Goal: Task Accomplishment & Management: Use online tool/utility

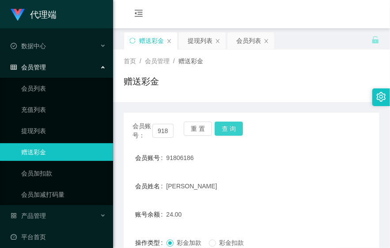
click at [232, 127] on button "查 询" at bounding box center [229, 128] width 28 height 14
click at [300, 87] on div "赠送彩金" at bounding box center [252, 85] width 256 height 20
click at [297, 162] on div "91806186" at bounding box center [240, 158] width 149 height 18
drag, startPoint x: 280, startPoint y: 102, endPoint x: 263, endPoint y: 64, distance: 40.9
click at [280, 102] on div "会员账号： 91806186 重 置 查 询 会员账号 91806186 会员姓名 zhang lihuan 账号余额 24.00 操作类型 彩金加款 彩金扣…" at bounding box center [252, 214] width 256 height 225
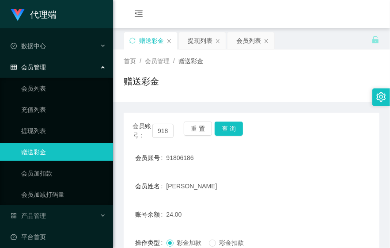
click at [272, 89] on div "赠送彩金" at bounding box center [252, 85] width 256 height 20
drag, startPoint x: 342, startPoint y: 94, endPoint x: 374, endPoint y: 65, distance: 43.4
click at [342, 94] on div "赠送彩金" at bounding box center [252, 85] width 256 height 20
drag, startPoint x: 286, startPoint y: 166, endPoint x: 283, endPoint y: 173, distance: 7.3
click at [286, 166] on div "91806186" at bounding box center [240, 158] width 149 height 18
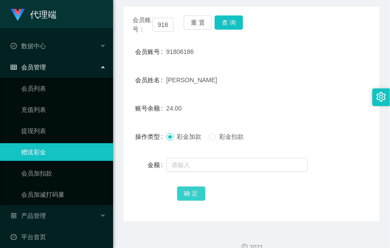
scroll to position [121, 0]
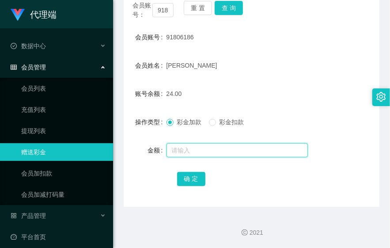
click at [201, 151] on input "text" at bounding box center [236, 150] width 141 height 14
type input "15"
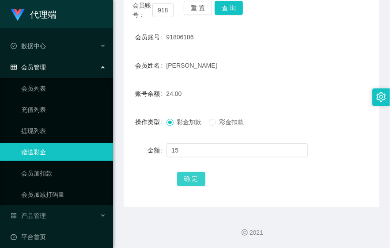
click at [189, 175] on button "确 定" at bounding box center [191, 179] width 28 height 14
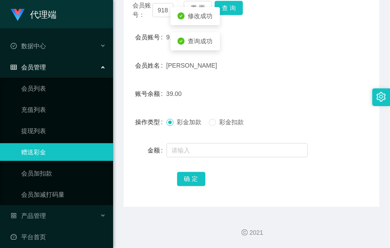
click at [262, 82] on form "会员账号 91806186 会员姓名 zhang lihuan 账号余额 39.00 操作类型 彩金加款 彩金扣款 金额 确 定" at bounding box center [252, 107] width 256 height 159
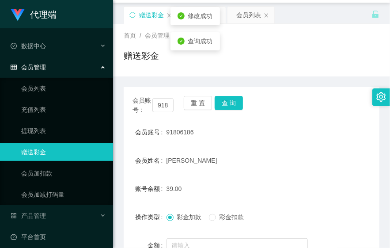
scroll to position [98, 0]
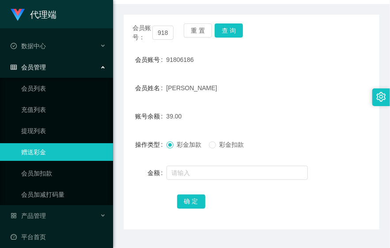
click at [297, 121] on div "39.00" at bounding box center [240, 116] width 149 height 18
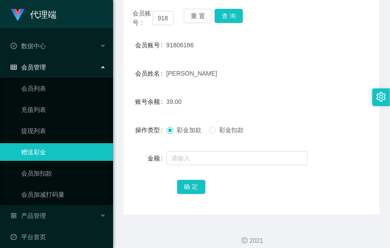
scroll to position [121, 0]
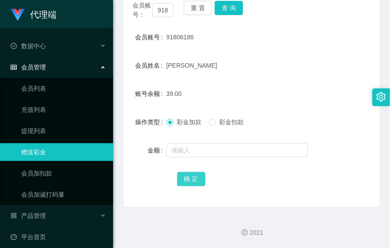
click at [182, 178] on button "确 定" at bounding box center [191, 179] width 28 height 14
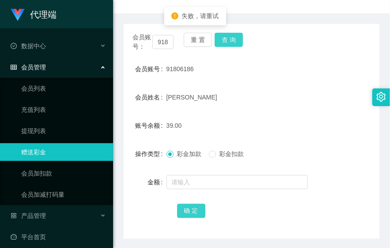
scroll to position [72, 0]
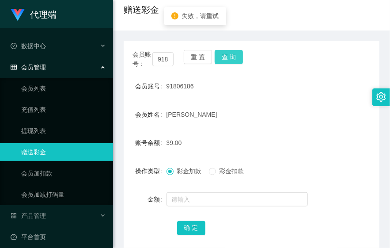
click at [226, 56] on button "查 询" at bounding box center [229, 57] width 28 height 14
click at [337, 129] on form "会员账号 91806186 会员姓名 zhang lihuan 账号余额 39.00 操作类型 彩金加款 彩金扣款 金额 确 定" at bounding box center [252, 156] width 256 height 159
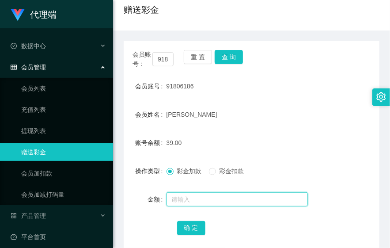
click at [189, 197] on input "text" at bounding box center [236, 199] width 141 height 14
type input "8"
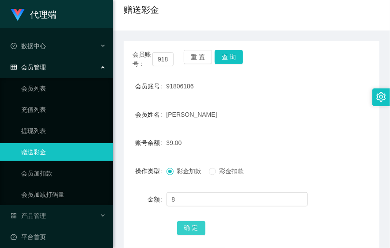
click at [178, 228] on button "确 定" at bounding box center [191, 228] width 28 height 14
click at [248, 124] on form "会员账号 91806186 会员姓名 zhang lihuan 账号余额 47.00 操作类型 彩金加款 彩金扣款 金额 确 定" at bounding box center [252, 156] width 256 height 159
click at [226, 60] on button "查 询" at bounding box center [229, 57] width 28 height 14
click at [230, 59] on button "查 询" at bounding box center [229, 57] width 28 height 14
click at [277, 112] on div "[PERSON_NAME]" at bounding box center [240, 115] width 149 height 18
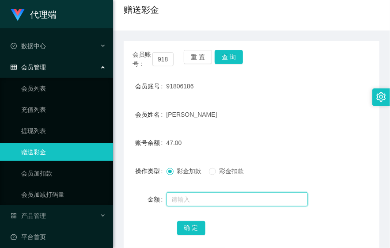
drag, startPoint x: 247, startPoint y: 196, endPoint x: 233, endPoint y: 204, distance: 16.0
click at [247, 196] on input "text" at bounding box center [236, 199] width 141 height 14
type input "8"
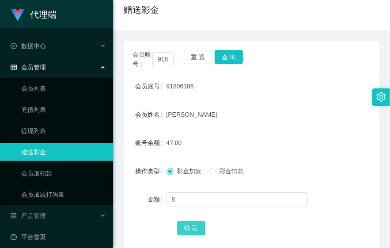
click at [187, 229] on button "确 定" at bounding box center [191, 228] width 28 height 14
click at [232, 59] on button "查 询" at bounding box center [229, 57] width 28 height 14
drag, startPoint x: 289, startPoint y: 125, endPoint x: 240, endPoint y: 82, distance: 65.7
click at [288, 125] on form "会员账号 91806186 会员姓名 zhang lihuan 账号余额 55.00 操作类型 彩金加款 彩金扣款 金额 确 定" at bounding box center [252, 156] width 256 height 159
click at [227, 63] on button "查 询" at bounding box center [229, 57] width 28 height 14
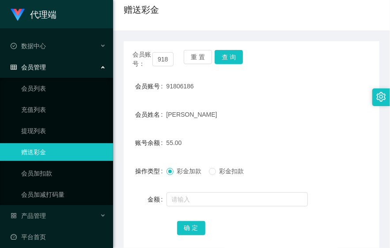
click at [315, 149] on div "账号余额 55.00" at bounding box center [252, 143] width 256 height 18
click at [236, 59] on button "查 询" at bounding box center [229, 57] width 28 height 14
click at [328, 102] on form "会员账号 91806186 会员姓名 zhang lihuan 账号余额 55.00 操作类型 彩金加款 彩金扣款 金额 确 定" at bounding box center [252, 156] width 256 height 159
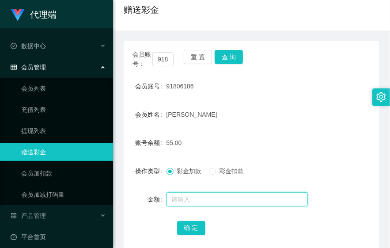
click at [232, 201] on input "text" at bounding box center [236, 199] width 141 height 14
type input "8"
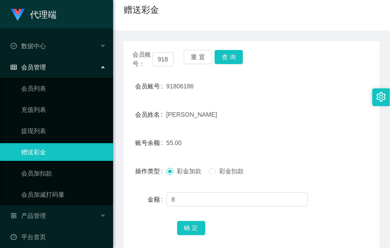
click at [197, 237] on div "会员账号： 91806186 重 置 查 询 会员账号 91806186 会员姓名 zhang lihuan 账号余额 55.00 操作类型 彩金加款 彩金扣…" at bounding box center [252, 148] width 256 height 215
click at [191, 230] on button "确 定" at bounding box center [191, 228] width 28 height 14
drag, startPoint x: 323, startPoint y: 112, endPoint x: 380, endPoint y: 96, distance: 59.7
click at [324, 112] on div "会员姓名 zhang lihuan" at bounding box center [252, 115] width 256 height 18
click at [291, 129] on form "会员账号 91806186 会员姓名 zhang lihuan 账号余额 63.00 操作类型 彩金加款 彩金扣款 金额 确 定" at bounding box center [252, 156] width 256 height 159
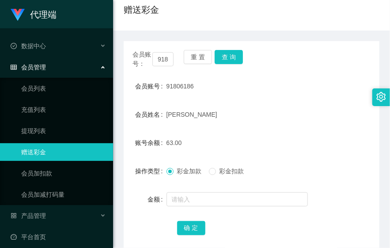
drag, startPoint x: 290, startPoint y: 103, endPoint x: 285, endPoint y: 91, distance: 12.9
click at [290, 104] on form "会员账号 91806186 会员姓名 zhang lihuan 账号余额 63.00 操作类型 彩金加款 彩金扣款 金额 确 定" at bounding box center [252, 156] width 256 height 159
click at [331, 81] on div "会员账号 91806186" at bounding box center [252, 86] width 256 height 18
click at [298, 69] on div "会员账号： 91806186 重 置 查 询 会员账号 91806186 会员姓名 zhang lihuan 账号余额 63.00 操作类型 彩金加款 彩金扣…" at bounding box center [252, 148] width 256 height 215
click at [302, 121] on div "[PERSON_NAME]" at bounding box center [240, 115] width 149 height 18
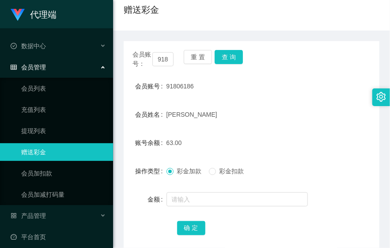
drag, startPoint x: 319, startPoint y: 98, endPoint x: 333, endPoint y: 101, distance: 14.4
click at [319, 98] on form "会员账号 91806186 会员姓名 zhang lihuan 账号余额 63.00 操作类型 彩金加款 彩金扣款 金额 确 定" at bounding box center [252, 156] width 256 height 159
click at [350, 82] on div "会员账号 91806186" at bounding box center [252, 86] width 256 height 18
drag, startPoint x: 221, startPoint y: 56, endPoint x: 232, endPoint y: 57, distance: 11.5
click at [221, 56] on button "查 询" at bounding box center [229, 57] width 28 height 14
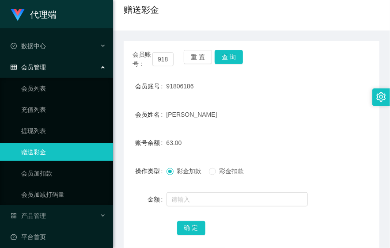
click at [334, 133] on form "会员账号 91806186 会员姓名 zhang lihuan 账号余额 63.00 操作类型 彩金加款 彩金扣款 金额 确 定" at bounding box center [252, 156] width 256 height 159
drag, startPoint x: 227, startPoint y: 56, endPoint x: 232, endPoint y: 62, distance: 8.1
click at [227, 56] on button "查 询" at bounding box center [229, 57] width 28 height 14
drag, startPoint x: 275, startPoint y: 127, endPoint x: 257, endPoint y: 91, distance: 41.1
click at [275, 127] on form "会员账号 91806186 会员姓名 zhang lihuan 账号余额 63.00 操作类型 彩金加款 彩金扣款 金额 确 定" at bounding box center [252, 156] width 256 height 159
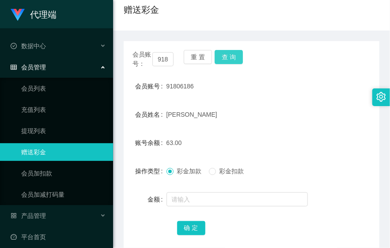
click at [234, 52] on button "查 询" at bounding box center [229, 57] width 28 height 14
drag, startPoint x: 307, startPoint y: 76, endPoint x: 311, endPoint y: 76, distance: 4.4
click at [307, 76] on div "会员账号： 91806186 重 置 查 询 会员账号 91806186 会员姓名 zhang lihuan 账号余额 63.00 操作类型 彩金加款 彩金扣…" at bounding box center [252, 148] width 256 height 215
drag, startPoint x: 248, startPoint y: 60, endPoint x: 238, endPoint y: 57, distance: 10.3
click at [248, 60] on div "会员账号： 91806186 重 置 查 询" at bounding box center [252, 59] width 256 height 19
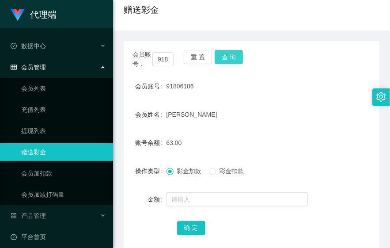
click at [238, 57] on button "查 询" at bounding box center [229, 57] width 28 height 14
click at [238, 56] on button "查 询" at bounding box center [229, 57] width 28 height 14
drag, startPoint x: 275, startPoint y: 105, endPoint x: 263, endPoint y: 102, distance: 12.7
click at [275, 106] on div "[PERSON_NAME]" at bounding box center [240, 115] width 149 height 18
click at [226, 60] on button "查 询" at bounding box center [229, 57] width 28 height 14
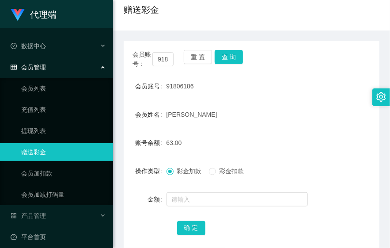
drag, startPoint x: 363, startPoint y: 166, endPoint x: 389, endPoint y: 181, distance: 30.5
click at [367, 170] on div "操作类型 彩金加款 彩金扣款" at bounding box center [252, 171] width 256 height 18
drag, startPoint x: 325, startPoint y: 107, endPoint x: 332, endPoint y: 107, distance: 7.1
click at [325, 107] on div "会员姓名 zhang lihuan" at bounding box center [252, 115] width 256 height 18
click at [324, 134] on div "账号余额 63.00" at bounding box center [252, 143] width 256 height 18
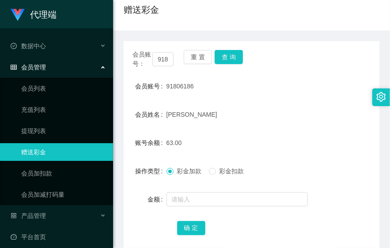
click at [255, 98] on form "会员账号 91806186 会员姓名 zhang lihuan 账号余额 63.00 操作类型 彩金加款 彩金扣款 金额 确 定" at bounding box center [252, 156] width 256 height 159
click at [230, 64] on button "查 询" at bounding box center [229, 57] width 28 height 14
click at [233, 57] on button "查 询" at bounding box center [229, 57] width 28 height 14
drag, startPoint x: 318, startPoint y: 109, endPoint x: 302, endPoint y: 25, distance: 85.1
click at [318, 109] on div "会员姓名 zhang lihuan" at bounding box center [252, 115] width 256 height 18
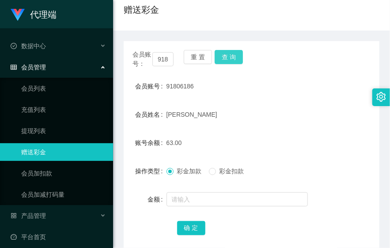
click at [228, 61] on button "查 询" at bounding box center [229, 57] width 28 height 14
click at [233, 58] on button "查 询" at bounding box center [229, 57] width 28 height 14
click at [277, 106] on div "[PERSON_NAME]" at bounding box center [240, 115] width 149 height 18
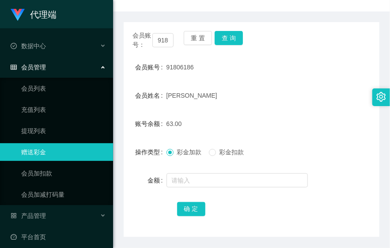
scroll to position [98, 0]
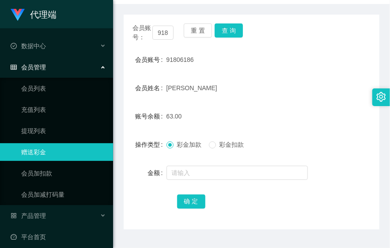
drag, startPoint x: 270, startPoint y: 102, endPoint x: 255, endPoint y: 84, distance: 23.5
click at [270, 102] on form "会员账号 91806186 会员姓名 zhang lihuan 账号余额 63.00 操作类型 彩金加款 彩金扣款 金额 确 定" at bounding box center [252, 130] width 256 height 159
click at [230, 32] on button "查 询" at bounding box center [229, 30] width 28 height 14
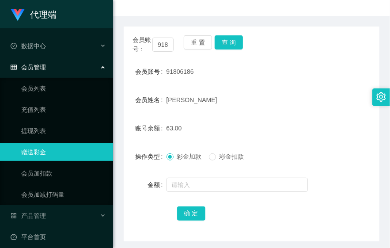
scroll to position [72, 0]
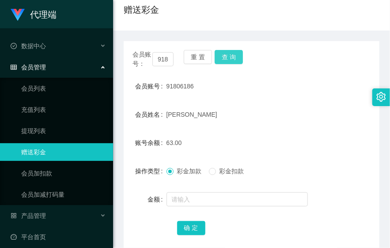
drag, startPoint x: 236, startPoint y: 55, endPoint x: 261, endPoint y: 59, distance: 25.0
click at [236, 55] on button "查 询" at bounding box center [229, 57] width 28 height 14
click at [228, 54] on button "查 询" at bounding box center [229, 57] width 28 height 14
click at [304, 75] on div "会员账号： 91806186 重 置 查 询 会员账号 91806186 会员姓名 zhang lihuan 账号余额 63.00 操作类型 彩金加款 彩金扣…" at bounding box center [252, 148] width 256 height 215
click at [315, 131] on form "会员账号 91806186 会员姓名 zhang lihuan 账号余额 63.00 操作类型 彩金加款 彩金扣款 金额 确 定" at bounding box center [252, 156] width 256 height 159
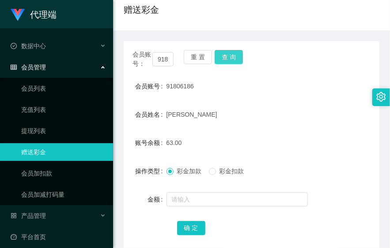
click at [236, 62] on button "查 询" at bounding box center [229, 57] width 28 height 14
click at [288, 72] on div "会员账号： 91806186 重 置 查 询 会员账号 91806186 会员姓名 zhang lihuan 账号余额 63.00 操作类型 彩金加款 彩金扣…" at bounding box center [252, 148] width 256 height 215
click at [313, 162] on div "操作类型 彩金加款 彩金扣款" at bounding box center [252, 171] width 256 height 18
drag, startPoint x: 320, startPoint y: 144, endPoint x: 339, endPoint y: 140, distance: 19.2
click at [320, 144] on div "账号余额 63.00" at bounding box center [252, 143] width 256 height 18
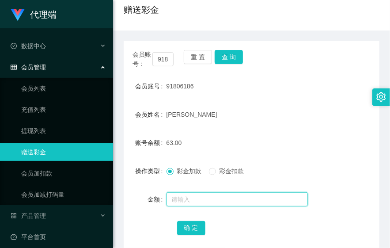
drag, startPoint x: 208, startPoint y: 200, endPoint x: 196, endPoint y: 202, distance: 12.1
click at [208, 200] on input "text" at bounding box center [236, 199] width 141 height 14
type input "32"
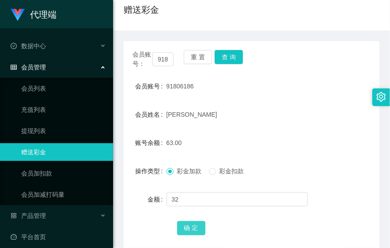
click at [189, 230] on button "确 定" at bounding box center [191, 228] width 28 height 14
click at [228, 56] on button "查 询" at bounding box center [229, 57] width 28 height 14
click at [231, 56] on button "查 询" at bounding box center [229, 57] width 28 height 14
click at [233, 54] on button "查 询" at bounding box center [229, 57] width 28 height 14
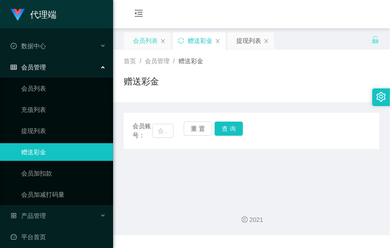
click at [145, 46] on div "会员列表" at bounding box center [145, 40] width 25 height 17
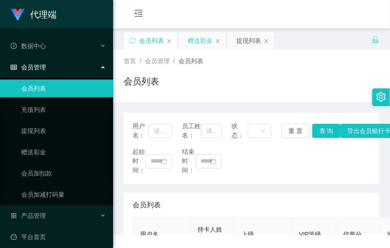
click at [210, 45] on div "赠送彩金" at bounding box center [200, 40] width 25 height 17
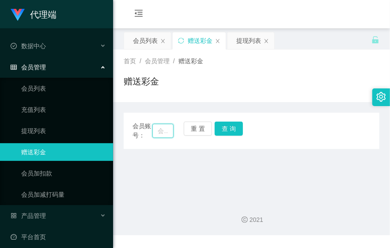
click at [161, 125] on input "text" at bounding box center [162, 131] width 21 height 14
paste input "tb362989626712"
type input "tb362989626712"
click at [231, 130] on button "查 询" at bounding box center [229, 128] width 28 height 14
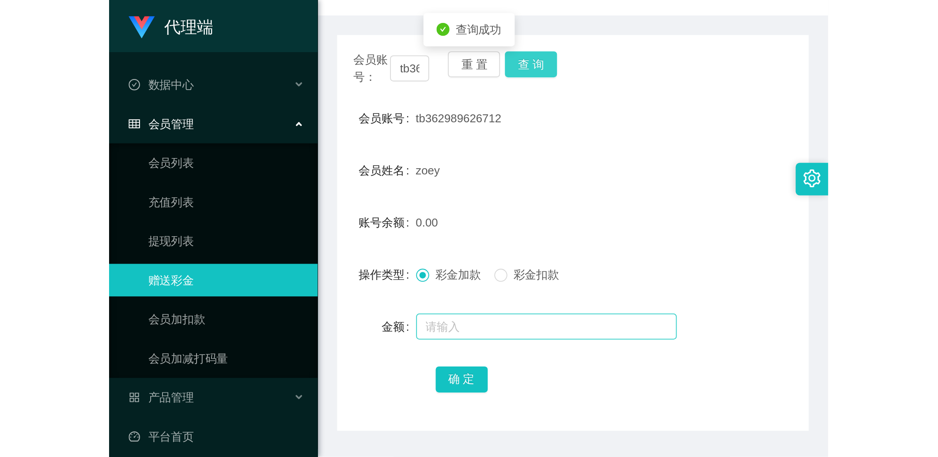
scroll to position [98, 0]
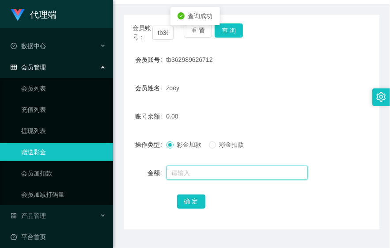
click at [196, 171] on input "text" at bounding box center [236, 173] width 141 height 14
click at [202, 168] on input "text" at bounding box center [236, 173] width 141 height 14
type input "6"
type input "77"
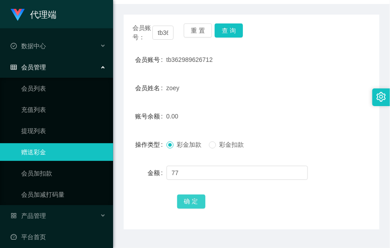
click at [192, 197] on button "确 定" at bounding box center [191, 201] width 28 height 14
click at [229, 27] on button "查 询" at bounding box center [229, 30] width 28 height 14
drag, startPoint x: 226, startPoint y: 30, endPoint x: 226, endPoint y: 23, distance: 6.2
click at [226, 30] on button "查 询" at bounding box center [229, 30] width 28 height 14
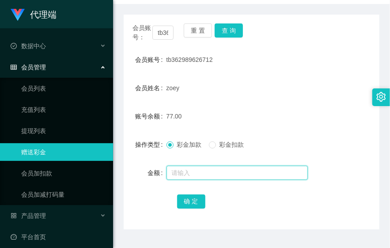
click at [199, 169] on input "text" at bounding box center [236, 173] width 141 height 14
type input "8"
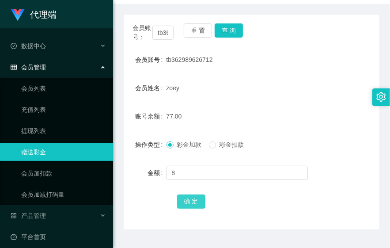
click at [185, 200] on button "确 定" at bounding box center [191, 201] width 28 height 14
click at [264, 42] on div "会员账号： tb362989626712 重 置 查 询 会员账号 tb362989626712 会员姓名 zoey 账号余额 85.00 操作类型 彩金加款…" at bounding box center [252, 122] width 256 height 215
click at [230, 33] on button "查 询" at bounding box center [229, 30] width 28 height 14
click at [286, 91] on div "zoey" at bounding box center [240, 88] width 149 height 18
click at [220, 27] on button "查 询" at bounding box center [229, 30] width 28 height 14
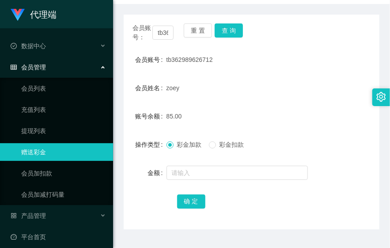
drag, startPoint x: 341, startPoint y: 108, endPoint x: 324, endPoint y: 94, distance: 22.3
click at [341, 108] on div "账号余额 85.00" at bounding box center [252, 116] width 256 height 18
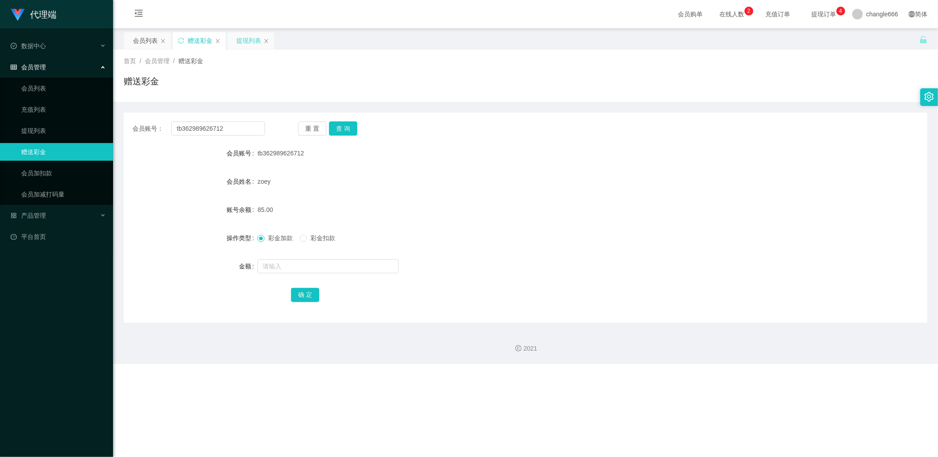
click at [247, 42] on div "提现列表" at bounding box center [248, 40] width 25 height 17
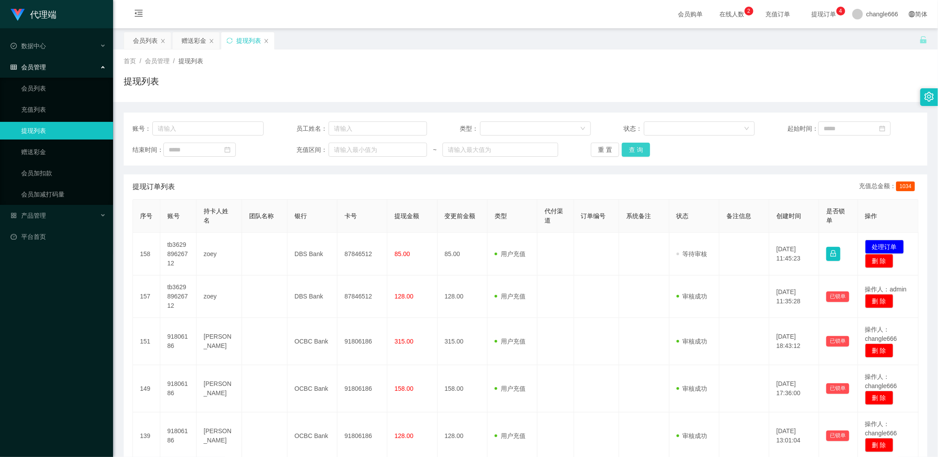
click at [389, 148] on button "查 询" at bounding box center [636, 150] width 28 height 14
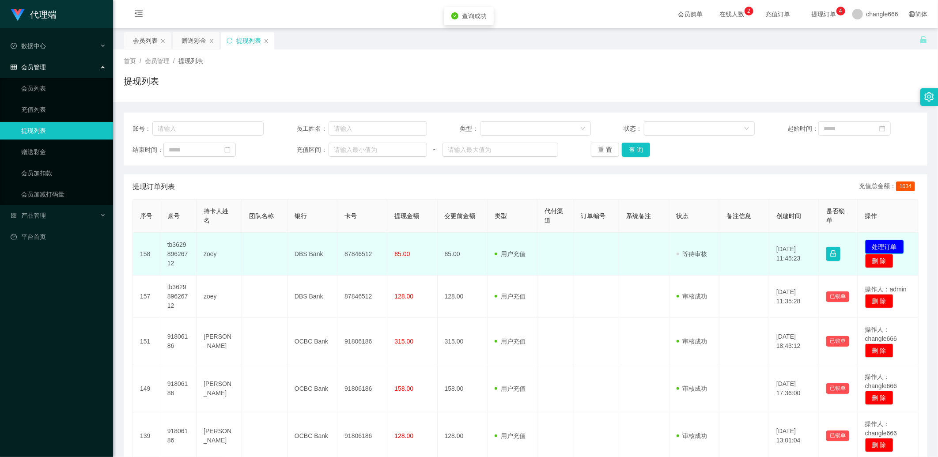
click at [389, 243] on button "处理订单" at bounding box center [884, 247] width 39 height 14
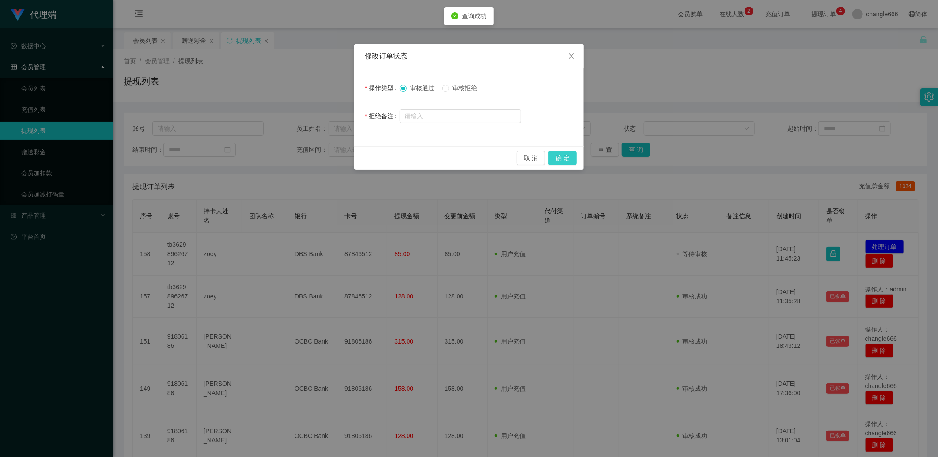
click at [389, 155] on button "确 定" at bounding box center [562, 158] width 28 height 14
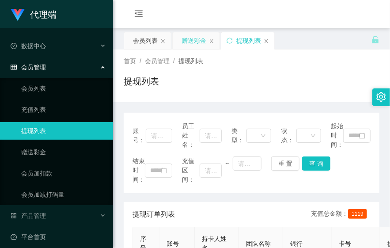
click at [196, 43] on div "赠送彩金" at bounding box center [193, 40] width 25 height 17
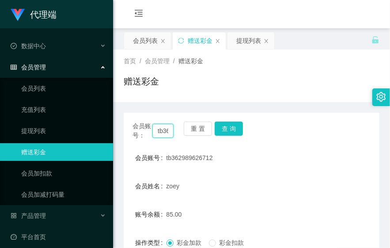
click at [165, 133] on input "tb362989626712" at bounding box center [162, 131] width 21 height 14
click at [248, 43] on div "提现列表" at bounding box center [248, 40] width 25 height 17
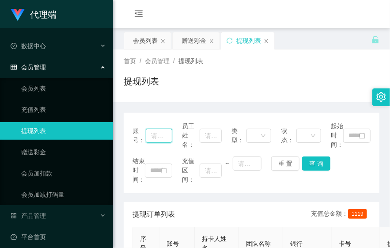
click at [155, 136] on input "text" at bounding box center [159, 135] width 26 height 14
paste input "tb362989626712"
type input "tb362989626712"
click at [321, 164] on button "查 询" at bounding box center [316, 163] width 28 height 14
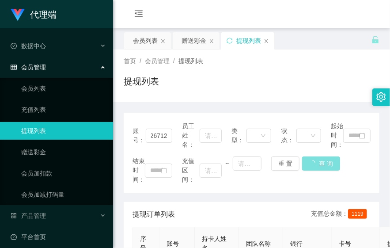
scroll to position [0, 0]
click at [197, 44] on div "赠送彩金" at bounding box center [193, 40] width 25 height 17
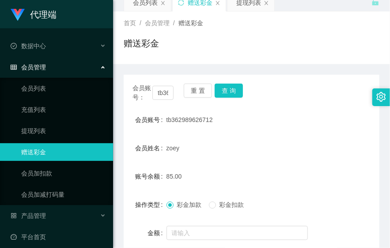
scroll to position [49, 0]
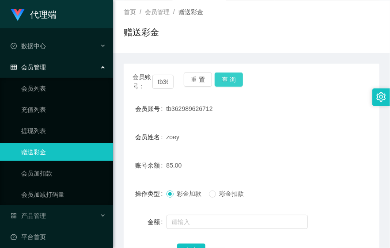
click at [231, 84] on button "查 询" at bounding box center [229, 79] width 28 height 14
click at [222, 83] on button "查 询" at bounding box center [229, 79] width 28 height 14
click at [227, 79] on button "查 询" at bounding box center [229, 79] width 28 height 14
drag, startPoint x: 283, startPoint y: 152, endPoint x: 274, endPoint y: 142, distance: 13.1
click at [283, 152] on form "会员账号 tb362989626712 会员姓名 zoey 账号余额 0.00 操作类型 彩金加款 彩金扣款 金额 确 定" at bounding box center [252, 179] width 256 height 159
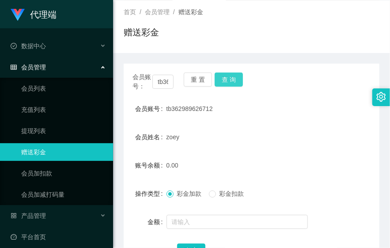
click at [234, 81] on button "查 询" at bounding box center [229, 79] width 28 height 14
click at [295, 147] on form "会员账号 tb362989626712 会员姓名 zoey 账号余额 0.00 操作类型 彩金加款 彩金扣款 金额 确 定" at bounding box center [252, 179] width 256 height 159
click at [234, 80] on button "查 询" at bounding box center [229, 79] width 28 height 14
click at [285, 102] on div "tb362989626712" at bounding box center [240, 109] width 149 height 18
click at [240, 87] on div "会员账号： tb362989626712 重 置 查 询" at bounding box center [252, 81] width 256 height 19
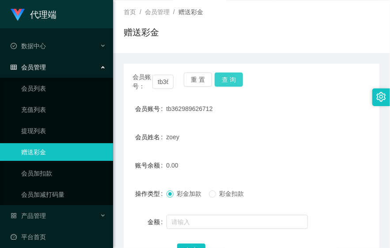
click at [230, 78] on button "查 询" at bounding box center [229, 79] width 28 height 14
click at [231, 84] on button "查 询" at bounding box center [229, 79] width 28 height 14
drag, startPoint x: 320, startPoint y: 138, endPoint x: 329, endPoint y: 124, distance: 17.3
click at [320, 138] on div "会员姓名 zoey" at bounding box center [252, 137] width 256 height 18
drag, startPoint x: 302, startPoint y: 104, endPoint x: 296, endPoint y: 103, distance: 6.7
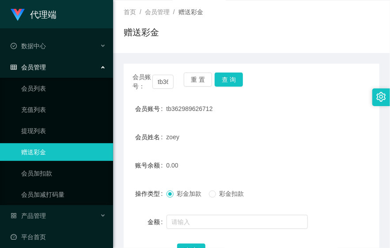
click at [302, 104] on div "tb362989626712" at bounding box center [240, 109] width 149 height 18
click at [230, 78] on button "查 询" at bounding box center [229, 79] width 28 height 14
click at [363, 103] on div "会员账号 tb362989626712" at bounding box center [252, 109] width 256 height 18
drag, startPoint x: 249, startPoint y: 140, endPoint x: 253, endPoint y: 136, distance: 6.6
click at [249, 140] on div "zoey" at bounding box center [240, 137] width 149 height 18
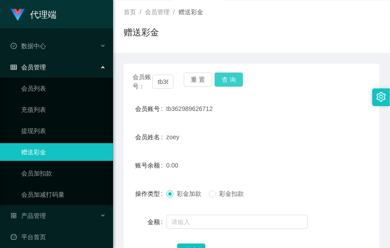
click at [223, 83] on button "查 询" at bounding box center [229, 79] width 28 height 14
click at [349, 24] on div "首页 / 会员管理 / 赠送彩金 / 赠送彩金" at bounding box center [252, 27] width 256 height 38
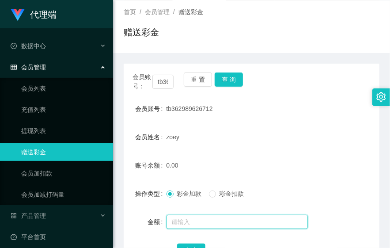
click at [188, 219] on input "text" at bounding box center [236, 222] width 141 height 14
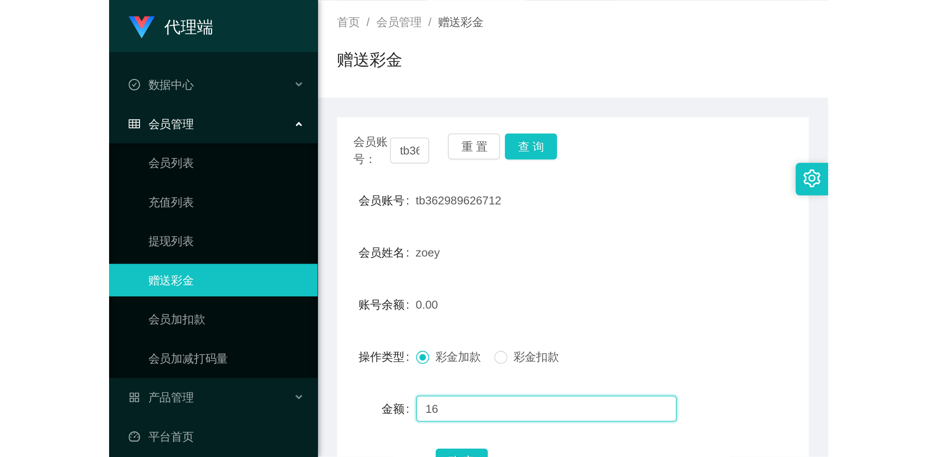
scroll to position [98, 0]
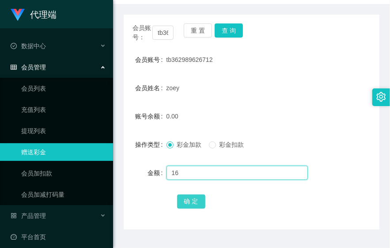
type input "16"
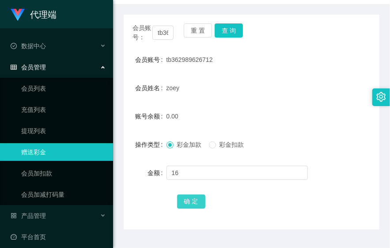
click at [188, 204] on button "确 定" at bounding box center [191, 201] width 28 height 14
drag, startPoint x: 256, startPoint y: 89, endPoint x: 230, endPoint y: 49, distance: 46.9
click at [256, 88] on div "zoey" at bounding box center [240, 88] width 149 height 18
click at [229, 33] on button "查 询" at bounding box center [229, 30] width 28 height 14
click at [227, 31] on button "查 询" at bounding box center [229, 30] width 28 height 14
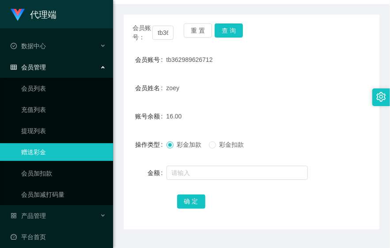
click at [313, 96] on div "会员姓名 [PERSON_NAME]" at bounding box center [252, 88] width 256 height 18
click at [333, 99] on form "会员账号 tb362989626712 会员姓名 zoey 账号余额 16.00 操作类型 彩金加款 彩金扣款 金额 确 定" at bounding box center [252, 130] width 256 height 159
drag, startPoint x: 273, startPoint y: 99, endPoint x: 287, endPoint y: 10, distance: 90.8
click at [275, 98] on form "会员账号 tb362989626712 会员姓名 zoey 账号余额 16.00 操作类型 彩金加款 彩金扣款 金额 确 定" at bounding box center [252, 130] width 256 height 159
click at [303, 98] on form "会员账号 tb362989626712 会员姓名 zoey 账号余额 16.00 操作类型 彩金加款 彩金扣款 金额 确 定" at bounding box center [252, 130] width 256 height 159
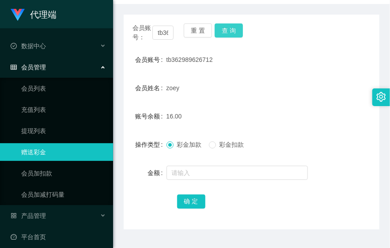
drag, startPoint x: 234, startPoint y: 29, endPoint x: 250, endPoint y: 27, distance: 15.6
click at [234, 29] on button "查 询" at bounding box center [229, 30] width 28 height 14
click at [264, 106] on form "会员账号 tb362989626712 会员姓名 zoey 账号余额 16.00 操作类型 彩金加款 彩金扣款 金额 确 定" at bounding box center [252, 130] width 256 height 159
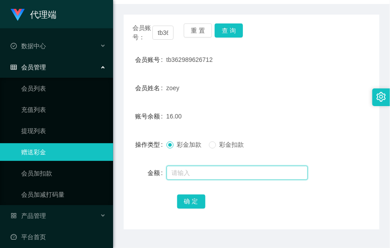
click at [189, 169] on input "text" at bounding box center [236, 173] width 141 height 14
type input "8"
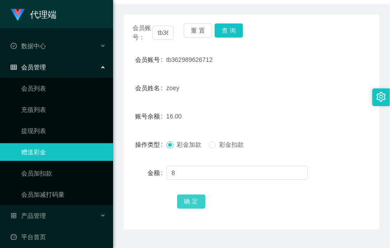
click at [182, 197] on button "确 定" at bounding box center [191, 201] width 28 height 14
click at [234, 35] on button "查 询" at bounding box center [229, 30] width 28 height 14
click at [319, 92] on div "会员姓名 zoey" at bounding box center [252, 88] width 256 height 18
click at [342, 102] on form "会员账号 tb362989626712 会员姓名 zoey 账号余额 24.00 操作类型 彩金加款 彩金扣款 金额 确 定" at bounding box center [252, 130] width 256 height 159
drag, startPoint x: 384, startPoint y: 150, endPoint x: 389, endPoint y: 151, distance: 5.3
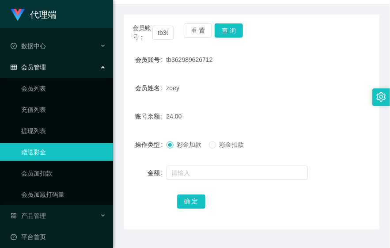
click at [385, 151] on main "关闭左侧 关闭右侧 关闭其它 刷新页面 会员列表 赠送彩金 提现列表 首页 / 会员管理 / 赠送彩金 / 赠送彩金 会员账号： tb362989626712…" at bounding box center [251, 79] width 277 height 299
click at [237, 28] on button "查 询" at bounding box center [229, 30] width 28 height 14
click at [223, 164] on div at bounding box center [240, 173] width 149 height 18
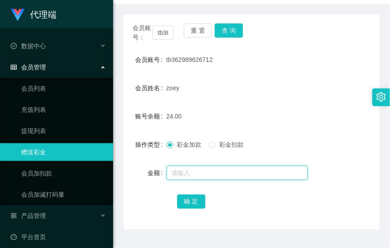
click at [214, 171] on input "text" at bounding box center [236, 173] width 141 height 14
type input "8"
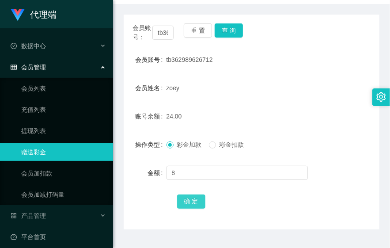
click at [193, 208] on button "确 定" at bounding box center [191, 201] width 28 height 14
click at [227, 92] on div "zoey" at bounding box center [240, 88] width 149 height 18
click at [226, 31] on button "查 询" at bounding box center [229, 30] width 28 height 14
drag, startPoint x: 307, startPoint y: 119, endPoint x: 343, endPoint y: 124, distance: 35.6
click at [307, 119] on div "32.00" at bounding box center [240, 116] width 149 height 18
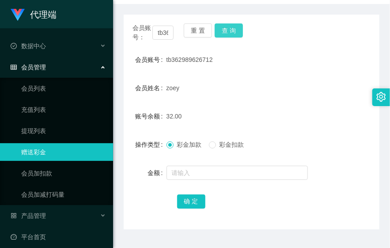
click at [232, 32] on button "查 询" at bounding box center [229, 30] width 28 height 14
click at [297, 122] on div "32.00" at bounding box center [240, 116] width 149 height 18
click at [293, 126] on form "会员账号 tb362989626712 会员姓名 zoey 账号余额 32.00 操作类型 彩金加款 彩金扣款 金额 确 定" at bounding box center [252, 130] width 256 height 159
click at [274, 181] on form "会员账号 tb362989626712 会员姓名 zoey 账号余额 32.00 操作类型 彩金加款 彩金扣款 金额 确 定" at bounding box center [252, 130] width 256 height 159
drag, startPoint x: 282, startPoint y: 127, endPoint x: 271, endPoint y: 82, distance: 45.8
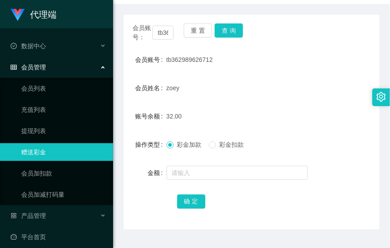
click at [282, 127] on form "会员账号 tb362989626712 会员姓名 zoey 账号余额 32.00 操作类型 彩金加款 彩金扣款 金额 确 定" at bounding box center [252, 130] width 256 height 159
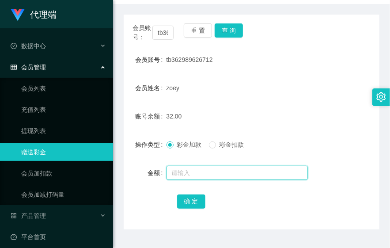
click at [207, 175] on input "text" at bounding box center [236, 173] width 141 height 14
type input "8"
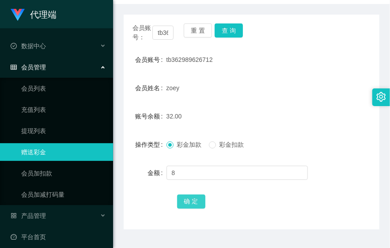
click at [190, 196] on button "确 定" at bounding box center [191, 201] width 28 height 14
click at [289, 122] on div "40.00" at bounding box center [240, 116] width 149 height 18
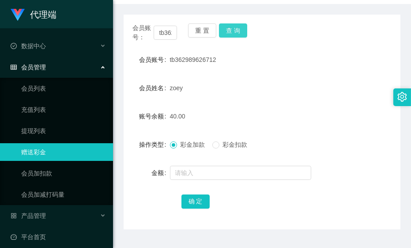
click at [234, 29] on button "查 询" at bounding box center [233, 30] width 28 height 14
click at [234, 33] on button "查 询" at bounding box center [233, 30] width 28 height 14
click at [298, 76] on form "会员账号 tb362989626712 会员姓名 zoey 账号余额 40.00 操作类型 彩金加款 彩金扣款 金额 确 定" at bounding box center [262, 130] width 277 height 159
click at [231, 31] on button "查 询" at bounding box center [233, 30] width 28 height 14
click at [280, 102] on form "会员账号 tb362989626712 会员姓名 zoey 账号余额 40.00 操作类型 彩金加款 彩金扣款 金额 确 定" at bounding box center [262, 130] width 277 height 159
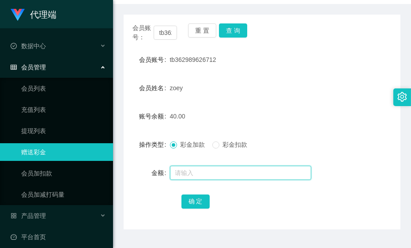
click at [193, 170] on input "text" at bounding box center [240, 173] width 141 height 14
type input "8"
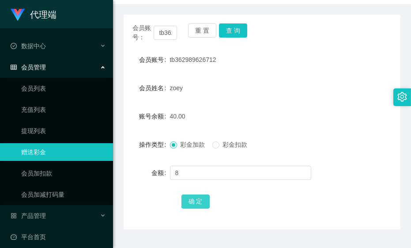
click at [190, 200] on button "确 定" at bounding box center [195, 201] width 28 height 14
drag, startPoint x: 344, startPoint y: 95, endPoint x: 408, endPoint y: 137, distance: 75.9
click at [345, 94] on div "会员姓名 zoey" at bounding box center [262, 88] width 277 height 18
drag, startPoint x: 325, startPoint y: 84, endPoint x: 409, endPoint y: 27, distance: 102.0
click at [325, 87] on div "zoey" at bounding box center [251, 88] width 162 height 18
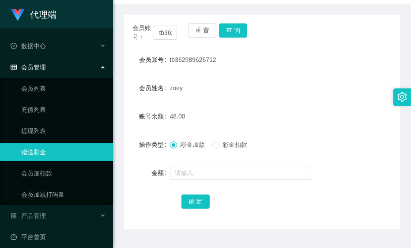
drag, startPoint x: 333, startPoint y: 151, endPoint x: 360, endPoint y: 140, distance: 28.7
click at [333, 151] on div "操作类型 彩金加款 彩金扣款" at bounding box center [262, 145] width 277 height 18
click at [358, 127] on form "会员账号 tb362989626712 会员姓名 zoey 账号余额 48.00 操作类型 彩金加款 彩金扣款 金额 确 定" at bounding box center [262, 130] width 277 height 159
drag, startPoint x: 349, startPoint y: 109, endPoint x: 406, endPoint y: 49, distance: 82.4
click at [349, 109] on div "账号余额 48.00" at bounding box center [262, 116] width 277 height 18
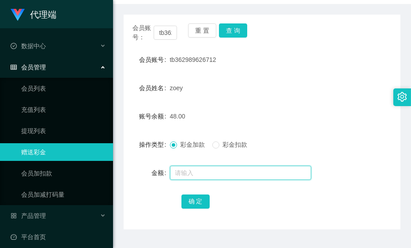
click at [265, 173] on input "text" at bounding box center [240, 173] width 141 height 14
type input "8"
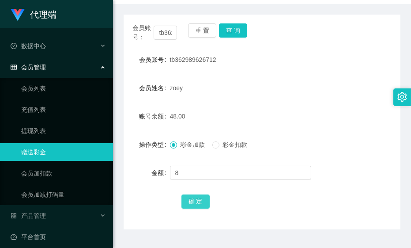
drag, startPoint x: 195, startPoint y: 199, endPoint x: 221, endPoint y: 191, distance: 27.1
click at [196, 199] on button "确 定" at bounding box center [195, 201] width 28 height 14
click at [287, 121] on div "56.00" at bounding box center [251, 116] width 162 height 18
click at [359, 152] on div "操作类型 彩金加款 彩金扣款" at bounding box center [262, 145] width 277 height 18
click at [323, 105] on form "会员账号 tb362989626712 会员姓名 zoey 账号余额 56.00 操作类型 彩金加款 彩金扣款 金额 确 定" at bounding box center [262, 130] width 277 height 159
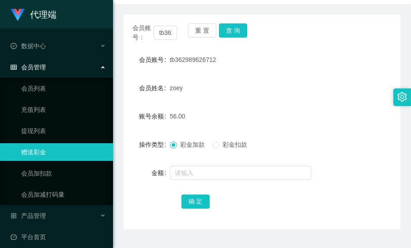
drag, startPoint x: 329, startPoint y: 130, endPoint x: 297, endPoint y: 107, distance: 39.9
click at [329, 130] on form "会员账号 tb362989626712 会员姓名 zoey 账号余额 56.00 操作类型 彩金加款 彩金扣款 金额 确 定" at bounding box center [262, 130] width 277 height 159
click at [224, 27] on button "查 询" at bounding box center [233, 30] width 28 height 14
click at [320, 85] on div "zoey" at bounding box center [251, 88] width 162 height 18
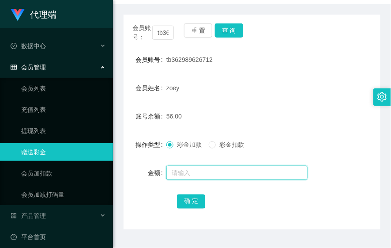
click at [199, 177] on input "text" at bounding box center [236, 173] width 141 height 14
type input "8"
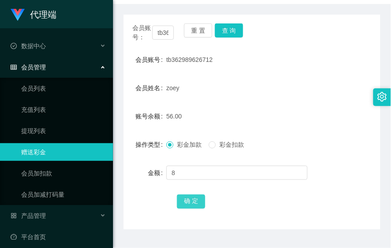
click at [183, 198] on button "确 定" at bounding box center [191, 201] width 28 height 14
click at [355, 196] on div "确 定" at bounding box center [252, 201] width 257 height 18
click at [331, 53] on div "会员账号 tb362989626712" at bounding box center [252, 60] width 257 height 18
click at [339, 42] on div "会员账号： tb362989626712 重 置 查 询 会员账号 tb362989626712 会员姓名 zoey 账号余额 64.00 操作类型 彩金加款…" at bounding box center [252, 122] width 257 height 215
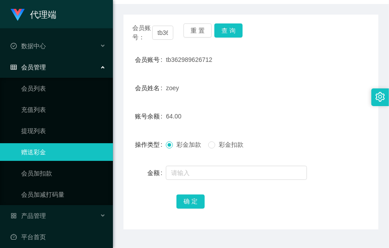
click at [336, 64] on div "会员账号 tb362989626712" at bounding box center [251, 60] width 255 height 18
click at [332, 147] on div "操作类型 彩金加款 彩金扣款" at bounding box center [251, 145] width 255 height 18
drag, startPoint x: 319, startPoint y: 98, endPoint x: 352, endPoint y: 80, distance: 37.3
click at [319, 98] on form "会员账号 tb362989626712 会员姓名 zoey 账号余额 64.00 操作类型 彩金加款 彩金扣款 金额 确 定" at bounding box center [251, 130] width 255 height 159
click at [271, 96] on form "会员账号 tb362989626712 会员姓名 zoey 账号余额 64.00 操作类型 彩金加款 彩金扣款 金额 确 定" at bounding box center [251, 130] width 255 height 159
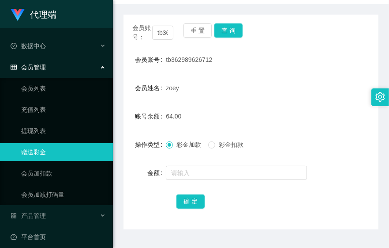
drag, startPoint x: 323, startPoint y: 152, endPoint x: 334, endPoint y: 144, distance: 13.9
click at [323, 152] on div "操作类型 彩金加款 彩金扣款" at bounding box center [251, 145] width 255 height 18
click at [324, 111] on div "账号余额 64.00" at bounding box center [251, 116] width 255 height 18
drag, startPoint x: 302, startPoint y: 140, endPoint x: 354, endPoint y: 18, distance: 132.4
click at [302, 139] on div "彩金加款 彩金扣款" at bounding box center [240, 145] width 149 height 18
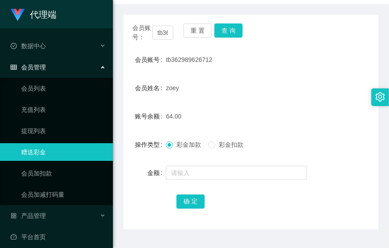
drag, startPoint x: 301, startPoint y: 135, endPoint x: 284, endPoint y: 128, distance: 18.0
click at [301, 136] on div "彩金加款 彩金扣款" at bounding box center [240, 145] width 149 height 18
click at [238, 29] on button "查 询" at bounding box center [229, 30] width 28 height 14
click at [312, 79] on div "会员姓名 zoey" at bounding box center [251, 88] width 255 height 18
click at [227, 31] on button "查 询" at bounding box center [229, 30] width 28 height 14
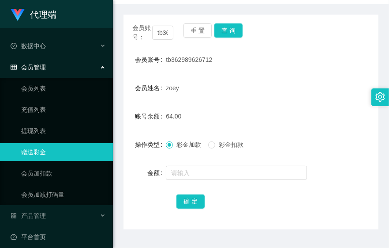
click at [306, 116] on div "64.00" at bounding box center [240, 116] width 149 height 18
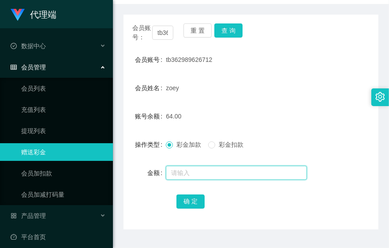
click at [204, 166] on input "text" at bounding box center [236, 173] width 141 height 14
type input "8"
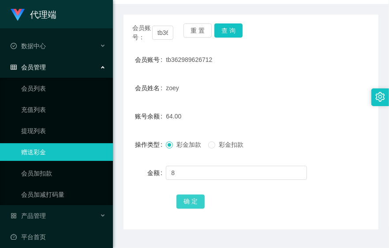
click at [188, 203] on button "确 定" at bounding box center [191, 201] width 28 height 14
click at [316, 116] on div "账号余额 72.00" at bounding box center [251, 116] width 255 height 18
click at [315, 102] on form "会员账号 tb362989626712 会员姓名 zoey 账号余额 72.00 操作类型 彩金加款 彩金扣款 金额 确 定" at bounding box center [251, 130] width 255 height 159
drag, startPoint x: 363, startPoint y: 143, endPoint x: 389, endPoint y: 151, distance: 27.5
click at [363, 143] on div "操作类型 彩金加款 彩金扣款" at bounding box center [251, 145] width 255 height 18
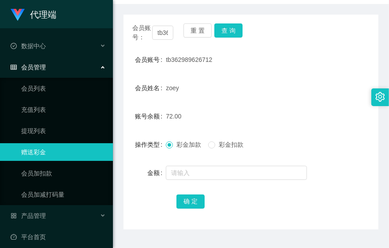
drag, startPoint x: 279, startPoint y: 117, endPoint x: 258, endPoint y: 81, distance: 41.7
click at [279, 117] on div "72.00" at bounding box center [240, 116] width 149 height 18
click at [225, 31] on button "查 询" at bounding box center [229, 30] width 28 height 14
click at [314, 100] on form "会员账号 tb362989626712 会员姓名 zoey 账号余额 72.00 操作类型 彩金加款 彩金扣款 金额 确 定" at bounding box center [251, 130] width 255 height 159
drag, startPoint x: 284, startPoint y: 138, endPoint x: 292, endPoint y: 128, distance: 11.9
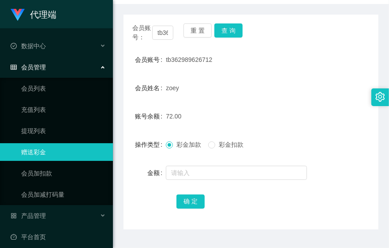
click at [286, 136] on div "彩金加款 彩金扣款" at bounding box center [240, 145] width 149 height 18
click at [226, 23] on button "查 询" at bounding box center [229, 30] width 28 height 14
click at [230, 33] on button "查 询" at bounding box center [229, 30] width 28 height 14
drag, startPoint x: 234, startPoint y: 28, endPoint x: 244, endPoint y: 34, distance: 11.5
click at [234, 28] on button "查 询" at bounding box center [229, 30] width 28 height 14
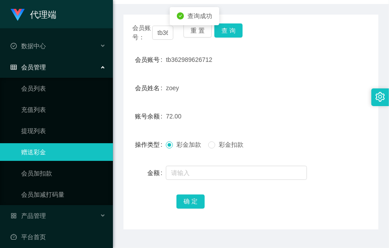
click at [281, 90] on div "zoey" at bounding box center [240, 88] width 149 height 18
drag, startPoint x: 257, startPoint y: 69, endPoint x: 296, endPoint y: 68, distance: 39.3
click at [276, 69] on form "会员账号 tb362989626712 会员姓名 zoey 账号余额 72.00 操作类型 彩金加款 彩金扣款 金额 确 定" at bounding box center [251, 130] width 255 height 159
click at [317, 122] on div "账号余额 72.00" at bounding box center [251, 116] width 255 height 18
drag, startPoint x: 294, startPoint y: 100, endPoint x: 342, endPoint y: 106, distance: 49.0
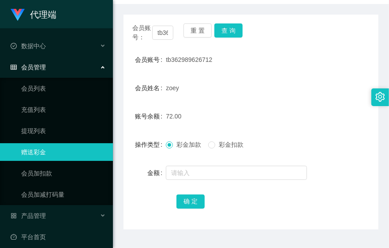
click at [295, 100] on form "会员账号 tb362989626712 会员姓名 zoey 账号余额 72.00 操作类型 彩金加款 彩金扣款 金额 确 定" at bounding box center [251, 130] width 255 height 159
drag, startPoint x: 278, startPoint y: 81, endPoint x: 233, endPoint y: 69, distance: 47.0
click at [278, 81] on div "zoey" at bounding box center [240, 88] width 149 height 18
click at [230, 30] on button "查 询" at bounding box center [229, 30] width 28 height 14
drag, startPoint x: 291, startPoint y: 62, endPoint x: 362, endPoint y: 80, distance: 73.0
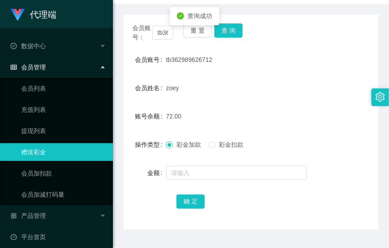
click at [293, 63] on div "tb362989626712" at bounding box center [240, 60] width 149 height 18
click at [347, 124] on form "会员账号 tb362989626712 会员姓名 zoey 账号余额 72.00 操作类型 彩金加款 彩金扣款 金额 确 定" at bounding box center [251, 130] width 255 height 159
click at [348, 140] on div "操作类型 彩金加款 彩金扣款" at bounding box center [251, 145] width 255 height 18
drag, startPoint x: 323, startPoint y: 80, endPoint x: 389, endPoint y: 132, distance: 83.7
click at [323, 82] on div "会员姓名 zoey" at bounding box center [251, 88] width 255 height 18
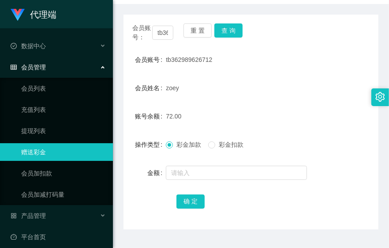
click at [280, 121] on div "72.00" at bounding box center [240, 116] width 149 height 18
click at [255, 112] on div "72.00" at bounding box center [240, 116] width 149 height 18
drag, startPoint x: 307, startPoint y: 123, endPoint x: 246, endPoint y: 83, distance: 73.5
click at [306, 123] on div "72.00" at bounding box center [240, 116] width 149 height 18
click at [226, 27] on button "查 询" at bounding box center [229, 30] width 28 height 14
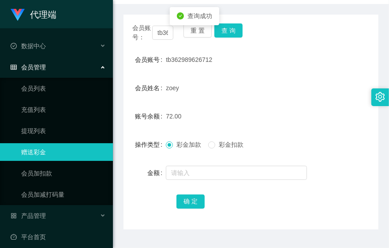
drag, startPoint x: 295, startPoint y: 72, endPoint x: 334, endPoint y: 62, distance: 40.1
click at [296, 72] on form "会员账号 tb362989626712 会员姓名 zoey 账号余额 72.00 操作类型 彩金加款 彩金扣款 金额 确 定" at bounding box center [251, 130] width 255 height 159
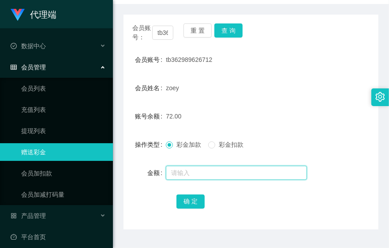
click at [188, 171] on input "text" at bounding box center [236, 173] width 141 height 14
type input "208"
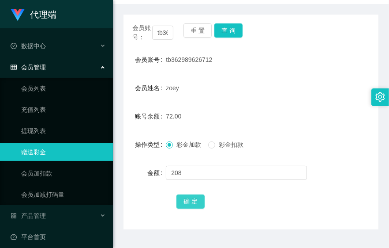
click at [187, 201] on button "确 定" at bounding box center [191, 201] width 28 height 14
click at [268, 82] on div "zoey" at bounding box center [240, 88] width 149 height 18
click at [250, 112] on div "72.00" at bounding box center [240, 116] width 149 height 18
drag, startPoint x: 306, startPoint y: 122, endPoint x: 301, endPoint y: 117, distance: 7.8
click at [306, 122] on div "280.00" at bounding box center [240, 116] width 149 height 18
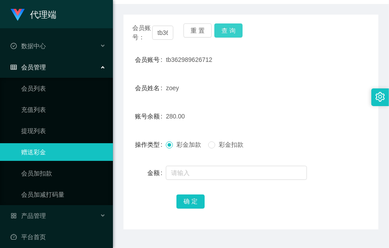
click at [238, 35] on button "查 询" at bounding box center [229, 30] width 28 height 14
click at [296, 104] on form "会员账号 tb362989626712 会员姓名 zoey 账号余额 280.00 操作类型 彩金加款 彩金扣款 金额 确 定" at bounding box center [251, 130] width 255 height 159
click at [229, 27] on button "查 询" at bounding box center [229, 30] width 28 height 14
click at [230, 31] on button "查 询" at bounding box center [229, 30] width 28 height 14
click at [226, 33] on button "查 询" at bounding box center [229, 30] width 28 height 14
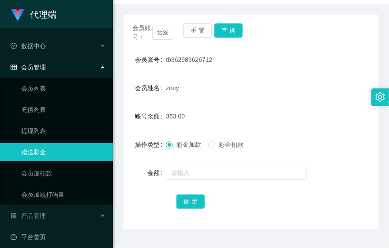
click at [320, 71] on form "会员账号 tb362989626712 会员姓名 zoey 账号余额 363.00 操作类型 彩金加款 彩金扣款 金额 确 定" at bounding box center [251, 130] width 255 height 159
click at [227, 23] on button "查 询" at bounding box center [229, 30] width 28 height 14
click at [320, 180] on div "金额" at bounding box center [251, 173] width 255 height 18
click at [247, 52] on div "tb362989626712" at bounding box center [240, 60] width 149 height 18
drag, startPoint x: 233, startPoint y: 34, endPoint x: 236, endPoint y: 30, distance: 5.0
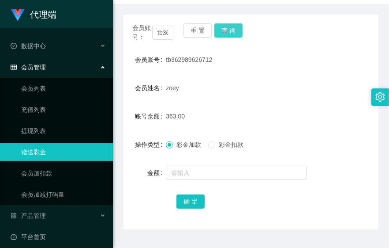
click at [236, 31] on button "查 询" at bounding box center [229, 30] width 28 height 14
drag, startPoint x: 287, startPoint y: 129, endPoint x: 283, endPoint y: 115, distance: 14.8
click at [283, 115] on form "会员账号 tb362989626712 会员姓名 zoey 账号余额 363.00 操作类型 彩金加款 彩金扣款 金额 确 定" at bounding box center [251, 130] width 255 height 159
drag, startPoint x: 283, startPoint y: 115, endPoint x: 261, endPoint y: 86, distance: 36.5
click at [261, 86] on div "zoey" at bounding box center [240, 88] width 149 height 18
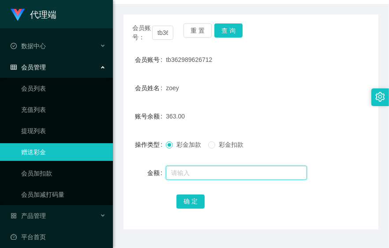
click at [209, 174] on input "text" at bounding box center [236, 173] width 141 height 14
type input "v363-72"
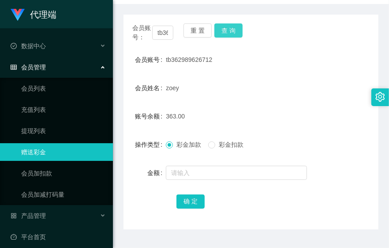
click at [237, 34] on button "查 询" at bounding box center [229, 30] width 28 height 14
click at [230, 31] on button "查 询" at bounding box center [229, 30] width 28 height 14
drag, startPoint x: 323, startPoint y: 64, endPoint x: 317, endPoint y: 61, distance: 6.5
click at [323, 64] on div "会员账号 tb362989626712" at bounding box center [251, 60] width 255 height 18
click at [239, 33] on button "查 询" at bounding box center [229, 30] width 28 height 14
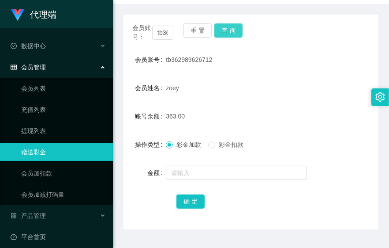
click at [223, 30] on button "查 询" at bounding box center [229, 30] width 28 height 14
click at [234, 29] on button "查 询" at bounding box center [229, 30] width 28 height 14
drag, startPoint x: 220, startPoint y: 26, endPoint x: 221, endPoint y: 34, distance: 8.5
click at [220, 26] on button "查 询" at bounding box center [229, 30] width 28 height 14
click at [224, 29] on button "查 询" at bounding box center [229, 30] width 28 height 14
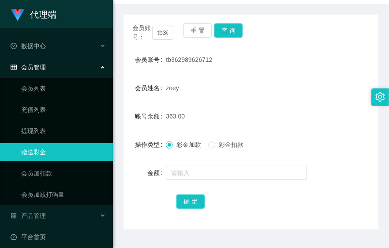
click at [212, 25] on div "重 置 查 询" at bounding box center [204, 32] width 41 height 19
click at [214, 25] on div "重 置 查 询" at bounding box center [204, 32] width 41 height 19
drag, startPoint x: 222, startPoint y: 27, endPoint x: 189, endPoint y: 74, distance: 57.2
click at [188, 74] on form "会员账号 tb362989626712 会员姓名 zoey 账号余额 363.00 操作类型 彩金加款 彩金扣款 金额 确 定" at bounding box center [251, 130] width 255 height 159
click at [234, 36] on button "查 询" at bounding box center [229, 30] width 28 height 14
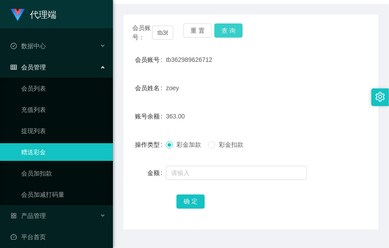
click at [237, 29] on button "查 询" at bounding box center [229, 30] width 28 height 14
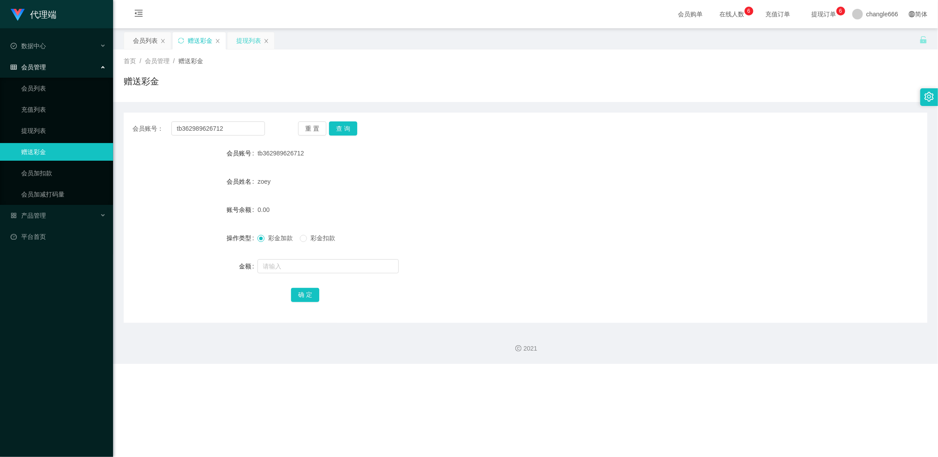
click at [245, 34] on div "提现列表" at bounding box center [248, 40] width 25 height 17
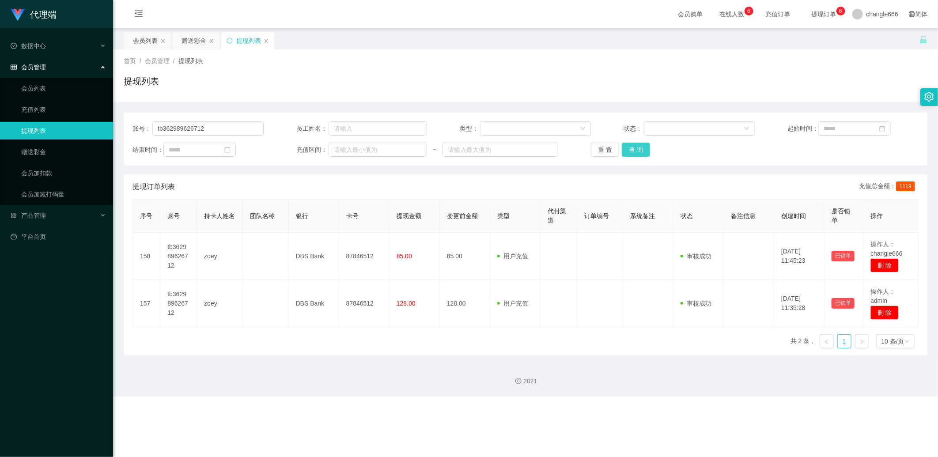
click at [389, 152] on button "查 询" at bounding box center [636, 150] width 28 height 14
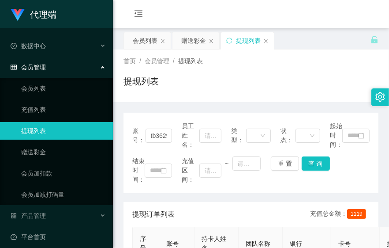
click at [264, 83] on div "提现列表" at bounding box center [251, 85] width 255 height 20
click at [144, 36] on div "会员列表" at bounding box center [145, 40] width 25 height 17
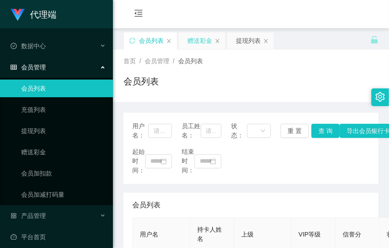
click at [199, 42] on div "赠送彩金" at bounding box center [200, 40] width 25 height 17
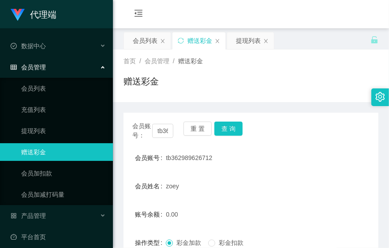
click at [228, 117] on div "会员账号： tb362989626712 重 置 查 询 会员账号 tb362989626712 会员姓名 zoey 账号余额 0.00 操作类型 彩金加款 …" at bounding box center [251, 220] width 255 height 215
click at [232, 122] on button "查 询" at bounding box center [229, 128] width 28 height 14
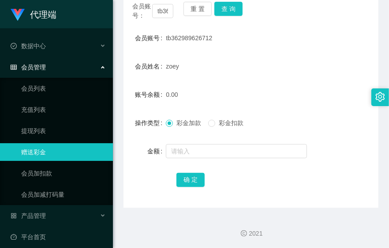
scroll to position [121, 0]
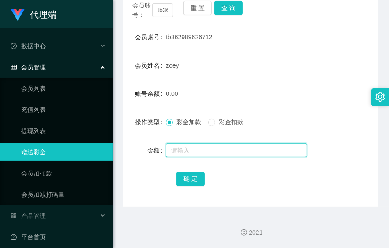
click at [206, 151] on input "text" at bounding box center [236, 150] width 141 height 14
type input "38"
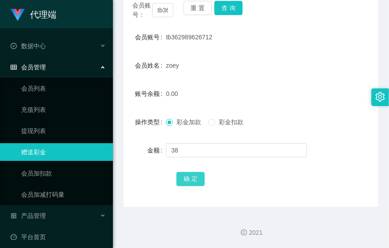
click at [202, 182] on button "确 定" at bounding box center [191, 179] width 28 height 14
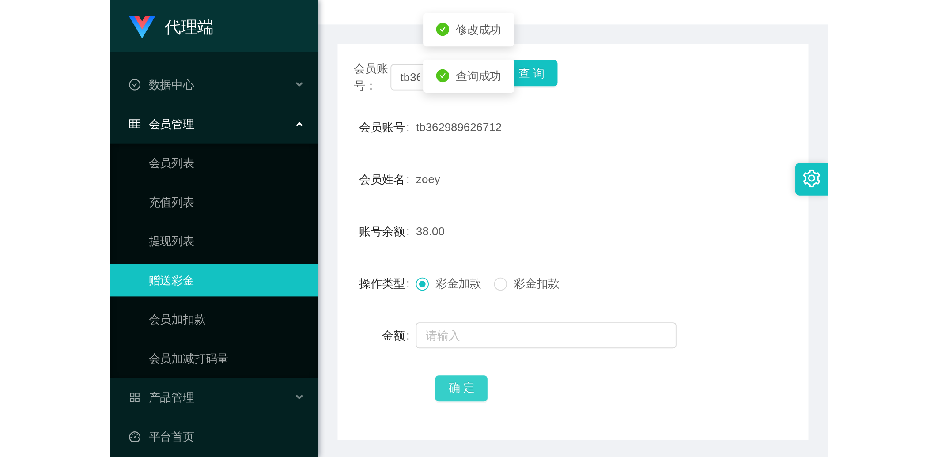
scroll to position [72, 0]
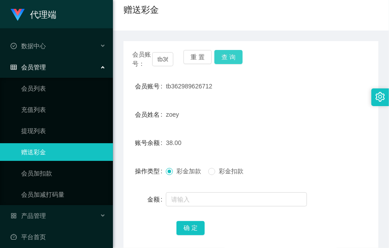
click at [223, 53] on button "查 询" at bounding box center [229, 57] width 28 height 14
click at [292, 132] on form "会员账号 tb362989626712 会员姓名 zoey 账号余额 38.00 操作类型 彩金加款 彩金扣款 金额 确 定" at bounding box center [251, 156] width 255 height 159
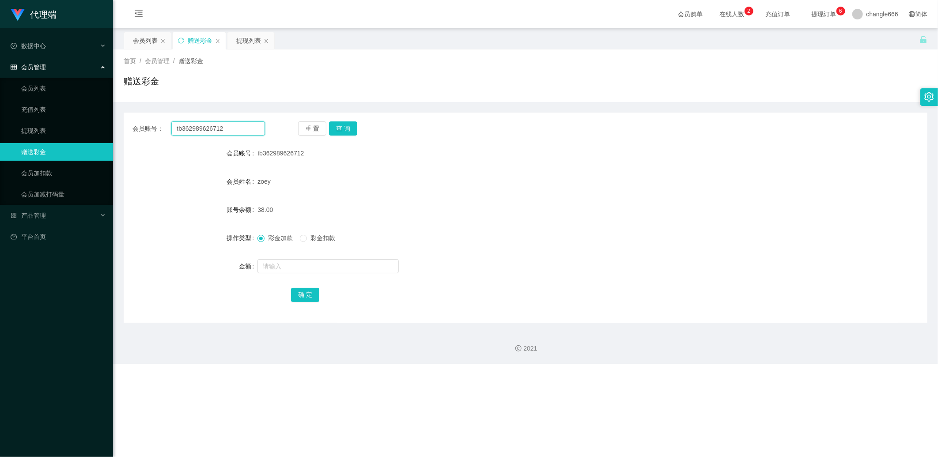
click at [225, 132] on input "tb362989626712" at bounding box center [218, 128] width 94 height 14
click at [148, 38] on div "会员列表" at bounding box center [145, 40] width 25 height 17
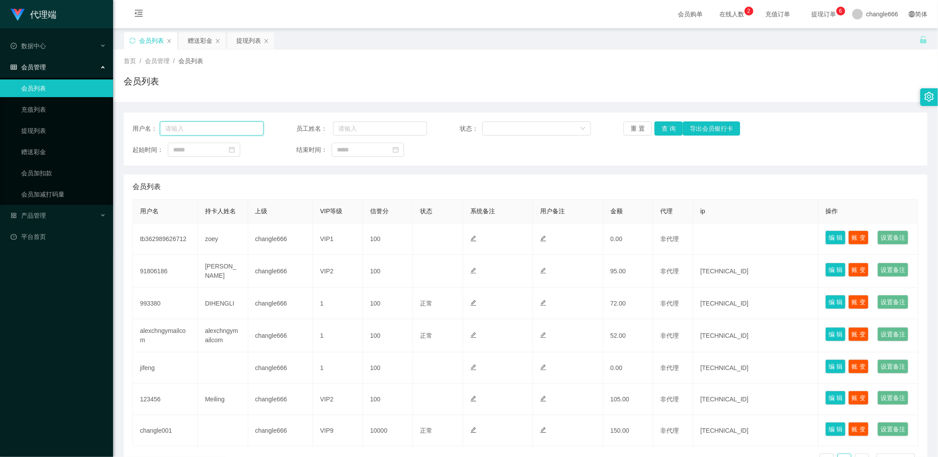
click at [212, 127] on input "text" at bounding box center [212, 128] width 104 height 14
paste input "tb362989626712"
type input "tb362989626712"
click at [389, 130] on button "查 询" at bounding box center [668, 128] width 28 height 14
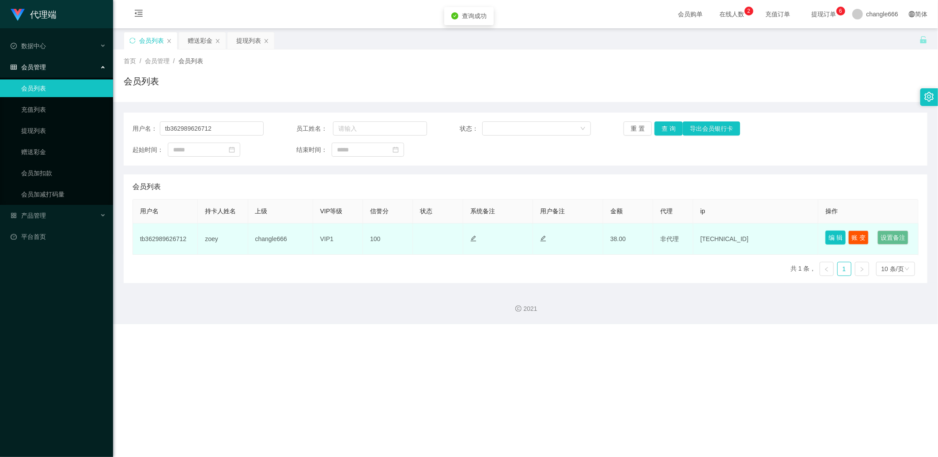
click at [389, 236] on button "编 辑" at bounding box center [835, 237] width 20 height 14
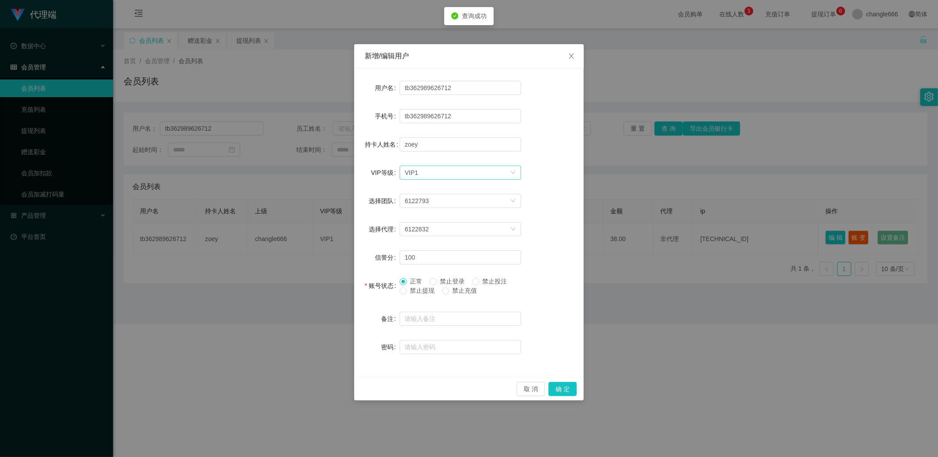
click at [389, 173] on div "选择VIP等级 VIP1" at bounding box center [457, 172] width 105 height 13
click at [389, 204] on li "VIP2" at bounding box center [459, 203] width 121 height 14
click at [389, 247] on button "确 定" at bounding box center [562, 389] width 28 height 14
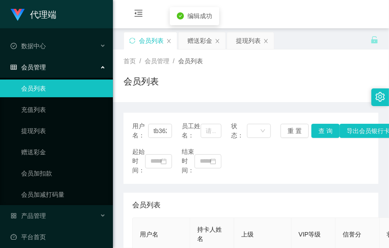
click at [196, 41] on div "赠送彩金" at bounding box center [200, 40] width 25 height 17
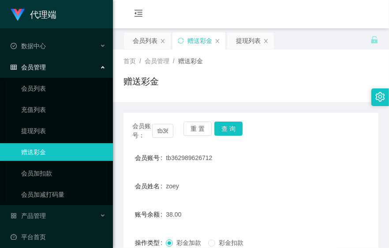
click at [272, 75] on div "赠送彩金" at bounding box center [251, 85] width 255 height 20
click at [150, 38] on div "会员列表" at bounding box center [145, 40] width 25 height 17
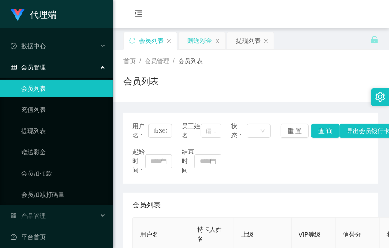
click at [192, 40] on div "赠送彩金" at bounding box center [200, 40] width 25 height 17
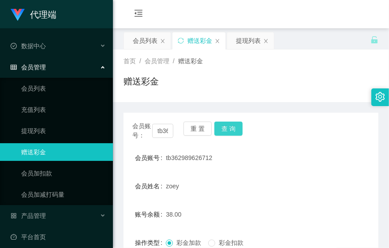
click at [226, 124] on button "查 询" at bounding box center [229, 128] width 28 height 14
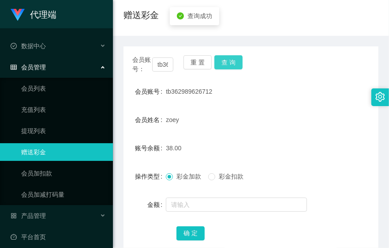
scroll to position [49, 0]
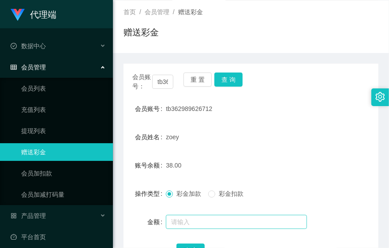
drag, startPoint x: 193, startPoint y: 211, endPoint x: 192, endPoint y: 218, distance: 7.6
click at [193, 213] on form "会员账号 tb362989626712 会员姓名 zoey 账号余额 38.00 操作类型 彩金加款 彩金扣款 金额 确 定" at bounding box center [251, 179] width 255 height 159
click at [191, 221] on input "text" at bounding box center [236, 222] width 141 height 14
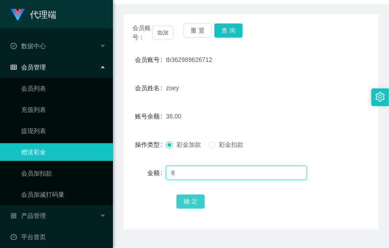
type input "8"
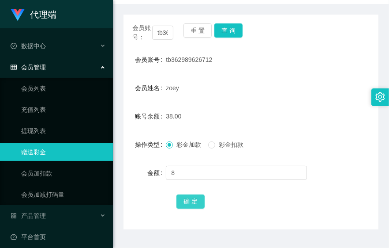
click at [190, 200] on button "确 定" at bounding box center [191, 201] width 28 height 14
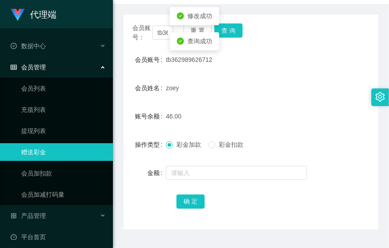
drag, startPoint x: 298, startPoint y: 110, endPoint x: 306, endPoint y: 106, distance: 8.7
click at [305, 106] on form "会员账号 tb362989626712 会员姓名 zoey 账号余额 46.00 操作类型 彩金加款 彩金扣款 金额 确 定" at bounding box center [251, 130] width 255 height 159
drag, startPoint x: 299, startPoint y: 99, endPoint x: 284, endPoint y: 90, distance: 17.3
click at [299, 99] on form "会员账号 tb362989626712 会员姓名 zoey 账号余额 46.00 操作类型 彩金加款 彩金扣款 金额 确 定" at bounding box center [251, 130] width 255 height 159
click at [295, 136] on div "彩金加款 彩金扣款" at bounding box center [240, 145] width 149 height 18
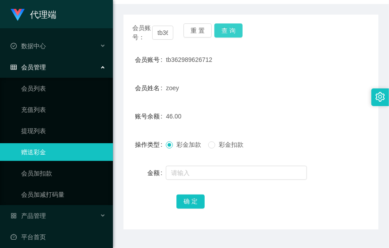
click at [233, 28] on button "查 询" at bounding box center [229, 30] width 28 height 14
click at [242, 64] on div "tb362989626712" at bounding box center [240, 60] width 149 height 18
click at [227, 27] on button "查 询" at bounding box center [229, 30] width 28 height 14
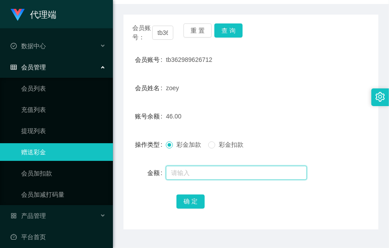
drag, startPoint x: 199, startPoint y: 168, endPoint x: 190, endPoint y: 165, distance: 8.9
click at [199, 168] on input "text" at bounding box center [236, 173] width 141 height 14
type input "8"
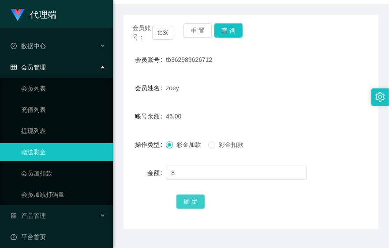
click at [188, 199] on button "确 定" at bounding box center [191, 201] width 28 height 14
click at [236, 33] on button "查 询" at bounding box center [229, 30] width 28 height 14
drag, startPoint x: 350, startPoint y: 97, endPoint x: 366, endPoint y: 46, distance: 53.6
click at [350, 97] on form "会员账号 tb362989626712 会员姓名 zoey 账号余额 54.00 操作类型 彩金加款 彩金扣款 金额 确 定" at bounding box center [251, 130] width 255 height 159
click at [299, 118] on div "54.00" at bounding box center [240, 116] width 149 height 18
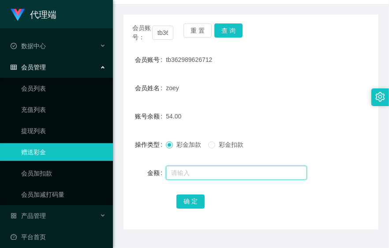
click at [194, 175] on input "text" at bounding box center [236, 173] width 141 height 14
type input "8"
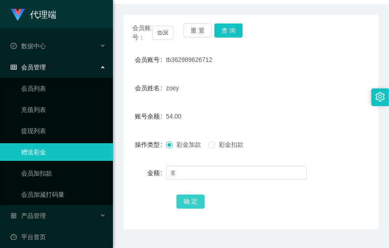
drag, startPoint x: 189, startPoint y: 204, endPoint x: 193, endPoint y: 202, distance: 4.8
click at [190, 204] on button "确 定" at bounding box center [191, 201] width 28 height 14
click at [242, 125] on form "会员账号 tb362989626712 会员姓名 zoey 账号余额 62.00 操作类型 彩金加款 彩金扣款 金额 确 定" at bounding box center [251, 130] width 255 height 159
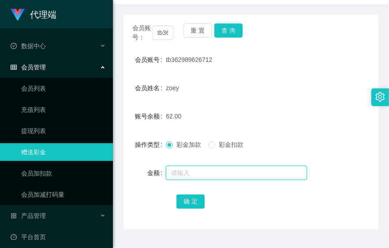
click at [195, 168] on input "text" at bounding box center [236, 173] width 141 height 14
type input "8"
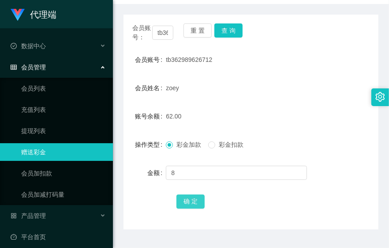
click at [186, 199] on button "确 定" at bounding box center [191, 201] width 28 height 14
click at [288, 104] on form "会员账号 tb362989626712 会员姓名 zoey 账号余额 70.00 操作类型 彩金加款 彩金扣款 金额 确 定" at bounding box center [251, 130] width 255 height 159
click at [238, 28] on button "查 询" at bounding box center [229, 30] width 28 height 14
click at [325, 96] on form "会员账号 tb362989626712 会员姓名 zoey 账号余额 70.00 操作类型 彩金加款 彩金扣款 金额 确 定" at bounding box center [251, 130] width 255 height 159
drag, startPoint x: 248, startPoint y: 105, endPoint x: 238, endPoint y: 102, distance: 9.6
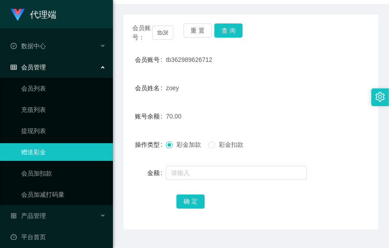
click at [248, 105] on form "会员账号 tb362989626712 会员姓名 zoey 账号余额 70.00 操作类型 彩金加款 彩金扣款 金额 确 定" at bounding box center [251, 130] width 255 height 159
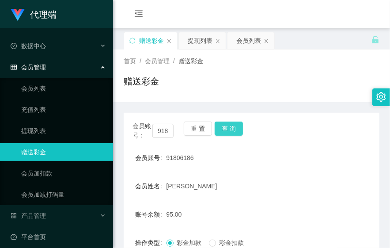
scroll to position [72, 0]
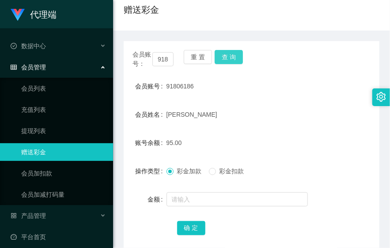
click at [230, 60] on button "查 询" at bounding box center [229, 57] width 28 height 14
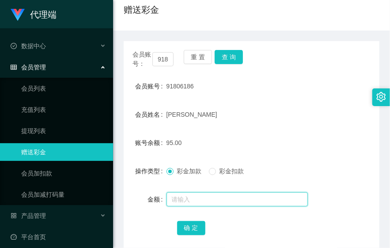
click at [194, 197] on input "text" at bounding box center [236, 199] width 141 height 14
type input "16"
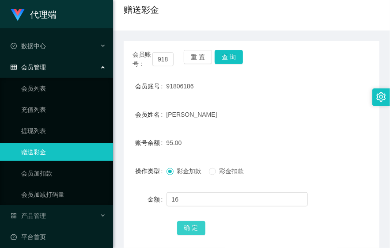
click at [191, 226] on button "确 定" at bounding box center [191, 228] width 28 height 14
click at [230, 57] on button "查 询" at bounding box center [229, 57] width 28 height 14
click at [226, 55] on button "查 询" at bounding box center [229, 57] width 28 height 14
click at [224, 64] on button "查 询" at bounding box center [229, 57] width 28 height 14
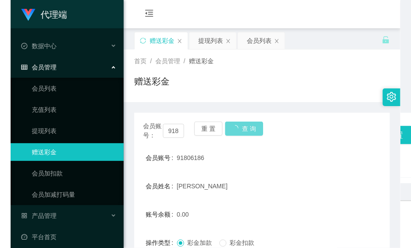
scroll to position [72, 0]
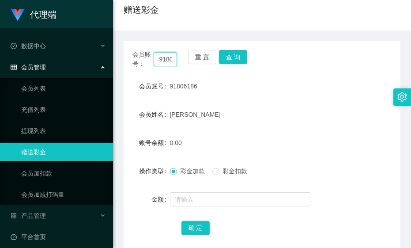
click at [170, 61] on input "91806186" at bounding box center [165, 59] width 23 height 14
click at [389, 98] on icon "图标: setting" at bounding box center [402, 97] width 10 height 10
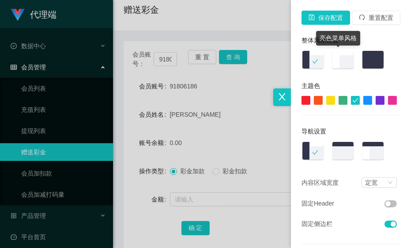
click at [342, 61] on img at bounding box center [343, 60] width 23 height 20
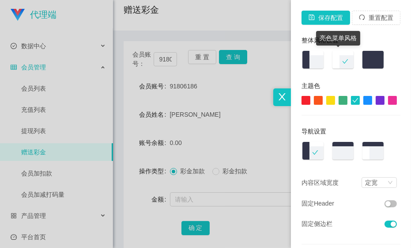
click at [316, 64] on img at bounding box center [313, 60] width 23 height 20
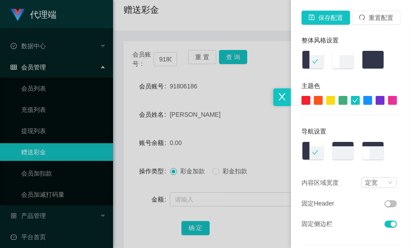
click at [218, 126] on div at bounding box center [205, 124] width 411 height 248
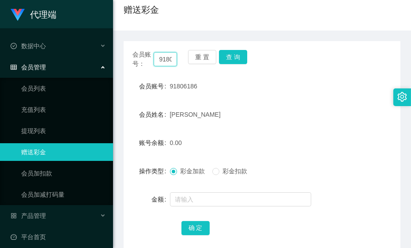
click at [170, 60] on input "91806186" at bounding box center [165, 59] width 23 height 14
click at [227, 59] on button "查 询" at bounding box center [233, 57] width 28 height 14
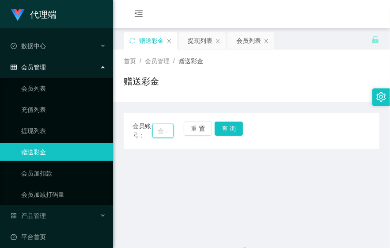
click at [158, 132] on input "text" at bounding box center [162, 131] width 21 height 14
paste input "jessqq"
type input "jessqq"
click at [221, 128] on button "查 询" at bounding box center [229, 128] width 28 height 14
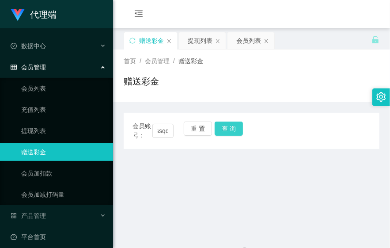
scroll to position [0, 0]
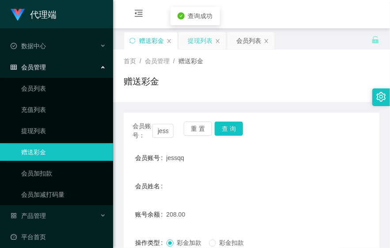
click at [204, 41] on div "提现列表" at bounding box center [200, 40] width 25 height 17
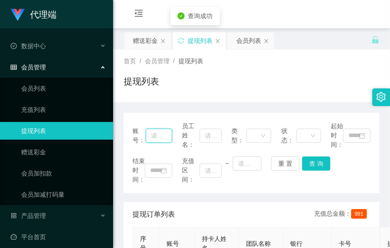
click at [154, 135] on input "text" at bounding box center [159, 135] width 26 height 14
paste input "jessqq"
type input "jessqq"
click at [315, 168] on button "查 询" at bounding box center [316, 163] width 28 height 14
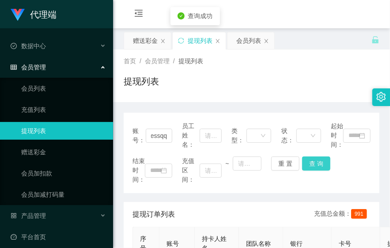
scroll to position [0, 0]
click at [243, 42] on div "会员列表" at bounding box center [248, 40] width 25 height 17
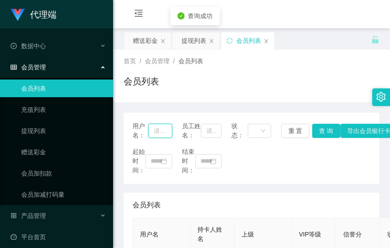
click at [162, 136] on input "text" at bounding box center [160, 131] width 24 height 14
paste input "jessqq"
type input "jessqq"
click at [322, 134] on button "查 询" at bounding box center [326, 131] width 28 height 14
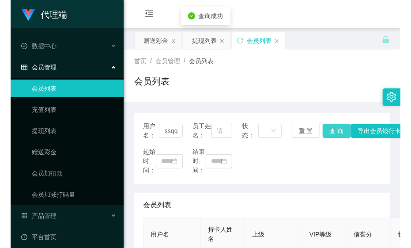
scroll to position [0, 0]
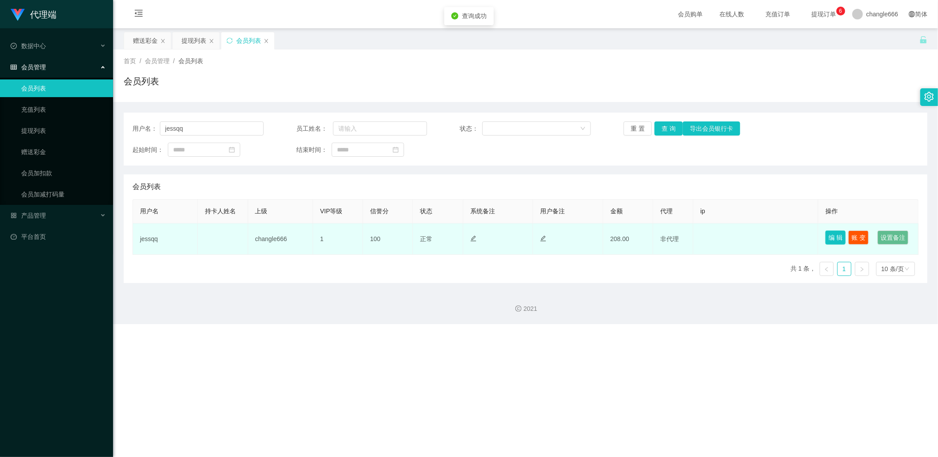
click at [389, 234] on button "编 辑" at bounding box center [835, 237] width 20 height 14
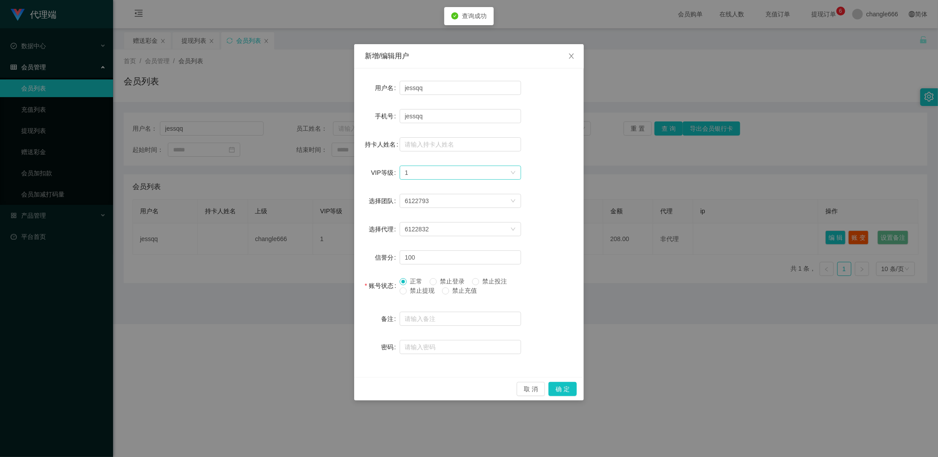
click at [389, 168] on div "选择VIP等级 1" at bounding box center [457, 172] width 105 height 13
click at [389, 201] on li "VIP2" at bounding box center [459, 203] width 121 height 14
click at [389, 247] on button "确 定" at bounding box center [562, 389] width 28 height 14
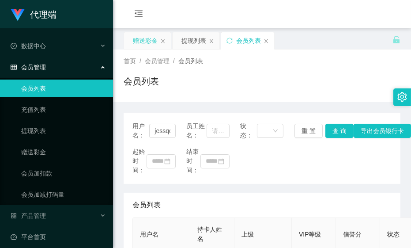
click at [147, 36] on div "赠送彩金" at bounding box center [145, 40] width 25 height 17
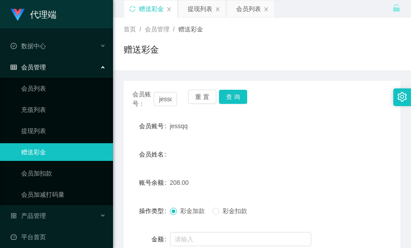
scroll to position [49, 0]
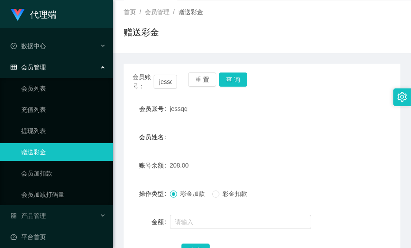
click at [350, 134] on div "会员姓名" at bounding box center [262, 137] width 277 height 18
click at [325, 131] on div "会员姓名" at bounding box center [262, 137] width 277 height 18
click at [239, 76] on button "查 询" at bounding box center [233, 79] width 28 height 14
click at [270, 117] on form "会员账号 jessqq 会员姓名 账号余额 374.00 操作类型 彩金加款 彩金扣款 金额 确 定" at bounding box center [262, 179] width 277 height 159
click at [265, 118] on form "会员账号 jessqq 会员姓名 账号余额 374.00 操作类型 彩金加款 彩金扣款 金额 确 定" at bounding box center [262, 179] width 277 height 159
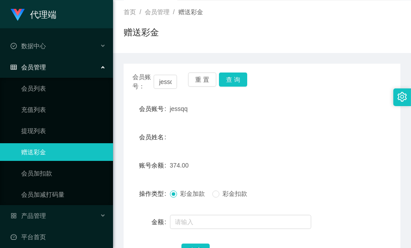
click at [314, 134] on div "会员姓名" at bounding box center [262, 137] width 277 height 18
drag, startPoint x: 333, startPoint y: 129, endPoint x: 345, endPoint y: 114, distance: 19.5
click at [333, 130] on div "会员姓名" at bounding box center [262, 137] width 277 height 18
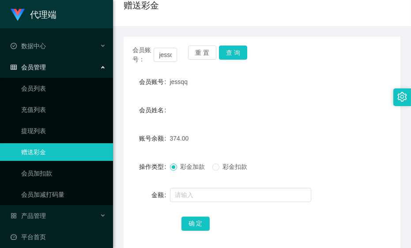
scroll to position [121, 0]
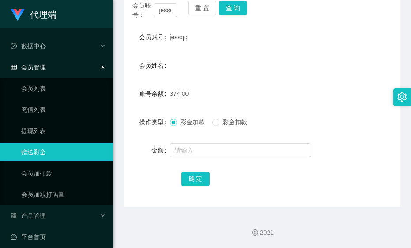
click at [318, 94] on div "374.00" at bounding box center [251, 94] width 162 height 18
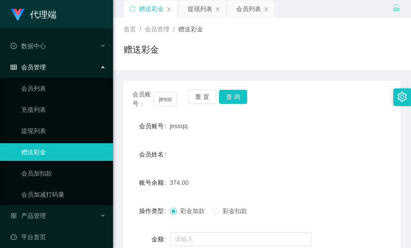
scroll to position [49, 0]
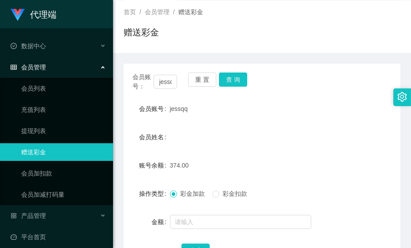
drag, startPoint x: 343, startPoint y: 137, endPoint x: 336, endPoint y: 133, distance: 8.1
click at [342, 137] on div "会员姓名" at bounding box center [262, 137] width 277 height 18
click at [193, 220] on input "text" at bounding box center [240, 222] width 141 height 14
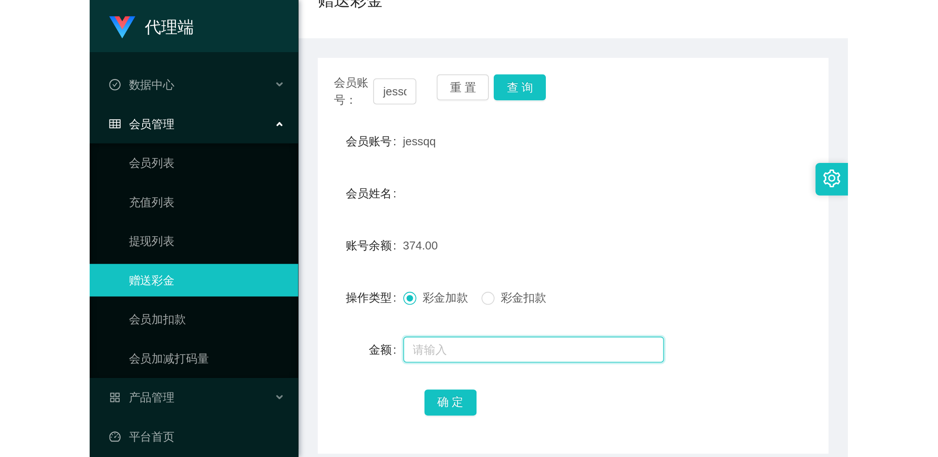
scroll to position [98, 0]
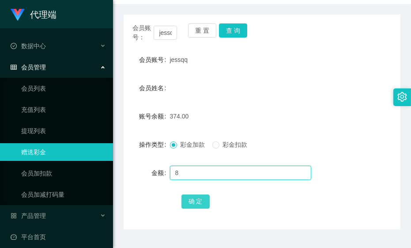
type input "8"
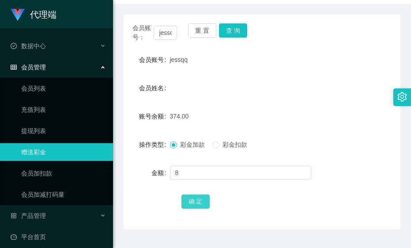
click at [200, 200] on button "确 定" at bounding box center [195, 201] width 28 height 14
click at [346, 70] on form "会员账号 jessqq 会员姓名 账号余额 299.00 操作类型 彩金加款 彩金扣款 金额 确 定" at bounding box center [262, 130] width 277 height 159
drag, startPoint x: 261, startPoint y: 66, endPoint x: 233, endPoint y: 34, distance: 43.2
click at [261, 66] on div "jessqq" at bounding box center [251, 60] width 162 height 18
click at [230, 28] on button "查 询" at bounding box center [233, 30] width 28 height 14
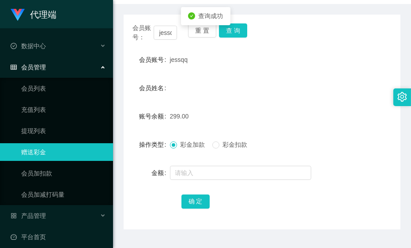
click at [291, 82] on div "会员姓名" at bounding box center [262, 88] width 277 height 18
click at [285, 127] on form "会员账号 jessqq 会员姓名 账号余额 299.00 操作类型 彩金加款 彩金扣款 金额 确 定" at bounding box center [262, 130] width 277 height 159
drag, startPoint x: 325, startPoint y: 126, endPoint x: 328, endPoint y: 122, distance: 4.7
click at [328, 122] on form "会员账号 jessqq 会员姓名 账号余额 299.00 操作类型 彩金加款 彩金扣款 金额 确 定" at bounding box center [262, 130] width 277 height 159
drag, startPoint x: 328, startPoint y: 122, endPoint x: 314, endPoint y: 55, distance: 69.1
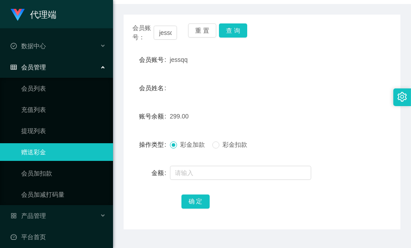
click at [314, 55] on div "jessqq" at bounding box center [251, 60] width 162 height 18
drag, startPoint x: 341, startPoint y: 96, endPoint x: 343, endPoint y: 90, distance: 6.2
click at [341, 96] on div "会员姓名" at bounding box center [262, 88] width 277 height 18
drag, startPoint x: 356, startPoint y: 81, endPoint x: 408, endPoint y: 107, distance: 57.9
click at [357, 81] on div "会员姓名" at bounding box center [262, 88] width 277 height 18
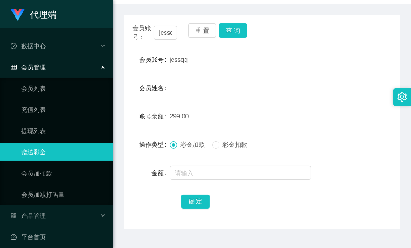
click at [367, 111] on div "账号余额 299.00" at bounding box center [262, 116] width 277 height 18
click at [242, 26] on button "查 询" at bounding box center [233, 30] width 28 height 14
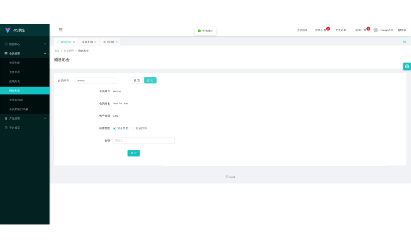
scroll to position [0, 0]
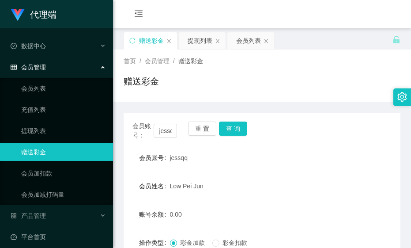
click at [314, 73] on div "首页 / 会员管理 / 赠送彩金 / 赠送彩金" at bounding box center [262, 76] width 277 height 38
click at [239, 131] on button "查 询" at bounding box center [233, 128] width 28 height 14
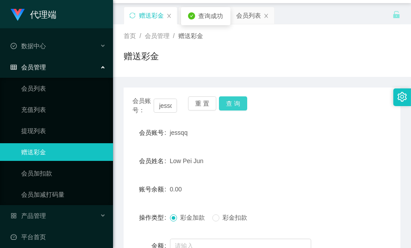
scroll to position [49, 0]
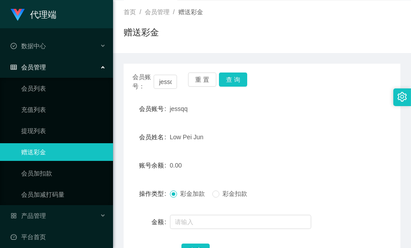
click at [383, 126] on form "会员账号 jessqq 会员姓名 Low Pei Jun 账号余额 0.00 操作类型 彩金加款 彩金扣款 金额 确 定" at bounding box center [262, 179] width 277 height 159
drag, startPoint x: 362, startPoint y: 114, endPoint x: 373, endPoint y: 110, distance: 11.5
click at [362, 114] on div "会员账号 jessqq" at bounding box center [262, 109] width 277 height 18
click at [238, 77] on button "查 询" at bounding box center [233, 79] width 28 height 14
drag, startPoint x: 342, startPoint y: 110, endPoint x: 384, endPoint y: 126, distance: 45.3
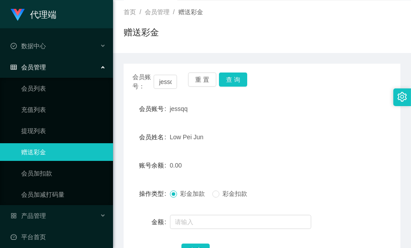
click at [343, 111] on div "会员账号 jessqq" at bounding box center [262, 109] width 277 height 18
click at [333, 146] on form "会员账号 jessqq 会员姓名 Low Pei Jun 账号余额 0.00 操作类型 彩金加款 彩金扣款 金额 确 定" at bounding box center [262, 179] width 277 height 159
drag, startPoint x: 330, startPoint y: 104, endPoint x: 386, endPoint y: 75, distance: 63.2
click at [331, 104] on div "会员账号 jessqq" at bounding box center [262, 109] width 277 height 18
drag, startPoint x: 351, startPoint y: 45, endPoint x: 341, endPoint y: 11, distance: 36.2
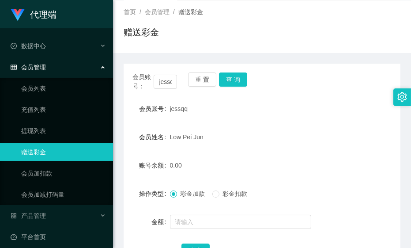
click at [350, 44] on div "赠送彩金" at bounding box center [262, 36] width 277 height 20
click at [368, 105] on div "会员账号 jessqq" at bounding box center [262, 109] width 277 height 18
drag, startPoint x: 351, startPoint y: 128, endPoint x: 355, endPoint y: 122, distance: 7.3
click at [352, 126] on form "会员账号 jessqq 会员姓名 Low Pei Jun 账号余额 0.00 操作类型 彩金加款 彩金扣款 金额 确 定" at bounding box center [262, 179] width 277 height 159
click at [349, 93] on div "会员账号： jessqq 重 置 查 询 会员账号 jessqq 会员姓名 Low Pei Jun 账号余额 0.00 操作类型 彩金加款 彩金扣款 金额 确…" at bounding box center [262, 171] width 277 height 215
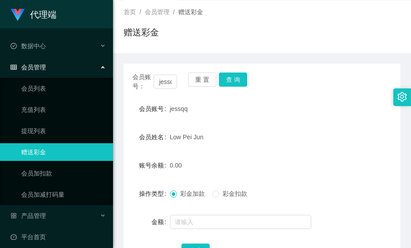
click at [347, 143] on div "会员姓名 Low Pei Jun" at bounding box center [262, 137] width 277 height 18
click at [298, 161] on div "0.00" at bounding box center [251, 165] width 162 height 18
click at [192, 219] on input "text" at bounding box center [240, 222] width 141 height 14
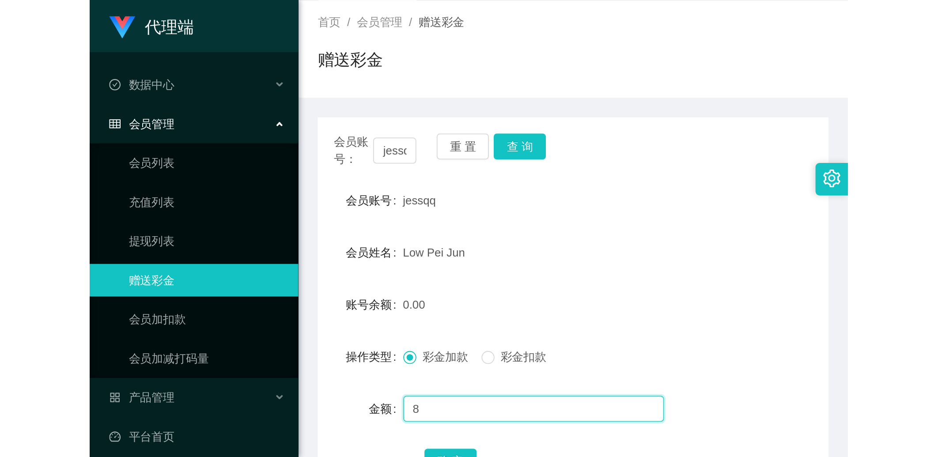
scroll to position [98, 0]
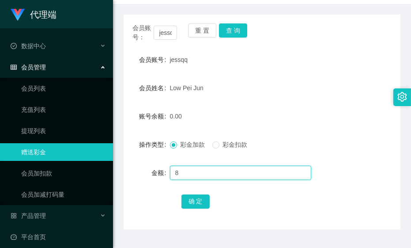
type input "8"
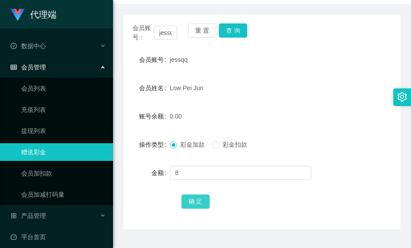
click at [198, 203] on button "确 定" at bounding box center [195, 201] width 28 height 14
click at [348, 79] on div "会员姓名 Low Pei Jun" at bounding box center [262, 88] width 277 height 18
drag, startPoint x: 350, startPoint y: 92, endPoint x: 382, endPoint y: 100, distance: 32.9
click at [350, 92] on div "会员姓名 Low Pei Jun" at bounding box center [262, 88] width 277 height 18
click at [339, 96] on div "会员姓名 Low Pei Jun" at bounding box center [262, 88] width 277 height 18
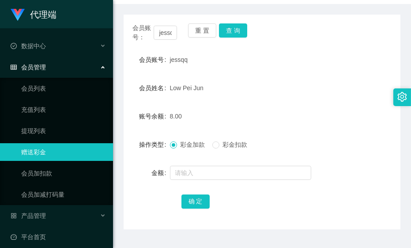
click at [310, 94] on div "Low Pei Jun" at bounding box center [251, 88] width 162 height 18
click at [238, 24] on button "查 询" at bounding box center [233, 30] width 28 height 14
drag, startPoint x: 352, startPoint y: 135, endPoint x: 385, endPoint y: 125, distance: 34.1
click at [352, 135] on form "会员账号 jessqq 会员姓名 Low Pei Jun 账号余额 8.00 操作类型 彩金加款 彩金扣款 金额 确 定" at bounding box center [262, 130] width 277 height 159
click at [323, 110] on div "8.00" at bounding box center [251, 116] width 162 height 18
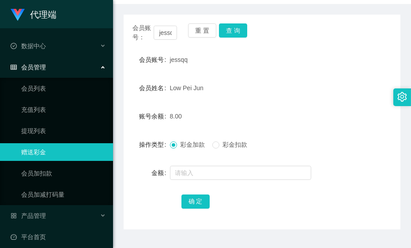
drag, startPoint x: 365, startPoint y: 106, endPoint x: 376, endPoint y: 106, distance: 11.0
click at [366, 106] on form "会员账号 jessqq 会员姓名 Low Pei Jun 账号余额 8.00 操作类型 彩金加款 彩金扣款 金额 确 定" at bounding box center [262, 130] width 277 height 159
drag, startPoint x: 315, startPoint y: 125, endPoint x: 400, endPoint y: 56, distance: 109.2
click at [316, 125] on form "会员账号 jessqq 会员姓名 Low Pei Jun 账号余额 8.00 操作类型 彩金加款 彩金扣款 金额 确 定" at bounding box center [262, 130] width 277 height 159
drag, startPoint x: 352, startPoint y: 132, endPoint x: 347, endPoint y: 119, distance: 14.1
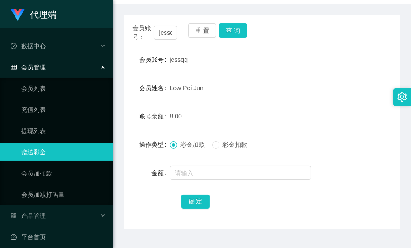
click at [352, 132] on form "会员账号 jessqq 会员姓名 Low Pei Jun 账号余额 8.00 操作类型 彩金加款 彩金扣款 金额 确 定" at bounding box center [262, 130] width 277 height 159
drag, startPoint x: 350, startPoint y: 129, endPoint x: 404, endPoint y: 139, distance: 55.7
click at [350, 129] on form "会员账号 jessqq 会员姓名 Low Pei Jun 账号余额 8.00 操作类型 彩金加款 彩金扣款 金额 确 定" at bounding box center [262, 130] width 277 height 159
drag, startPoint x: 278, startPoint y: 128, endPoint x: 297, endPoint y: 9, distance: 120.7
click at [279, 127] on form "会员账号 jessqq 会员姓名 Low Pei Jun 账号余额 8.00 操作类型 彩金加款 彩金扣款 金额 确 定" at bounding box center [262, 130] width 277 height 159
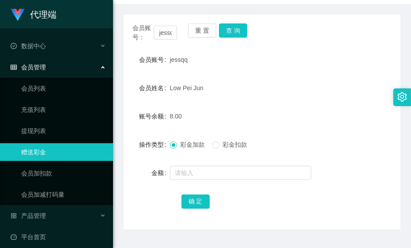
click at [350, 107] on form "会员账号 jessqq 会员姓名 Low Pei Jun 账号余额 8.00 操作类型 彩金加款 彩金扣款 金额 确 定" at bounding box center [262, 130] width 277 height 159
drag, startPoint x: 232, startPoint y: 25, endPoint x: 247, endPoint y: 42, distance: 22.2
click at [232, 25] on button "查 询" at bounding box center [233, 30] width 28 height 14
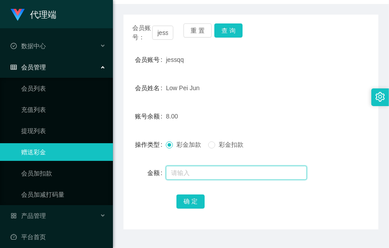
click at [187, 170] on input "text" at bounding box center [236, 173] width 141 height 14
type input "8"
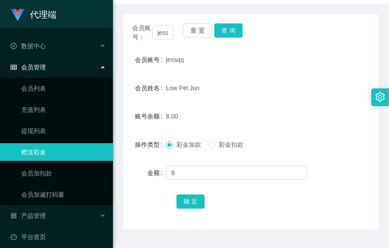
click at [187, 191] on form "会员账号 jessqq 会员姓名 Low Pei Jun 账号余额 8.00 操作类型 彩金加款 彩金扣款 金额 8 确 定" at bounding box center [251, 130] width 255 height 159
click at [189, 201] on button "确 定" at bounding box center [191, 201] width 28 height 14
click at [238, 30] on button "查 询" at bounding box center [229, 30] width 28 height 14
drag, startPoint x: 261, startPoint y: 107, endPoint x: 223, endPoint y: 87, distance: 43.1
click at [259, 105] on form "会员账号 jessqq 会员姓名 Low Pei Jun 账号余额 16.00 操作类型 彩金加款 彩金扣款 金额 确 定" at bounding box center [251, 130] width 255 height 159
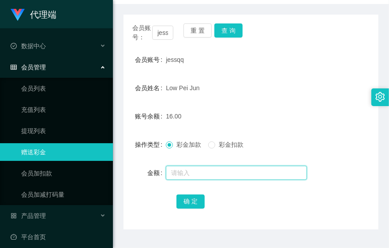
click at [193, 170] on input "text" at bounding box center [236, 173] width 141 height 14
type input "8"
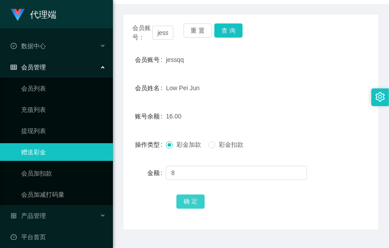
click at [190, 200] on button "确 定" at bounding box center [191, 201] width 28 height 14
click at [248, 81] on div "Low Pei Jun" at bounding box center [240, 88] width 149 height 18
click at [187, 202] on button "确 定" at bounding box center [191, 201] width 28 height 14
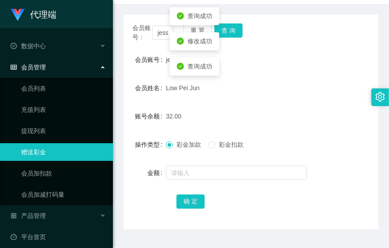
click at [246, 124] on div "32.00" at bounding box center [240, 116] width 149 height 18
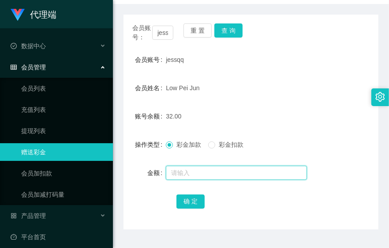
click at [200, 174] on input "text" at bounding box center [236, 173] width 141 height 14
type input "8"
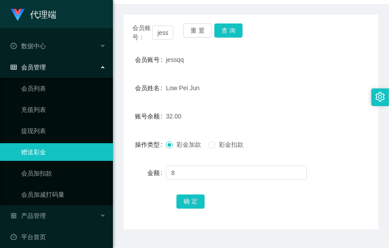
click at [222, 146] on span "彩金扣款" at bounding box center [231, 144] width 32 height 7
click at [189, 202] on button "确 定" at bounding box center [191, 201] width 28 height 14
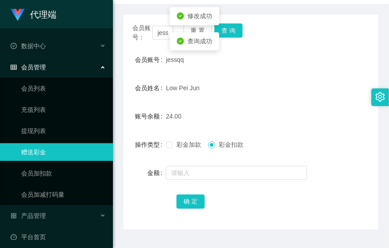
drag, startPoint x: 172, startPoint y: 144, endPoint x: 177, endPoint y: 142, distance: 5.0
click at [172, 144] on span at bounding box center [169, 144] width 7 height 7
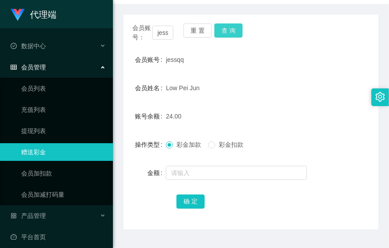
click at [229, 34] on button "查 询" at bounding box center [229, 30] width 28 height 14
click at [226, 25] on button "查 询" at bounding box center [229, 30] width 28 height 14
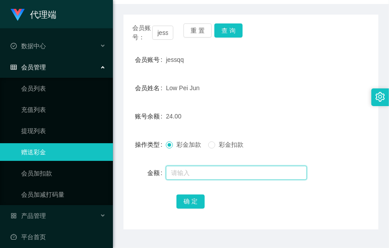
click at [201, 166] on input "text" at bounding box center [236, 173] width 141 height 14
type input "8"
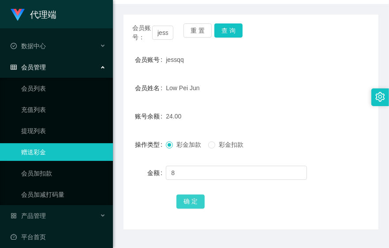
click at [186, 201] on button "确 定" at bounding box center [191, 201] width 28 height 14
click at [233, 29] on button "查 询" at bounding box center [229, 30] width 28 height 14
click at [228, 25] on button "查 询" at bounding box center [229, 30] width 28 height 14
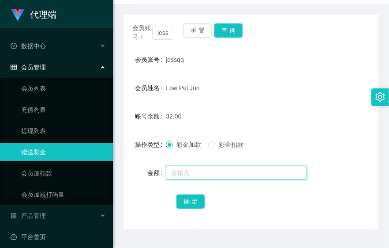
click at [187, 170] on input "text" at bounding box center [236, 173] width 141 height 14
type input "8"
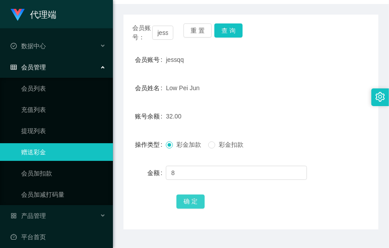
click at [192, 201] on button "确 定" at bounding box center [191, 201] width 28 height 14
click at [233, 34] on button "查 询" at bounding box center [229, 30] width 28 height 14
click at [230, 31] on button "查 询" at bounding box center [229, 30] width 28 height 14
click at [221, 31] on button "查 询" at bounding box center [229, 30] width 28 height 14
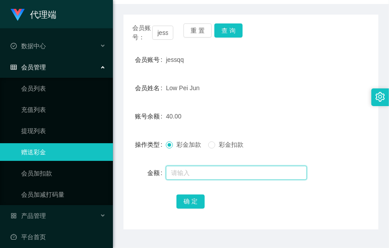
click at [185, 174] on input "text" at bounding box center [236, 173] width 141 height 14
type input "16"
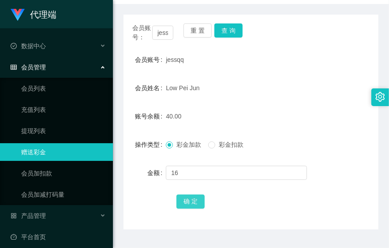
click at [186, 196] on button "确 定" at bounding box center [191, 201] width 28 height 14
click at [226, 32] on button "查 询" at bounding box center [229, 30] width 28 height 14
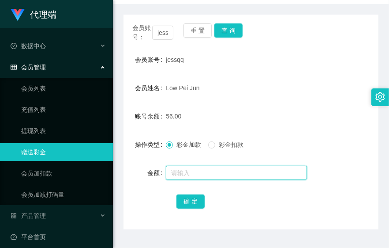
click at [185, 170] on input "text" at bounding box center [236, 173] width 141 height 14
type input "8"
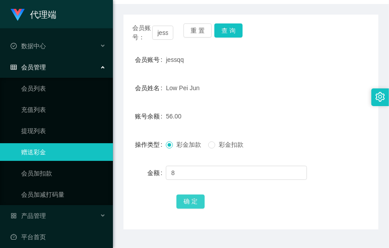
click at [196, 203] on button "确 定" at bounding box center [191, 201] width 28 height 14
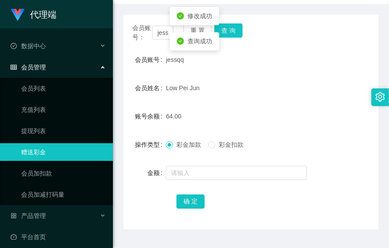
click at [234, 98] on form "会员账号 jessqq 会员姓名 Low Pei Jun 账号余额 64.00 操作类型 彩金加款 彩金扣款 金额 确 定" at bounding box center [251, 130] width 255 height 159
click at [340, 93] on div "会员姓名 Low Pei Jun" at bounding box center [251, 88] width 255 height 18
click at [374, 130] on form "会员账号 jessqq 会员姓名 Low Pei Jun 账号余额 64.00 操作类型 彩金加款 彩金扣款 金额 确 定" at bounding box center [251, 130] width 255 height 159
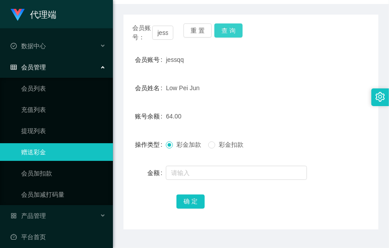
click at [237, 32] on button "查 询" at bounding box center [229, 30] width 28 height 14
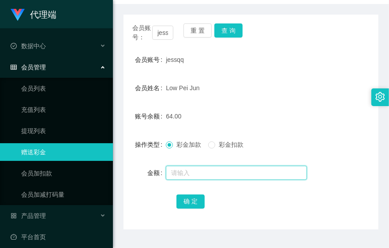
click at [193, 174] on input "text" at bounding box center [236, 173] width 141 height 14
type input "16"
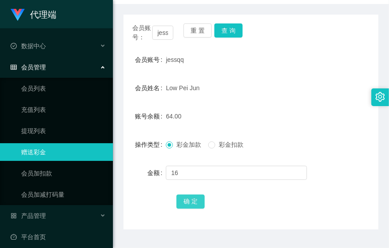
click at [187, 204] on button "确 定" at bounding box center [191, 201] width 28 height 14
drag, startPoint x: 336, startPoint y: 99, endPoint x: 386, endPoint y: 69, distance: 58.6
click at [336, 100] on form "会员账号 jessqq 会员姓名 Low Pei Jun 账号余额 80.00 操作类型 彩金加款 彩金扣款 金额 确 定" at bounding box center [251, 130] width 255 height 159
drag, startPoint x: 309, startPoint y: 136, endPoint x: 376, endPoint y: 144, distance: 67.2
click at [310, 136] on div "彩金加款 彩金扣款" at bounding box center [240, 145] width 149 height 18
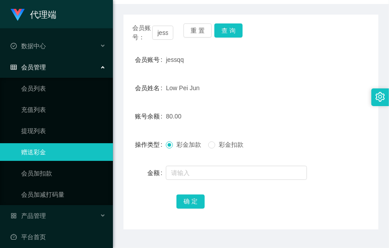
click at [301, 96] on form "会员账号 jessqq 会员姓名 Low Pei Jun 账号余额 80.00 操作类型 彩金加款 彩金扣款 金额 确 定" at bounding box center [251, 130] width 255 height 159
click at [233, 28] on button "查 询" at bounding box center [229, 30] width 28 height 14
click at [281, 93] on div "Low Pei Jun" at bounding box center [240, 88] width 149 height 18
click at [228, 30] on button "查 询" at bounding box center [229, 30] width 28 height 14
click at [229, 31] on button "查 询" at bounding box center [229, 30] width 28 height 14
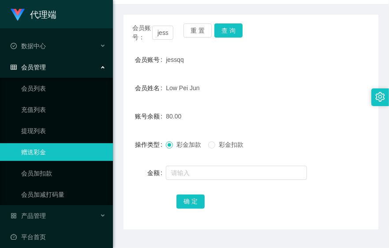
drag, startPoint x: 227, startPoint y: 114, endPoint x: 235, endPoint y: 148, distance: 35.0
click at [227, 115] on div "80.00" at bounding box center [240, 116] width 149 height 18
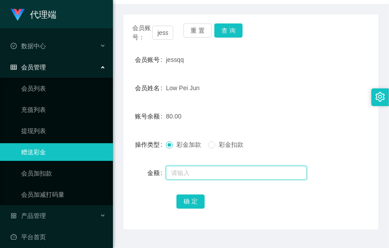
click at [231, 175] on input "text" at bounding box center [236, 173] width 141 height 14
type input "8"
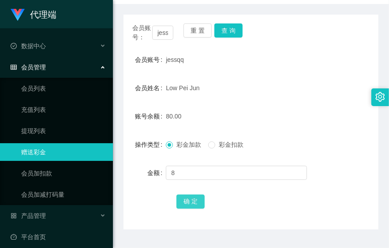
click at [192, 198] on button "确 定" at bounding box center [191, 201] width 28 height 14
click at [296, 117] on div "88.00" at bounding box center [240, 116] width 149 height 18
drag, startPoint x: 230, startPoint y: 28, endPoint x: 230, endPoint y: 34, distance: 5.7
click at [230, 28] on button "查 询" at bounding box center [229, 30] width 28 height 14
click at [301, 68] on div "jessqq" at bounding box center [240, 60] width 149 height 18
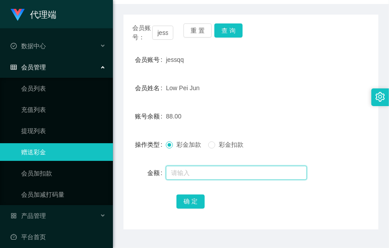
click at [211, 170] on input "text" at bounding box center [236, 173] width 141 height 14
type input "8"
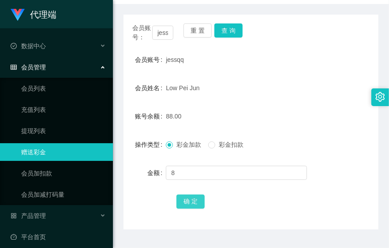
click at [185, 202] on button "确 定" at bounding box center [191, 201] width 28 height 14
click at [341, 151] on div "操作类型 彩金加款 彩金扣款" at bounding box center [251, 145] width 255 height 18
click at [329, 116] on div "账号余额 96.00" at bounding box center [251, 116] width 255 height 18
click at [226, 27] on button "查 询" at bounding box center [229, 30] width 28 height 14
click at [288, 149] on div "彩金加款 彩金扣款" at bounding box center [240, 145] width 149 height 18
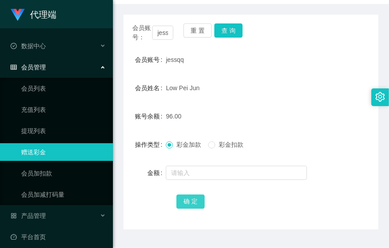
click at [192, 197] on button "确 定" at bounding box center [191, 201] width 28 height 14
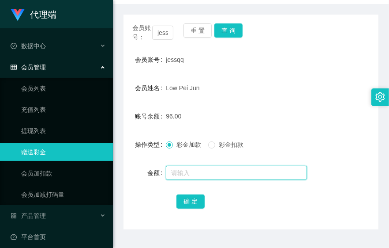
click at [183, 170] on input "text" at bounding box center [236, 173] width 141 height 14
type input "8"
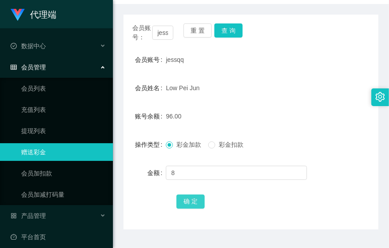
click at [183, 202] on button "确 定" at bounding box center [191, 201] width 28 height 14
drag, startPoint x: 318, startPoint y: 158, endPoint x: 315, endPoint y: 142, distance: 16.2
click at [319, 158] on form "会员账号 jessqq 会员姓名 Low Pei Jun 账号余额 104.00 操作类型 彩金加款 彩金扣款 金额 确 定" at bounding box center [251, 130] width 255 height 159
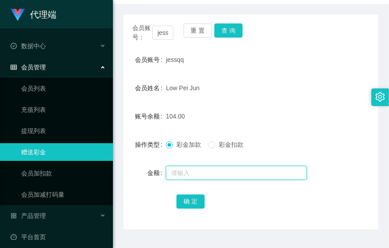
click at [302, 173] on input "text" at bounding box center [236, 173] width 141 height 14
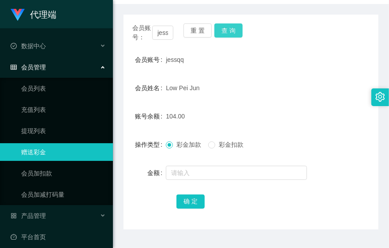
click at [226, 34] on button "查 询" at bounding box center [229, 30] width 28 height 14
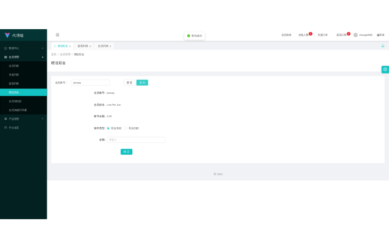
scroll to position [0, 0]
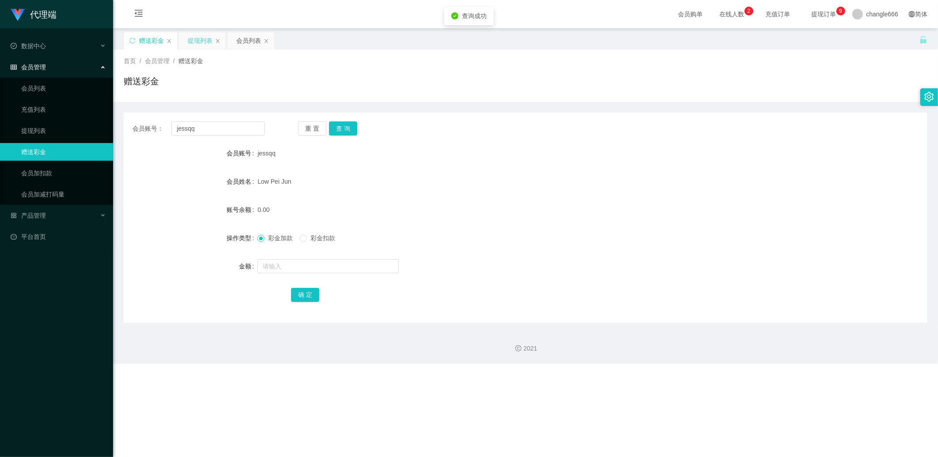
click at [210, 32] on div "提现列表" at bounding box center [200, 40] width 25 height 17
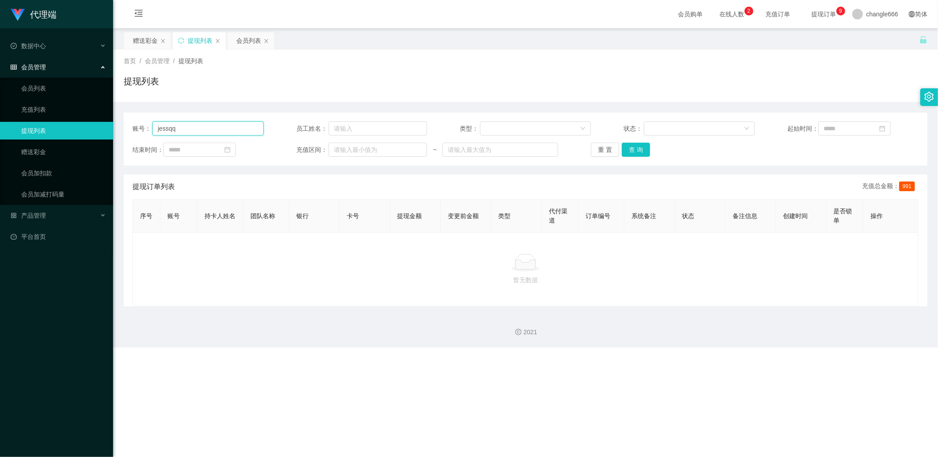
click at [202, 127] on input "jessqq" at bounding box center [207, 128] width 111 height 14
click at [389, 150] on button "查 询" at bounding box center [636, 150] width 28 height 14
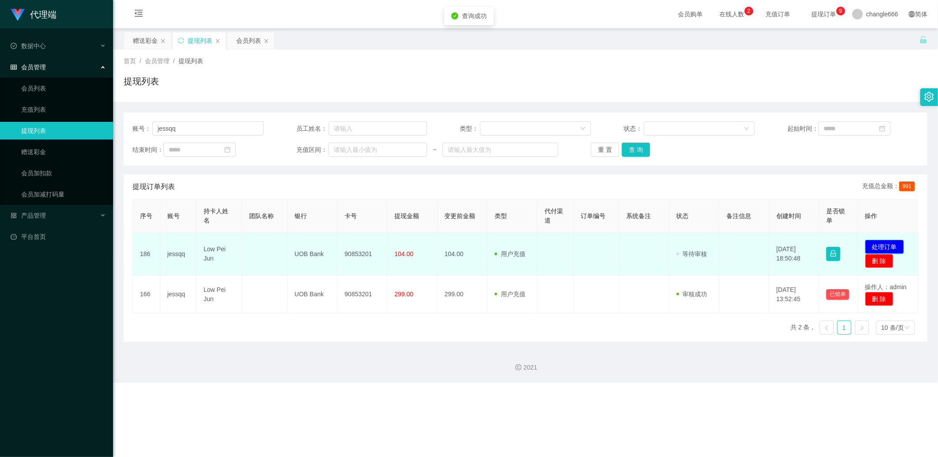
click at [389, 243] on button "处理订单" at bounding box center [884, 247] width 39 height 14
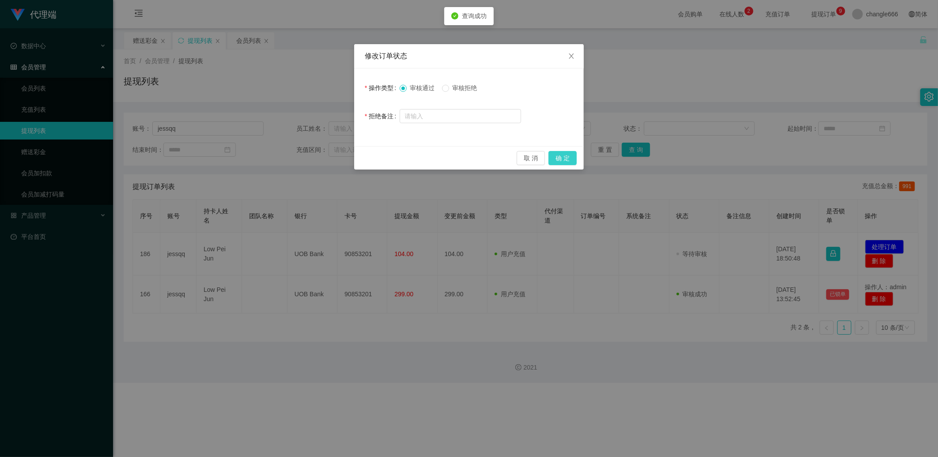
click at [389, 155] on button "确 定" at bounding box center [562, 158] width 28 height 14
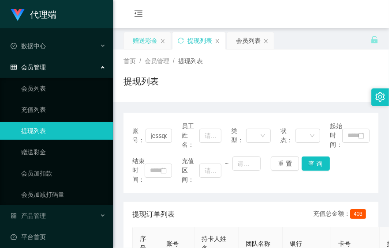
click at [143, 35] on div "赠送彩金" at bounding box center [145, 40] width 25 height 17
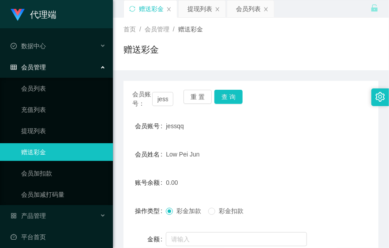
scroll to position [49, 0]
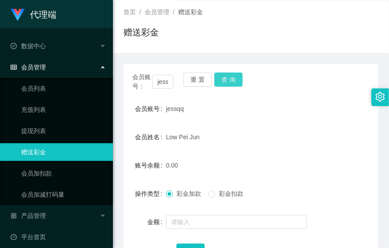
click at [227, 79] on button "查 询" at bounding box center [229, 79] width 28 height 14
click at [342, 143] on div "会员姓名 Low Pei Jun" at bounding box center [251, 137] width 255 height 18
click at [367, 139] on div "会员姓名 Low Pei Jun" at bounding box center [251, 137] width 255 height 18
click at [299, 153] on form "会员账号 jessqq 会员姓名 Low Pei Jun 账号余额 0.00 操作类型 彩金加款 彩金扣款 金额 确 定" at bounding box center [251, 179] width 255 height 159
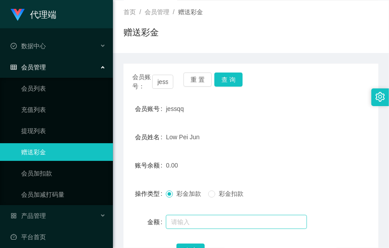
click at [200, 213] on div at bounding box center [240, 222] width 149 height 18
click at [200, 218] on input "text" at bounding box center [236, 222] width 141 height 14
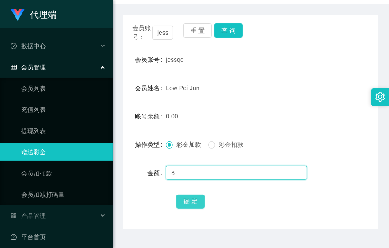
type input "8"
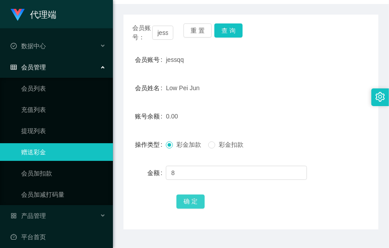
click at [183, 203] on button "确 定" at bounding box center [191, 201] width 28 height 14
drag, startPoint x: 305, startPoint y: 151, endPoint x: 261, endPoint y: 140, distance: 44.7
click at [305, 151] on div "彩金加款 彩金扣款" at bounding box center [240, 145] width 149 height 18
click at [234, 28] on button "查 询" at bounding box center [229, 30] width 28 height 14
drag, startPoint x: 283, startPoint y: 140, endPoint x: 280, endPoint y: 135, distance: 6.0
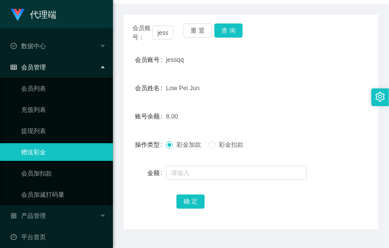
click at [283, 140] on div "彩金加款 彩金扣款" at bounding box center [240, 145] width 149 height 18
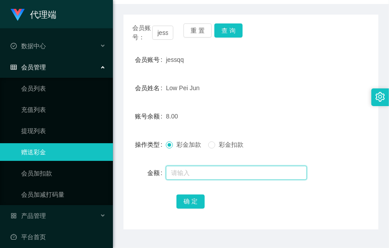
click at [178, 173] on input "text" at bounding box center [236, 173] width 141 height 14
type input "8"
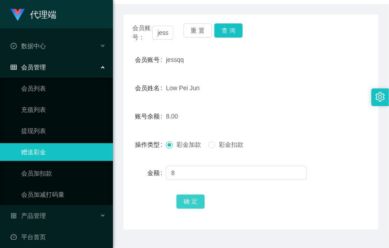
click at [184, 201] on button "确 定" at bounding box center [191, 201] width 28 height 14
click at [223, 34] on button "查 询" at bounding box center [229, 30] width 28 height 14
click at [231, 32] on button "查 询" at bounding box center [229, 30] width 28 height 14
click at [235, 33] on button "查 询" at bounding box center [229, 30] width 28 height 14
drag, startPoint x: 345, startPoint y: 99, endPoint x: 334, endPoint y: 95, distance: 12.3
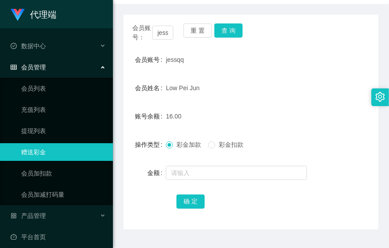
click at [345, 99] on form "会员账号 jessqq 会员姓名 Low Pei Jun 账号余额 16.00 操作类型 彩金加款 彩金扣款 金额 确 定" at bounding box center [251, 130] width 255 height 159
drag, startPoint x: 291, startPoint y: 88, endPoint x: 272, endPoint y: 91, distance: 19.2
click at [291, 88] on div "Low Pei Jun" at bounding box center [240, 88] width 149 height 18
click at [228, 32] on button "查 询" at bounding box center [229, 30] width 28 height 14
click at [287, 113] on div "16.00" at bounding box center [240, 116] width 149 height 18
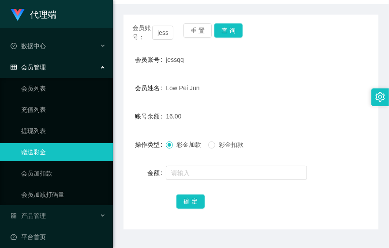
drag, startPoint x: 338, startPoint y: 111, endPoint x: 382, endPoint y: 60, distance: 67.3
click at [337, 111] on div "账号余额 16.00" at bounding box center [251, 116] width 255 height 18
click at [315, 72] on form "会员账号 jessqq 会员姓名 Low Pei Jun 账号余额 16.00 操作类型 彩金加款 彩金扣款 金额 确 定" at bounding box center [251, 130] width 255 height 159
click at [291, 84] on div "Low Pei Jun" at bounding box center [240, 88] width 149 height 18
click at [240, 31] on button "查 询" at bounding box center [229, 30] width 28 height 14
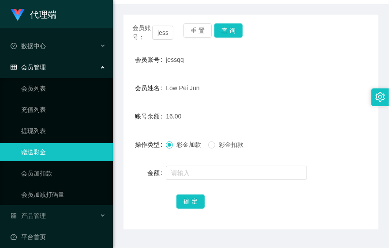
click at [300, 111] on div "16.00" at bounding box center [240, 116] width 149 height 18
click at [226, 34] on button "查 询" at bounding box center [229, 30] width 28 height 14
click at [223, 23] on button "查 询" at bounding box center [229, 30] width 28 height 14
click at [224, 27] on button "查 询" at bounding box center [229, 30] width 28 height 14
click at [230, 32] on button "查 询" at bounding box center [229, 30] width 28 height 14
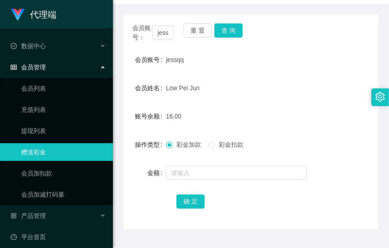
drag, startPoint x: 330, startPoint y: 120, endPoint x: 386, endPoint y: 77, distance: 70.2
click at [330, 120] on div "账号余额 16.00" at bounding box center [251, 116] width 255 height 18
click at [354, 98] on form "会员账号 jessqq 会员姓名 Low Pei Jun 账号余额 16.00 操作类型 彩金加款 彩金扣款 金额 确 定" at bounding box center [251, 130] width 255 height 159
drag, startPoint x: 325, startPoint y: 100, endPoint x: 386, endPoint y: 45, distance: 82.2
click at [325, 101] on form "会员账号 jessqq 会员姓名 Low Pei Jun 账号余额 16.00 操作类型 彩金加款 彩金扣款 金额 确 定" at bounding box center [251, 130] width 255 height 159
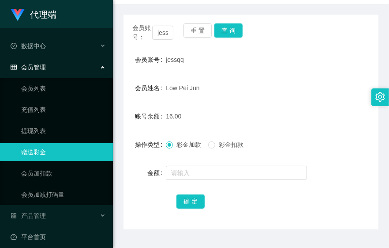
click at [276, 94] on div "Low Pei Jun" at bounding box center [240, 88] width 149 height 18
click at [222, 25] on button "查 询" at bounding box center [229, 30] width 28 height 14
click at [237, 36] on button "查 询" at bounding box center [229, 30] width 28 height 14
click at [228, 32] on button "查 询" at bounding box center [229, 30] width 28 height 14
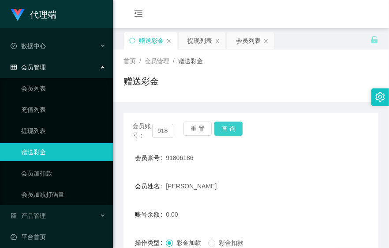
scroll to position [72, 0]
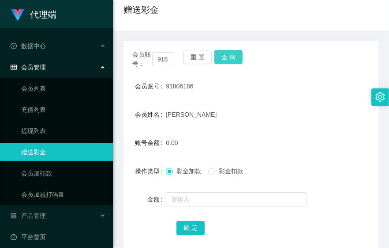
click at [226, 62] on button "查 询" at bounding box center [229, 57] width 28 height 14
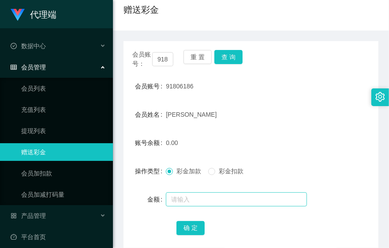
click at [214, 192] on div at bounding box center [240, 199] width 149 height 18
click at [214, 196] on input "text" at bounding box center [236, 199] width 141 height 14
paste input "91806186"
type input "91806186"
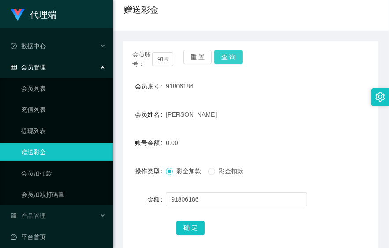
click at [237, 61] on button "查 询" at bounding box center [229, 57] width 28 height 14
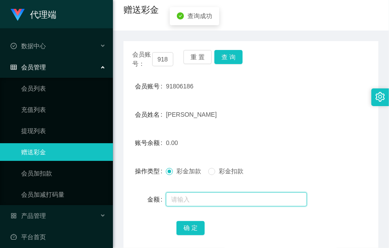
click at [200, 201] on input "text" at bounding box center [236, 199] width 141 height 14
type input "38"
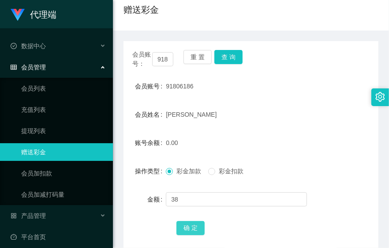
click at [193, 227] on button "确 定" at bounding box center [191, 228] width 28 height 14
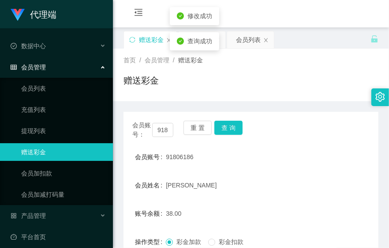
scroll to position [0, 0]
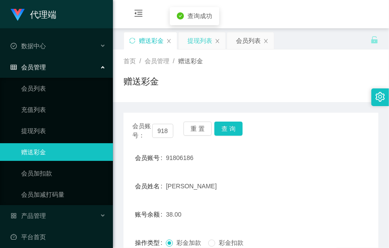
click at [206, 42] on div "提现列表" at bounding box center [200, 40] width 25 height 17
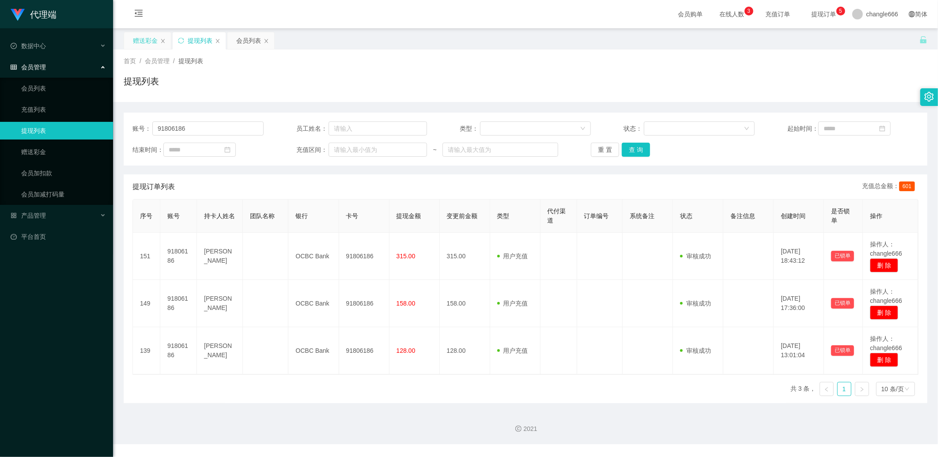
click at [142, 46] on div "赠送彩金" at bounding box center [145, 40] width 25 height 17
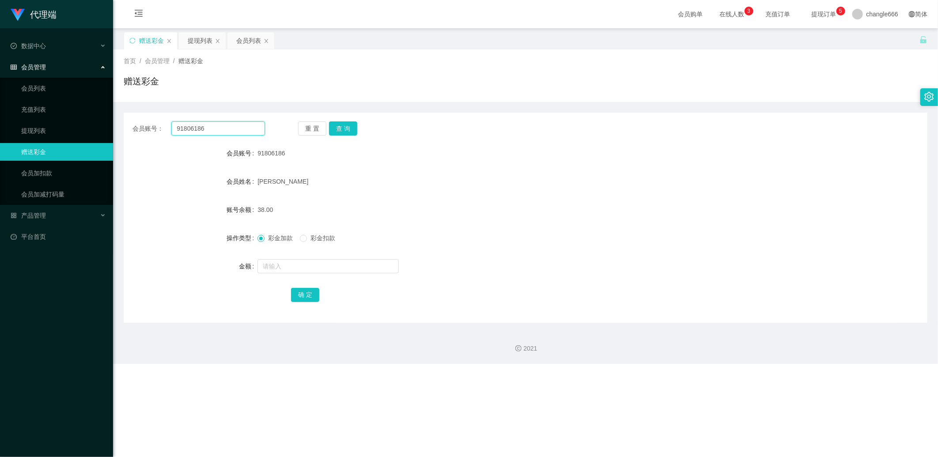
click at [208, 126] on input "91806186" at bounding box center [218, 128] width 94 height 14
click at [204, 43] on div "提现列表" at bounding box center [200, 40] width 25 height 17
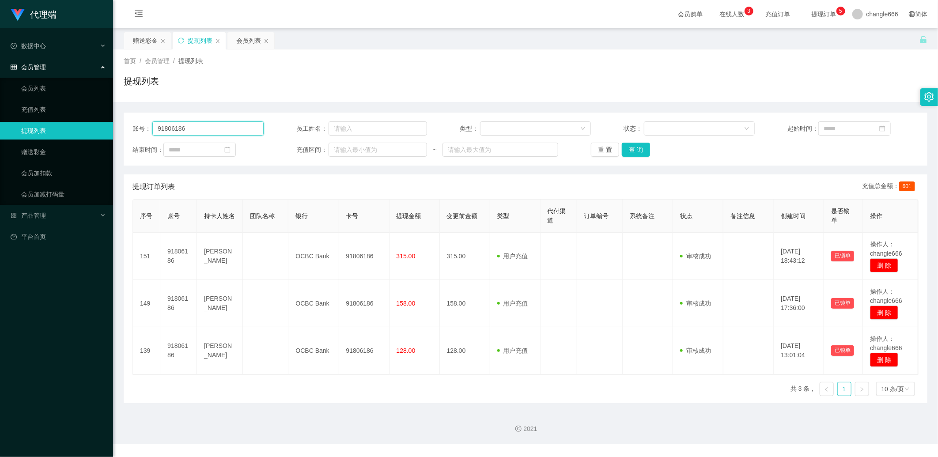
drag, startPoint x: 215, startPoint y: 133, endPoint x: 484, endPoint y: 163, distance: 269.7
click at [215, 134] on input "91806186" at bounding box center [207, 128] width 111 height 14
click at [389, 153] on div "重 置 查 询" at bounding box center [656, 150] width 131 height 14
click at [389, 152] on button "查 询" at bounding box center [636, 150] width 28 height 14
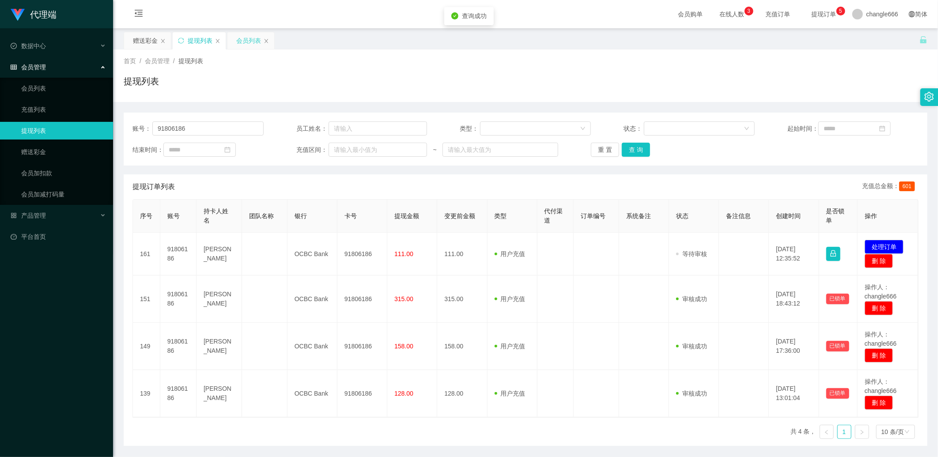
click at [236, 41] on div "会员列表" at bounding box center [248, 40] width 25 height 17
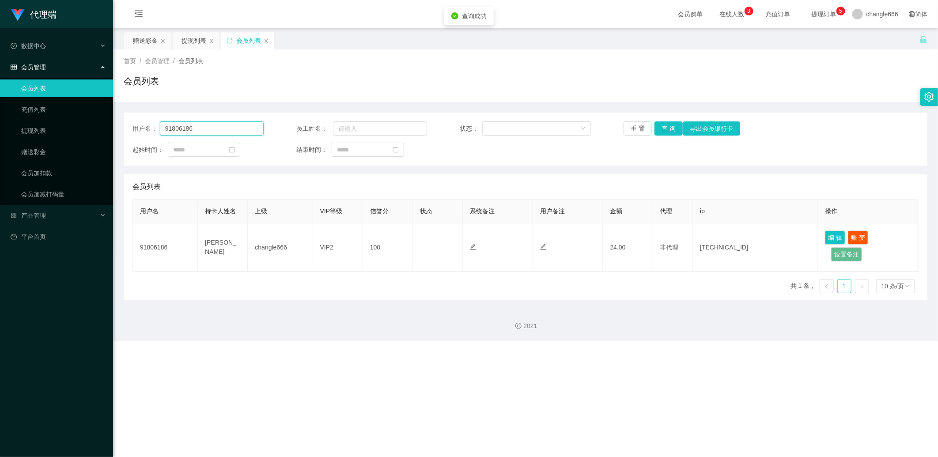
click at [193, 127] on input "91806186" at bounding box center [212, 128] width 104 height 14
drag, startPoint x: 665, startPoint y: 130, endPoint x: 676, endPoint y: 151, distance: 23.7
click at [389, 130] on button "查 询" at bounding box center [668, 128] width 28 height 14
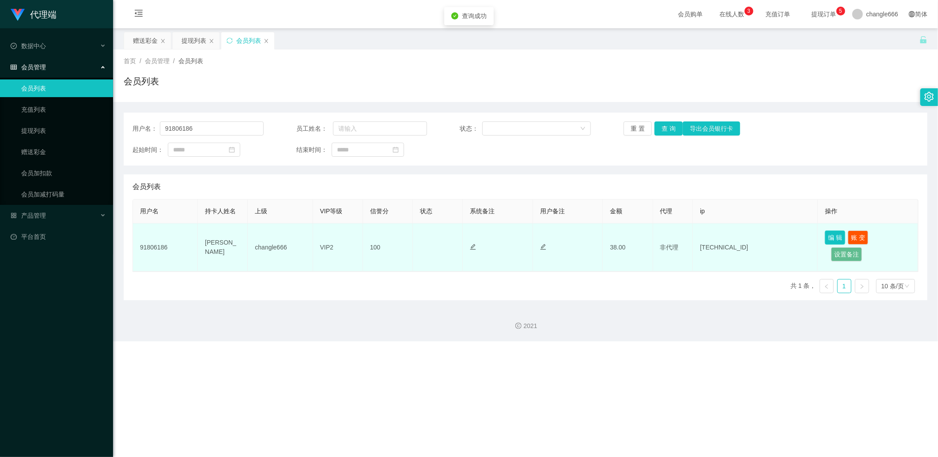
click at [389, 238] on button "编 辑" at bounding box center [835, 237] width 20 height 14
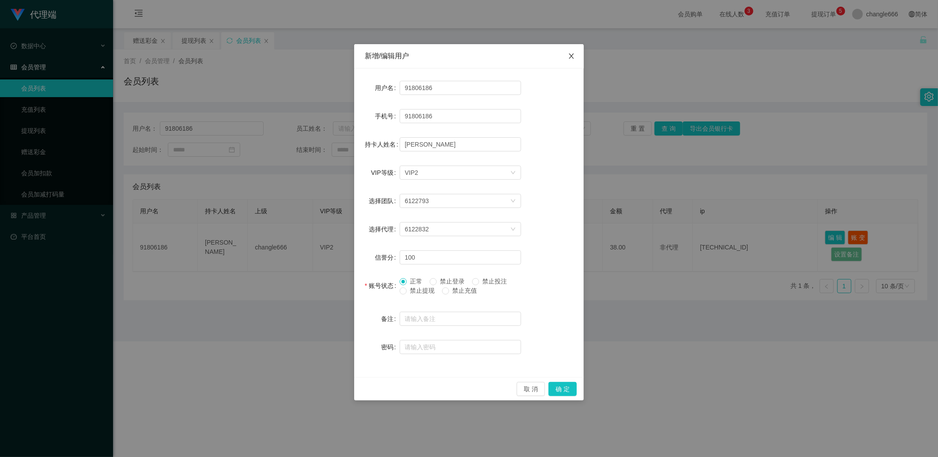
click at [389, 57] on icon "图标: close" at bounding box center [571, 55] width 5 height 5
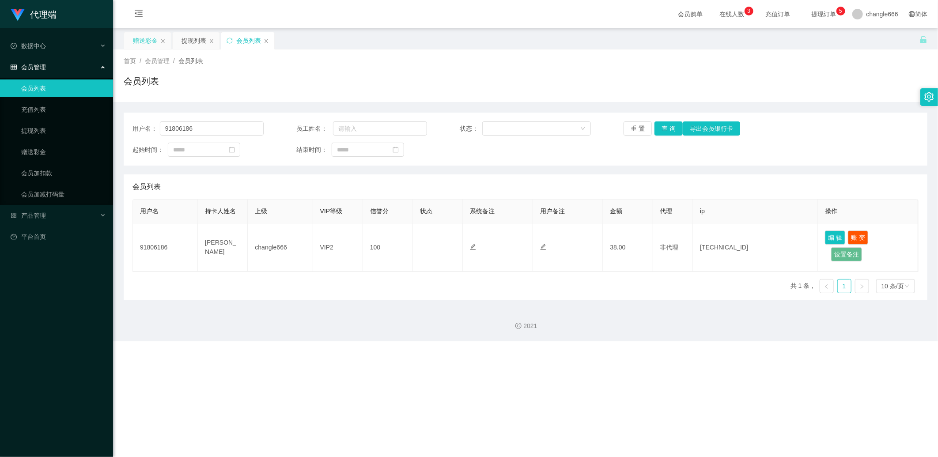
click at [147, 42] on div "赠送彩金" at bounding box center [145, 40] width 25 height 17
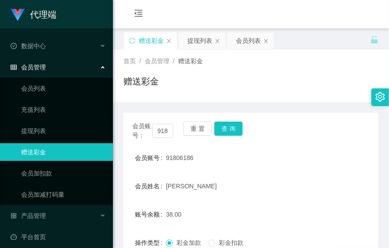
click at [306, 135] on div "会员账号： 91806186 重 置 查 询" at bounding box center [251, 130] width 255 height 19
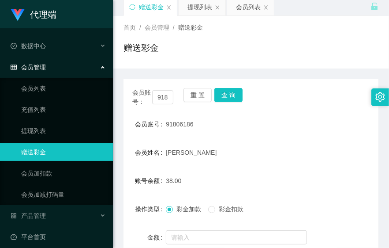
scroll to position [49, 0]
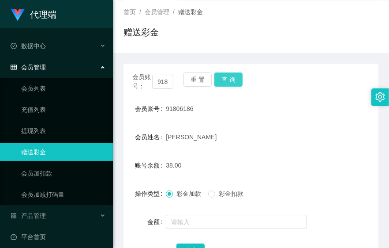
click at [227, 79] on button "查 询" at bounding box center [229, 79] width 28 height 14
drag, startPoint x: 233, startPoint y: 71, endPoint x: 235, endPoint y: 77, distance: 6.6
click at [234, 74] on div "会员账号： 91806186 重 置 查 询 会员账号 91806186 会员姓名 [PERSON_NAME] 账号余额 38.00 操作类型 彩金加款 彩金…" at bounding box center [251, 171] width 255 height 215
click at [235, 78] on button "查 询" at bounding box center [229, 79] width 28 height 14
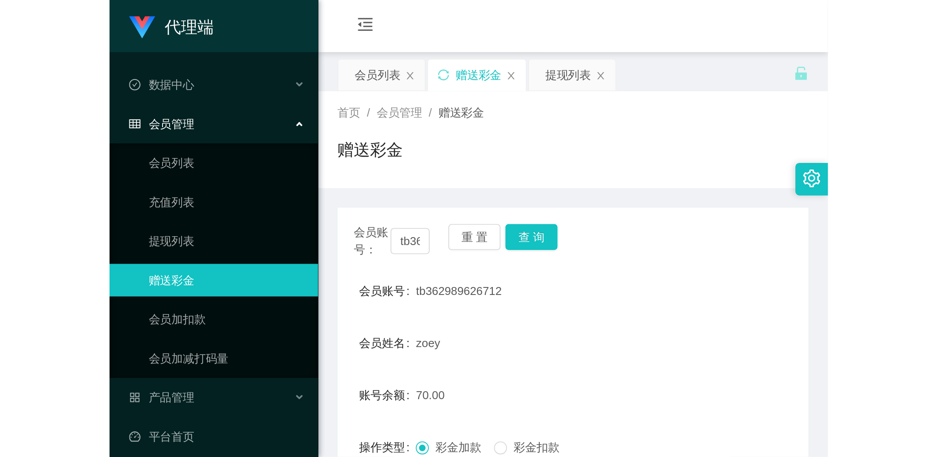
scroll to position [98, 0]
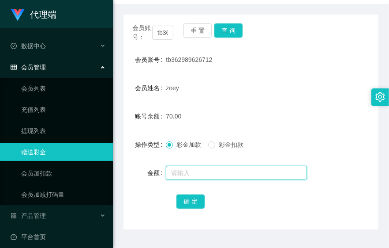
click at [208, 174] on input "text" at bounding box center [236, 173] width 141 height 14
type input "8"
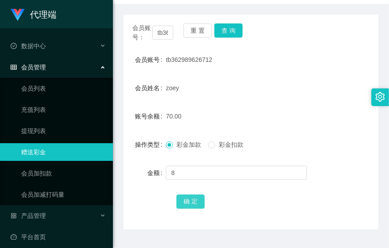
click at [192, 203] on button "确 定" at bounding box center [191, 201] width 28 height 14
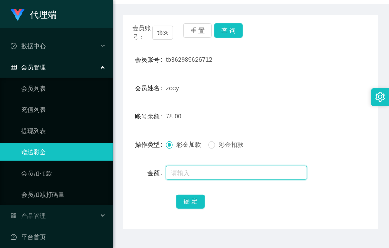
click at [212, 169] on input "text" at bounding box center [236, 173] width 141 height 14
type input "8"
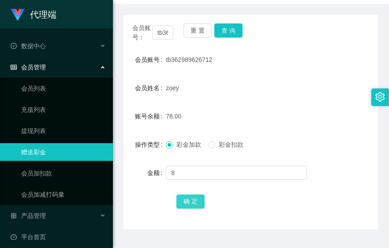
click at [185, 197] on button "确 定" at bounding box center [191, 201] width 28 height 14
drag, startPoint x: 283, startPoint y: 91, endPoint x: 305, endPoint y: 49, distance: 47.8
click at [284, 91] on div "zoey" at bounding box center [240, 88] width 149 height 18
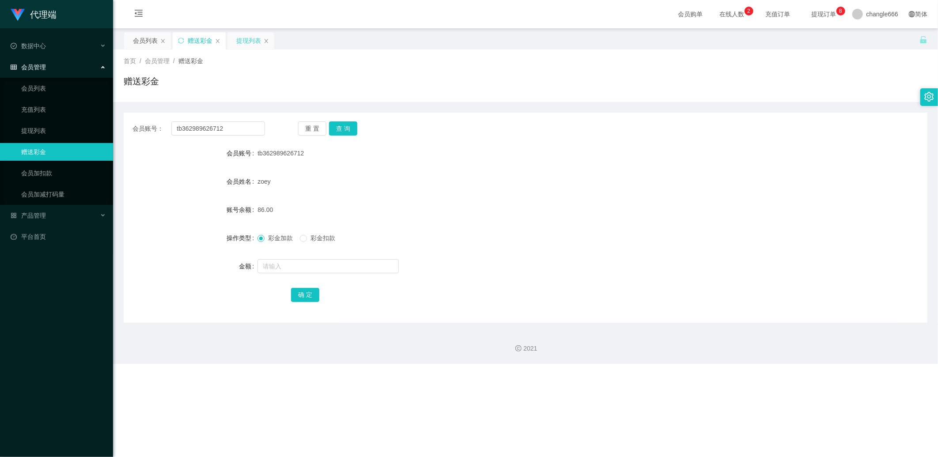
click at [257, 41] on div "提现列表" at bounding box center [248, 40] width 25 height 17
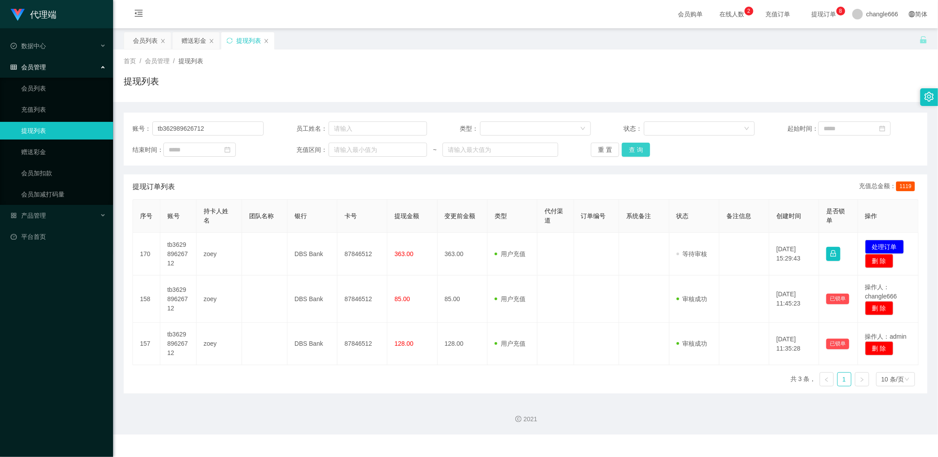
click at [389, 144] on button "查 询" at bounding box center [636, 150] width 28 height 14
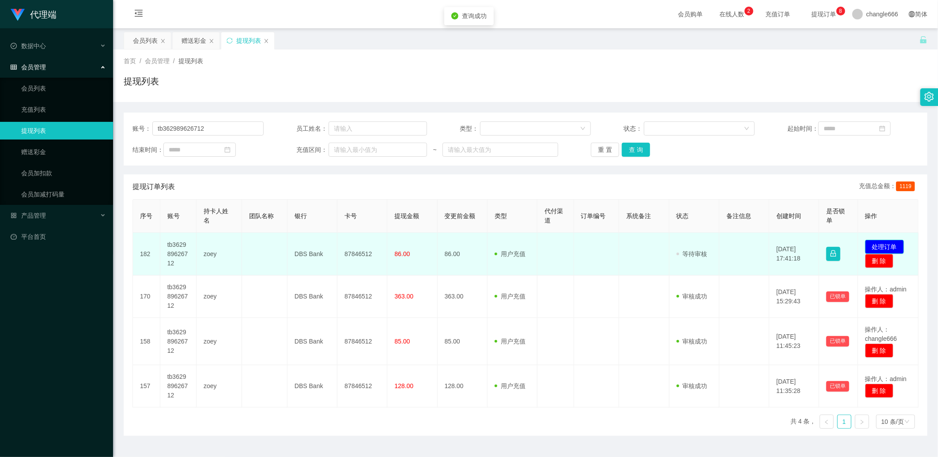
click at [389, 242] on button "处理订单" at bounding box center [884, 247] width 39 height 14
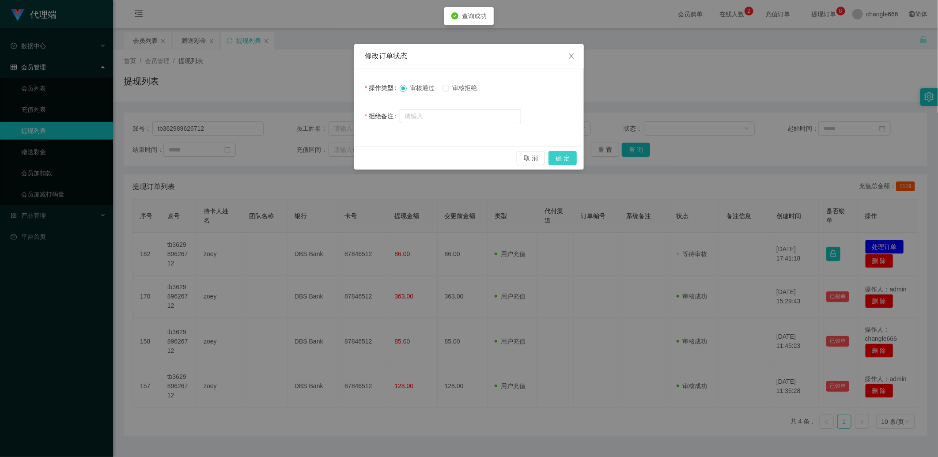
drag, startPoint x: 557, startPoint y: 152, endPoint x: 540, endPoint y: 169, distance: 23.7
click at [389, 152] on button "确 定" at bounding box center [562, 158] width 28 height 14
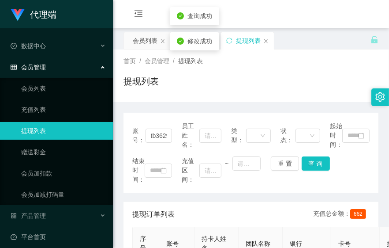
click at [239, 73] on div "首页 / 会员管理 / 提现列表 / 提现列表" at bounding box center [251, 76] width 255 height 38
click at [195, 37] on div "赠送彩金" at bounding box center [193, 40] width 25 height 17
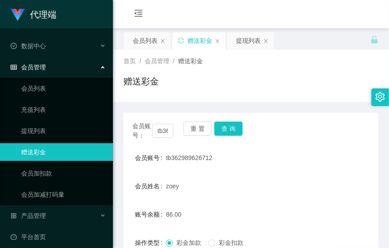
drag, startPoint x: 336, startPoint y: 101, endPoint x: 389, endPoint y: 91, distance: 54.3
click at [336, 101] on div "首页 / 会员管理 / 赠送彩金 / 赠送彩金" at bounding box center [251, 75] width 276 height 53
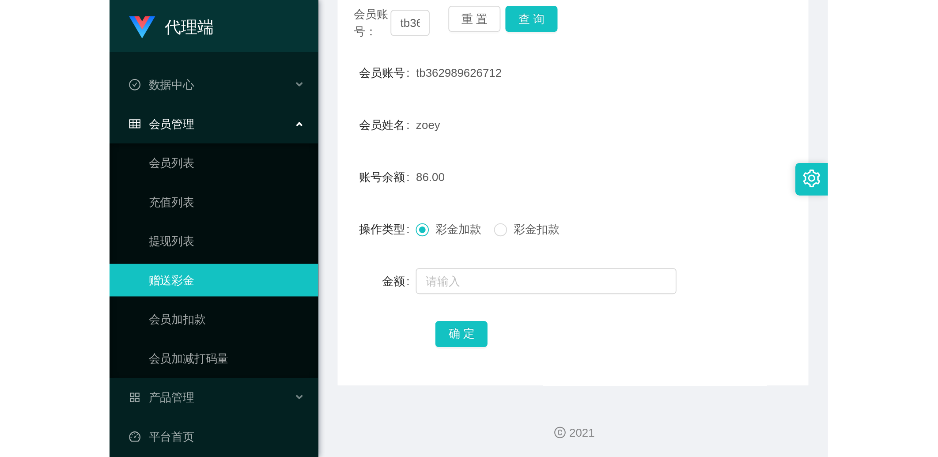
scroll to position [121, 0]
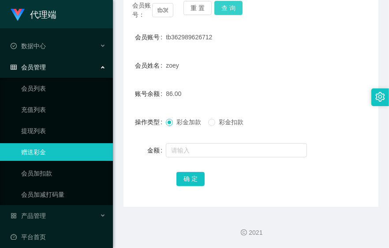
click at [235, 11] on button "查 询" at bounding box center [229, 8] width 28 height 14
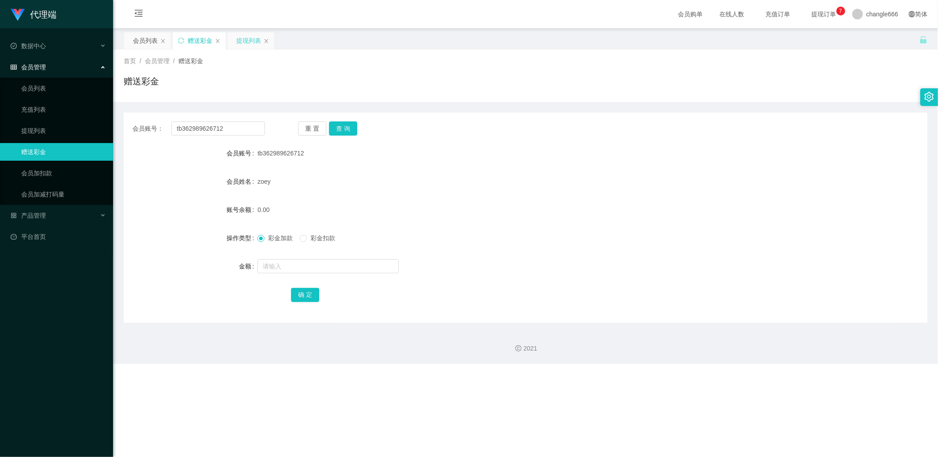
click at [233, 44] on div "提现列表" at bounding box center [250, 40] width 47 height 17
click at [247, 43] on div "提现列表" at bounding box center [248, 40] width 25 height 17
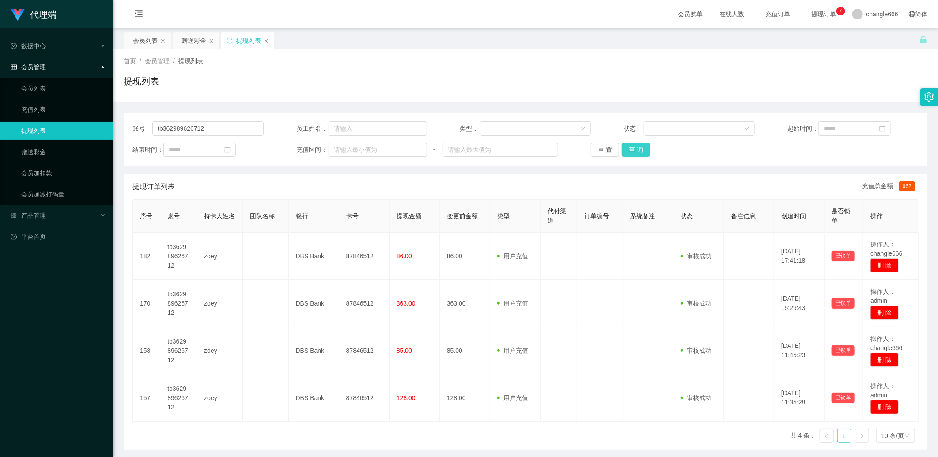
click at [389, 147] on button "查 询" at bounding box center [636, 150] width 28 height 14
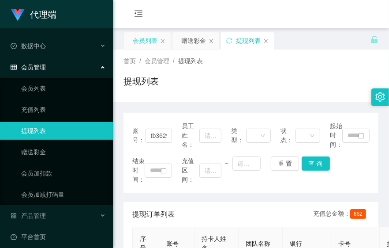
drag, startPoint x: 133, startPoint y: 42, endPoint x: 138, endPoint y: 39, distance: 5.4
click at [134, 42] on div "会员列表" at bounding box center [145, 40] width 25 height 17
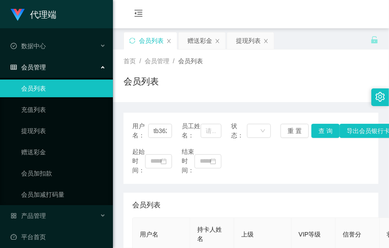
click at [221, 97] on div "首页 / 会员管理 / 会员列表 / 会员列表" at bounding box center [251, 75] width 276 height 53
click at [202, 45] on div "赠送彩金" at bounding box center [200, 40] width 25 height 17
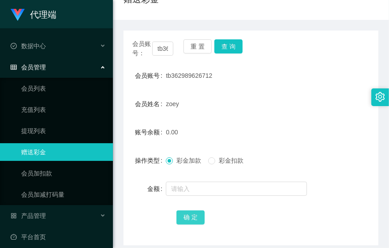
scroll to position [98, 0]
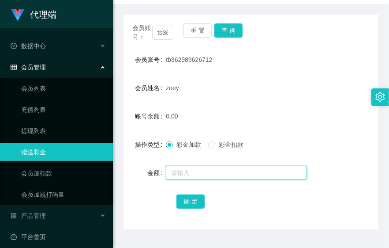
click at [204, 174] on input "text" at bounding box center [236, 173] width 141 height 14
type input "5"
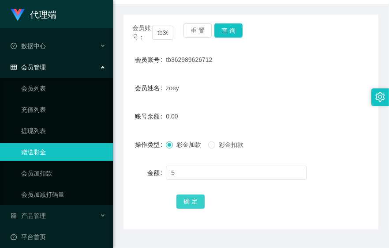
click at [193, 195] on button "确 定" at bounding box center [191, 201] width 28 height 14
drag, startPoint x: 272, startPoint y: 76, endPoint x: 274, endPoint y: 84, distance: 8.7
click at [272, 76] on form "会员账号 tb362989626712 会员姓名 zoey 账号余额 5.00 操作类型 彩金加款 彩金扣款 金额 确 定" at bounding box center [251, 130] width 255 height 159
click at [279, 100] on form "会员账号 tb362989626712 会员姓名 zoey 账号余额 5.00 操作类型 彩金加款 彩金扣款 金额 确 定" at bounding box center [251, 130] width 255 height 159
click at [277, 60] on div "tb362989626712" at bounding box center [240, 60] width 149 height 18
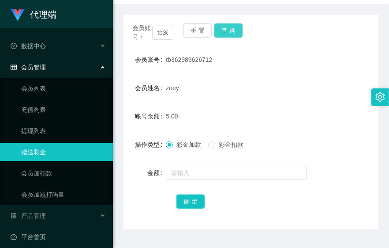
click at [232, 32] on button "查 询" at bounding box center [229, 30] width 28 height 14
click at [303, 81] on div "zoey" at bounding box center [240, 88] width 149 height 18
drag, startPoint x: 297, startPoint y: 129, endPoint x: 377, endPoint y: 131, distance: 79.5
click at [302, 129] on form "会员账号 tb362989626712 会员姓名 zoey 账号余额 5.00 操作类型 彩金加款 彩金扣款 金额 确 定" at bounding box center [251, 130] width 255 height 159
drag, startPoint x: 344, startPoint y: 109, endPoint x: 386, endPoint y: 121, distance: 44.3
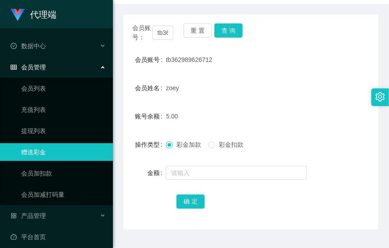
click at [344, 109] on div "账号余额 5.00" at bounding box center [251, 116] width 255 height 18
click at [227, 20] on div "会员账号： tb362989626712 重 置 查 询 会员账号 tb362989626712 会员姓名 zoey 账号余额 5.00 操作类型 彩金加款 …" at bounding box center [251, 122] width 255 height 215
click at [227, 29] on button "查 询" at bounding box center [229, 30] width 28 height 14
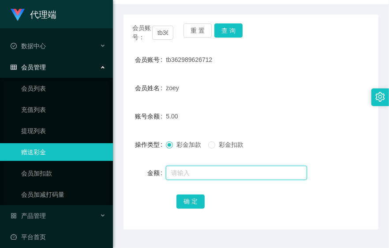
click at [218, 174] on input "text" at bounding box center [236, 173] width 141 height 14
type input "v45*7"
click at [218, 174] on input "text" at bounding box center [236, 173] width 141 height 14
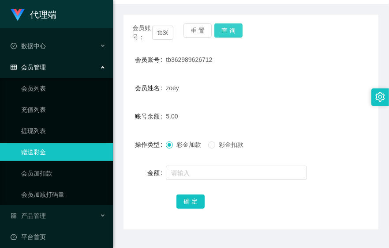
click at [234, 32] on button "查 询" at bounding box center [229, 30] width 28 height 14
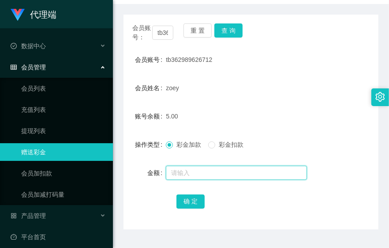
click at [199, 175] on input "text" at bounding box center [236, 173] width 141 height 14
type input "8"
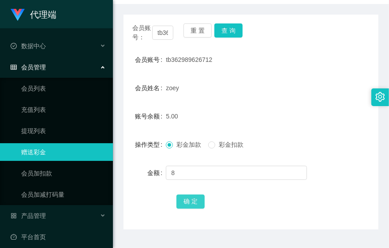
drag, startPoint x: 188, startPoint y: 200, endPoint x: 186, endPoint y: 191, distance: 9.0
click at [188, 199] on button "确 定" at bounding box center [191, 201] width 28 height 14
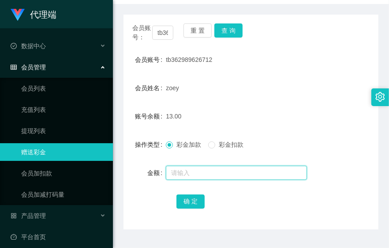
click at [205, 170] on input "text" at bounding box center [236, 173] width 141 height 14
type input "8"
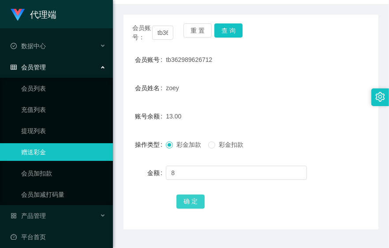
click at [192, 195] on button "确 定" at bounding box center [191, 201] width 28 height 14
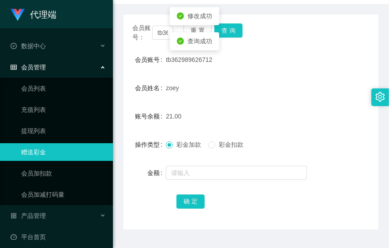
click at [258, 114] on div "21.00" at bounding box center [240, 116] width 149 height 18
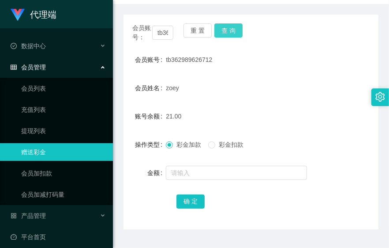
click at [239, 34] on button "查 询" at bounding box center [229, 30] width 28 height 14
click at [227, 30] on button "查 询" at bounding box center [229, 30] width 28 height 14
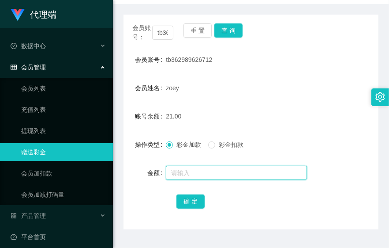
click at [188, 169] on input "text" at bounding box center [236, 173] width 141 height 14
type input "8"
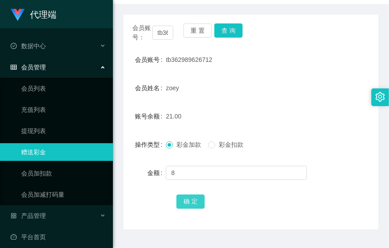
click at [190, 195] on button "确 定" at bounding box center [191, 201] width 28 height 14
click at [323, 166] on div "金额" at bounding box center [251, 173] width 255 height 18
drag, startPoint x: 355, startPoint y: 162, endPoint x: 389, endPoint y: 161, distance: 33.6
click at [355, 162] on form "会员账号 tb362989626712 会员姓名 zoey 账号余额 29.00 操作类型 彩金加款 彩金扣款 金额 确 定" at bounding box center [251, 130] width 255 height 159
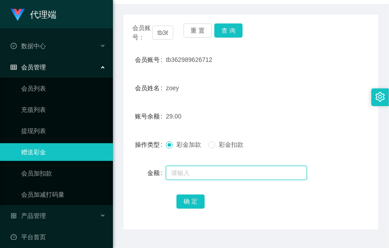
click at [262, 174] on input "text" at bounding box center [236, 173] width 141 height 14
type input "8"
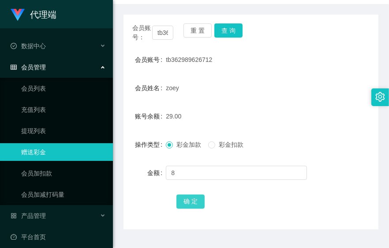
click at [197, 205] on button "确 定" at bounding box center [191, 201] width 28 height 14
click at [226, 30] on button "查 询" at bounding box center [229, 30] width 28 height 14
click at [201, 180] on div at bounding box center [240, 173] width 149 height 18
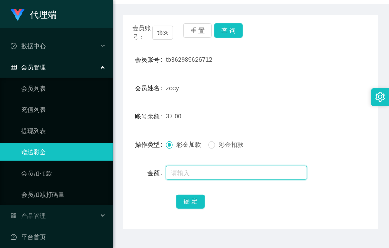
click at [204, 171] on input "text" at bounding box center [236, 173] width 141 height 14
type input "8"
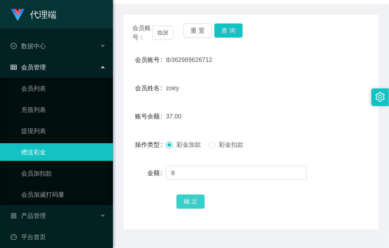
click at [192, 202] on button "确 定" at bounding box center [191, 201] width 28 height 14
click at [305, 147] on div "彩金加款 彩金扣款" at bounding box center [240, 145] width 149 height 18
click at [228, 30] on button "查 询" at bounding box center [229, 30] width 28 height 14
click at [295, 164] on div at bounding box center [240, 173] width 149 height 18
click at [234, 30] on button "查 询" at bounding box center [229, 30] width 28 height 14
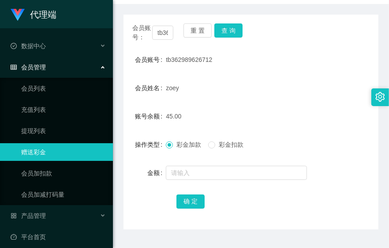
click at [306, 160] on form "会员账号 tb362989626712 会员姓名 zoey 账号余额 45.00 操作类型 彩金加款 彩金扣款 金额 确 定" at bounding box center [251, 130] width 255 height 159
drag, startPoint x: 338, startPoint y: 192, endPoint x: 323, endPoint y: 161, distance: 34.8
click at [338, 192] on div "确 定" at bounding box center [251, 201] width 255 height 18
drag, startPoint x: 347, startPoint y: 153, endPoint x: 355, endPoint y: 144, distance: 12.2
click at [347, 153] on div "操作类型 彩金加款 彩金扣款" at bounding box center [251, 145] width 255 height 18
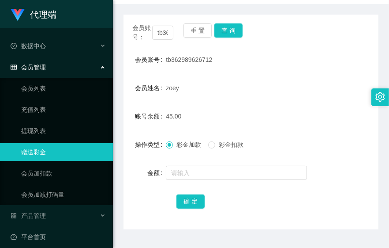
click at [324, 116] on div "账号余额 45.00" at bounding box center [251, 116] width 255 height 18
click at [228, 28] on button "查 询" at bounding box center [229, 30] width 28 height 14
click at [326, 101] on form "会员账号 tb362989626712 会员姓名 zoey 账号余额 45.00 操作类型 彩金加款 彩金扣款 金额 确 定" at bounding box center [251, 130] width 255 height 159
drag, startPoint x: 254, startPoint y: 68, endPoint x: 352, endPoint y: 24, distance: 107.3
click at [257, 66] on div "tb362989626712" at bounding box center [240, 60] width 149 height 18
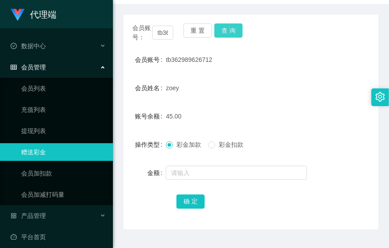
drag, startPoint x: 284, startPoint y: 101, endPoint x: 227, endPoint y: 32, distance: 89.4
click at [284, 99] on form "会员账号 tb362989626712 会员姓名 zoey 账号余额 45.00 操作类型 彩金加款 彩金扣款 金额 确 定" at bounding box center [251, 130] width 255 height 159
click at [227, 32] on button "查 询" at bounding box center [229, 30] width 28 height 14
click at [227, 28] on button "查 询" at bounding box center [229, 30] width 28 height 14
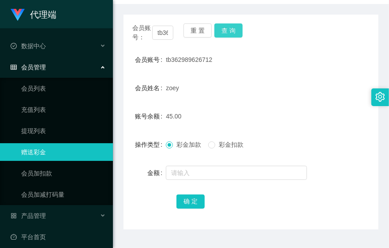
click at [228, 33] on button "查 询" at bounding box center [229, 30] width 28 height 14
drag, startPoint x: 351, startPoint y: 98, endPoint x: 349, endPoint y: 87, distance: 11.2
click at [351, 98] on form "会员账号 tb362989626712 会员姓名 zoey 账号余额 45.00 操作类型 彩金加款 彩金扣款 金额 确 定" at bounding box center [251, 130] width 255 height 159
drag, startPoint x: 223, startPoint y: 33, endPoint x: 229, endPoint y: 13, distance: 20.8
click at [223, 33] on button "查 询" at bounding box center [229, 30] width 28 height 14
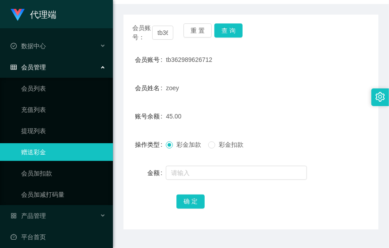
drag, startPoint x: 281, startPoint y: 97, endPoint x: 366, endPoint y: 1, distance: 127.9
click at [281, 97] on form "会员账号 tb362989626712 会员姓名 zoey 账号余额 45.00 操作类型 彩金加款 彩金扣款 金额 确 定" at bounding box center [251, 130] width 255 height 159
drag, startPoint x: 319, startPoint y: 116, endPoint x: 333, endPoint y: 105, distance: 17.7
click at [324, 113] on div "账号余额 45.00" at bounding box center [251, 116] width 255 height 18
click at [223, 33] on button "查 询" at bounding box center [229, 30] width 28 height 14
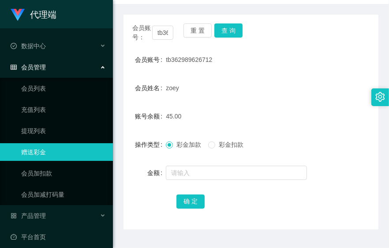
click at [319, 95] on div "会员姓名 zoey" at bounding box center [251, 88] width 255 height 18
drag, startPoint x: 322, startPoint y: 120, endPoint x: 388, endPoint y: 83, distance: 75.1
click at [322, 119] on div "账号余额 45.00" at bounding box center [251, 116] width 255 height 18
drag, startPoint x: 270, startPoint y: 57, endPoint x: 242, endPoint y: 43, distance: 31.6
click at [270, 57] on div "tb362989626712" at bounding box center [240, 60] width 149 height 18
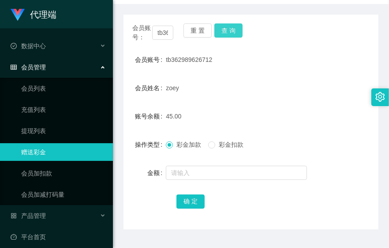
click at [234, 36] on button "查 询" at bounding box center [229, 30] width 28 height 14
click at [228, 30] on button "查 询" at bounding box center [229, 30] width 28 height 14
click at [299, 80] on div "zoey" at bounding box center [240, 88] width 149 height 18
click at [294, 95] on div "zoey" at bounding box center [240, 88] width 149 height 18
drag, startPoint x: 268, startPoint y: 94, endPoint x: 374, endPoint y: 95, distance: 106.4
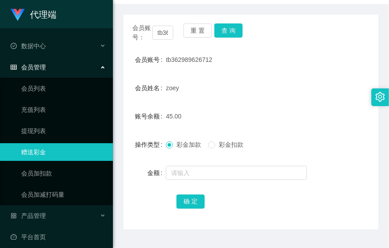
click at [276, 93] on div "zoey" at bounding box center [240, 88] width 149 height 18
drag, startPoint x: 283, startPoint y: 82, endPoint x: 389, endPoint y: 72, distance: 106.5
click at [283, 82] on div "zoey" at bounding box center [240, 88] width 149 height 18
drag, startPoint x: 261, startPoint y: 62, endPoint x: 385, endPoint y: 74, distance: 124.6
click at [261, 62] on div "tb362989626712" at bounding box center [240, 60] width 149 height 18
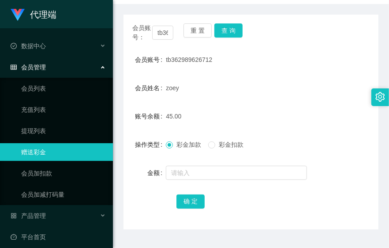
drag, startPoint x: 334, startPoint y: 77, endPoint x: 382, endPoint y: 79, distance: 47.3
click at [334, 77] on form "会员账号 tb362989626712 会员姓名 zoey 账号余额 45.00 操作类型 彩金加款 彩金扣款 金额 确 定" at bounding box center [251, 130] width 255 height 159
click at [270, 82] on div "zoey" at bounding box center [240, 88] width 149 height 18
click at [306, 101] on form "会员账号 tb362989626712 会员姓名 zoey 账号余额 45.00 操作类型 彩金加款 彩金扣款 金额 确 定" at bounding box center [251, 130] width 255 height 159
click at [232, 29] on button "查 询" at bounding box center [229, 30] width 28 height 14
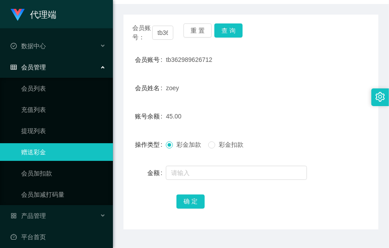
drag, startPoint x: 272, startPoint y: 90, endPoint x: 284, endPoint y: 38, distance: 53.1
click at [272, 90] on div "zoey" at bounding box center [240, 88] width 149 height 18
click at [236, 23] on button "查 询" at bounding box center [229, 30] width 28 height 14
click at [236, 23] on div "会员账号： tb362989626712 重 置 查 询" at bounding box center [251, 32] width 255 height 19
drag, startPoint x: 236, startPoint y: 23, endPoint x: 263, endPoint y: 84, distance: 67.2
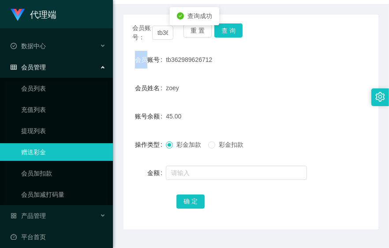
click at [263, 83] on div "zoey" at bounding box center [240, 88] width 149 height 18
click at [299, 89] on div "zoey" at bounding box center [240, 88] width 149 height 18
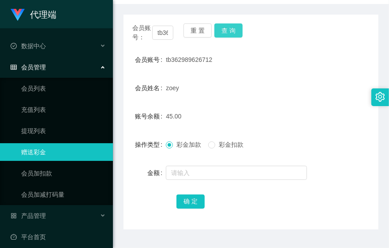
click at [227, 23] on button "查 询" at bounding box center [229, 30] width 28 height 14
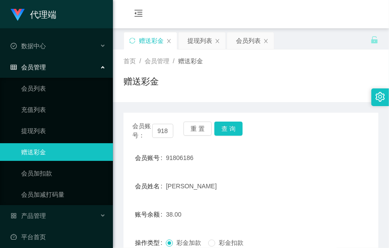
scroll to position [49, 0]
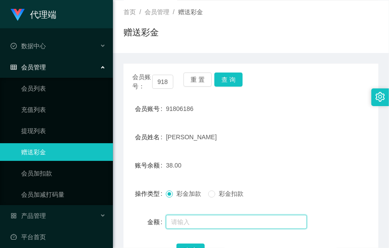
click at [190, 217] on input "text" at bounding box center [236, 222] width 141 height 14
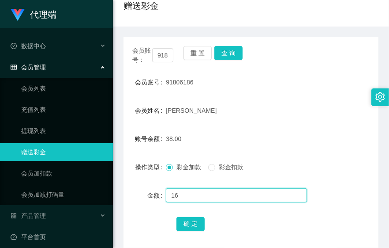
scroll to position [98, 0]
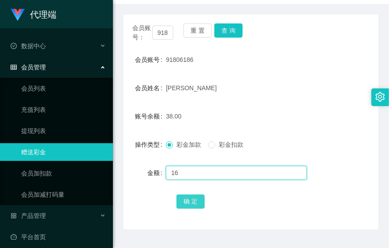
type input "16"
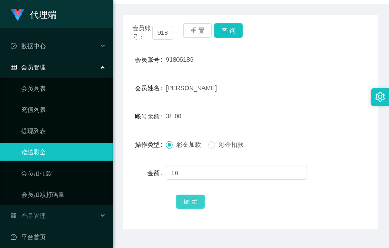
click at [184, 201] on button "确 定" at bounding box center [191, 201] width 28 height 14
click at [232, 33] on button "查 询" at bounding box center [229, 30] width 28 height 14
click at [232, 37] on button "查 询" at bounding box center [229, 30] width 28 height 14
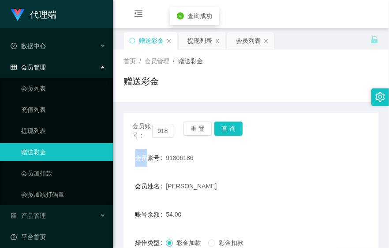
scroll to position [98, 0]
